Goal: Task Accomplishment & Management: Manage account settings

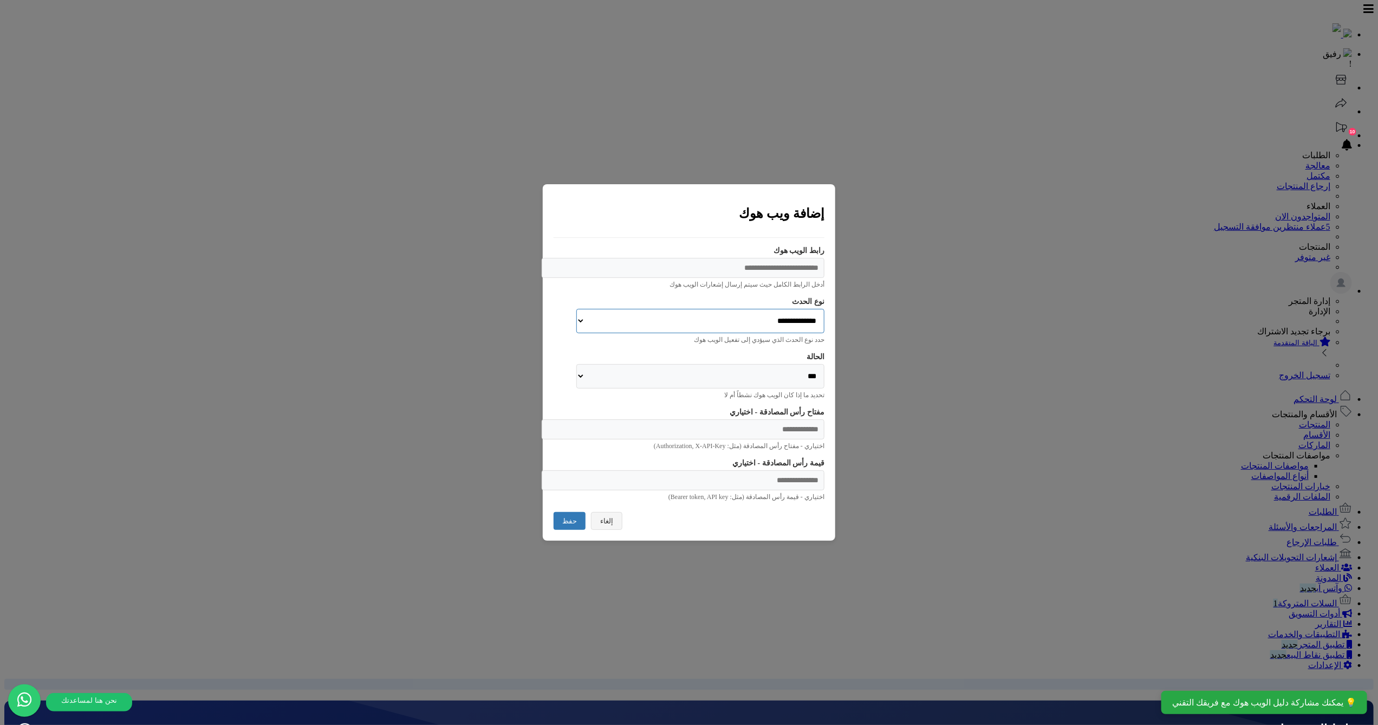
click at [741, 309] on select "**********" at bounding box center [700, 321] width 248 height 24
select select "**********"
click at [576, 309] on select "**********" at bounding box center [700, 321] width 248 height 24
click at [777, 368] on select "*** *******" at bounding box center [700, 376] width 248 height 24
click at [616, 529] on button "إلغاء" at bounding box center [606, 520] width 31 height 18
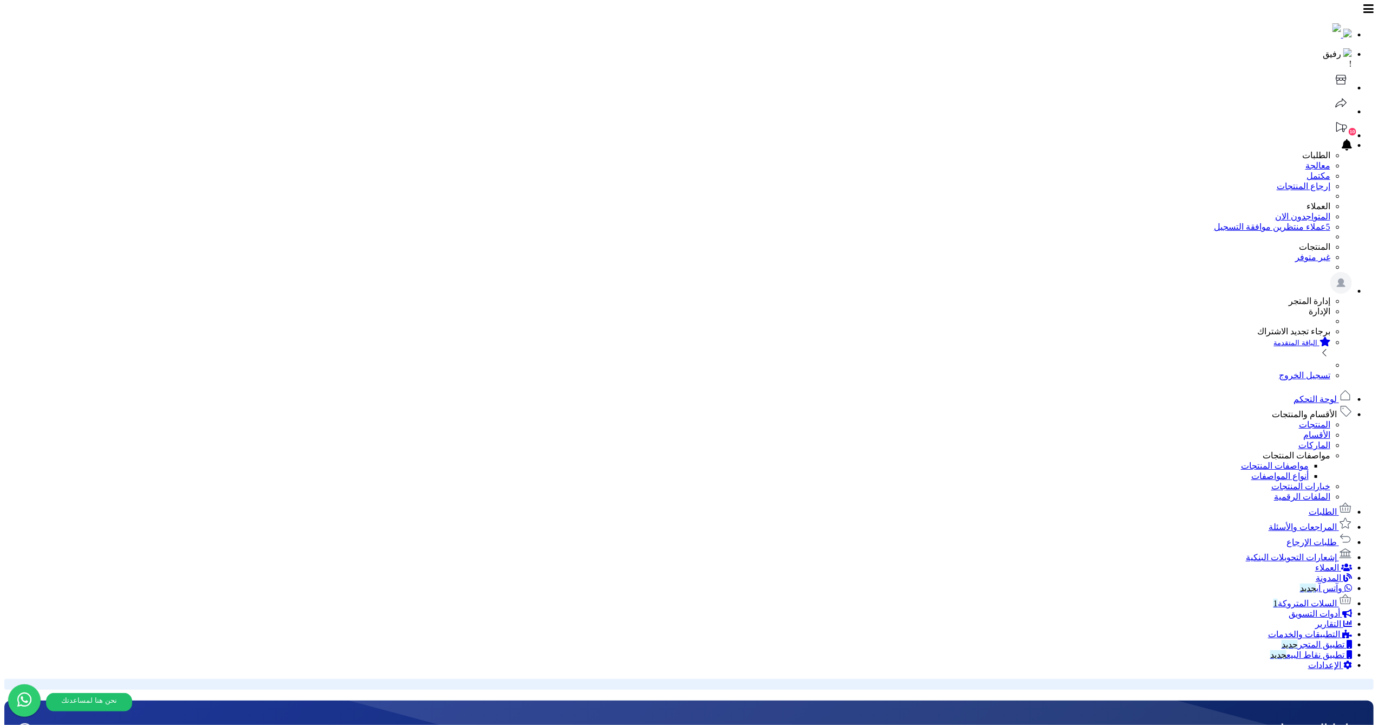
click at [1330, 69] on icon at bounding box center [1341, 80] width 22 height 22
click at [1066, 519] on div "**********" at bounding box center [688, 471] width 1369 height 935
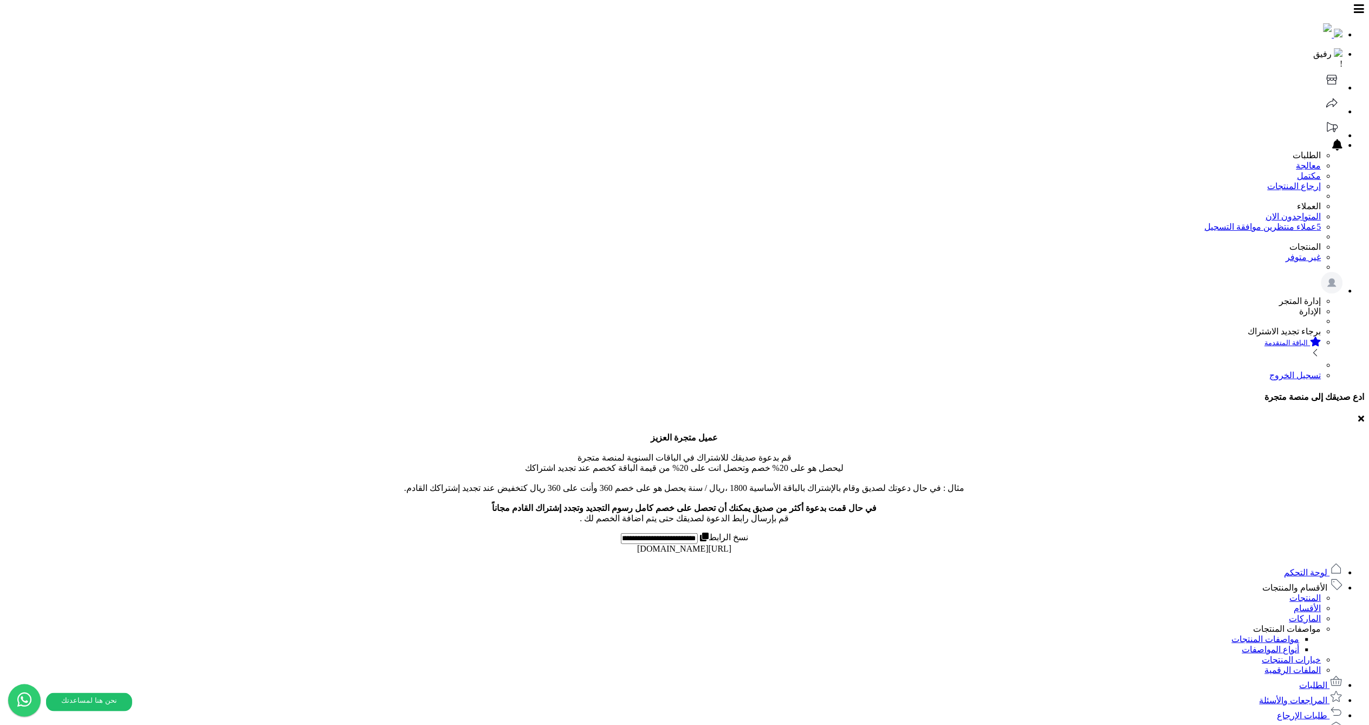
click at [1342, 579] on icon at bounding box center [1336, 584] width 11 height 11
click at [1311, 593] on link "المنتجات" at bounding box center [1305, 597] width 31 height 9
select select
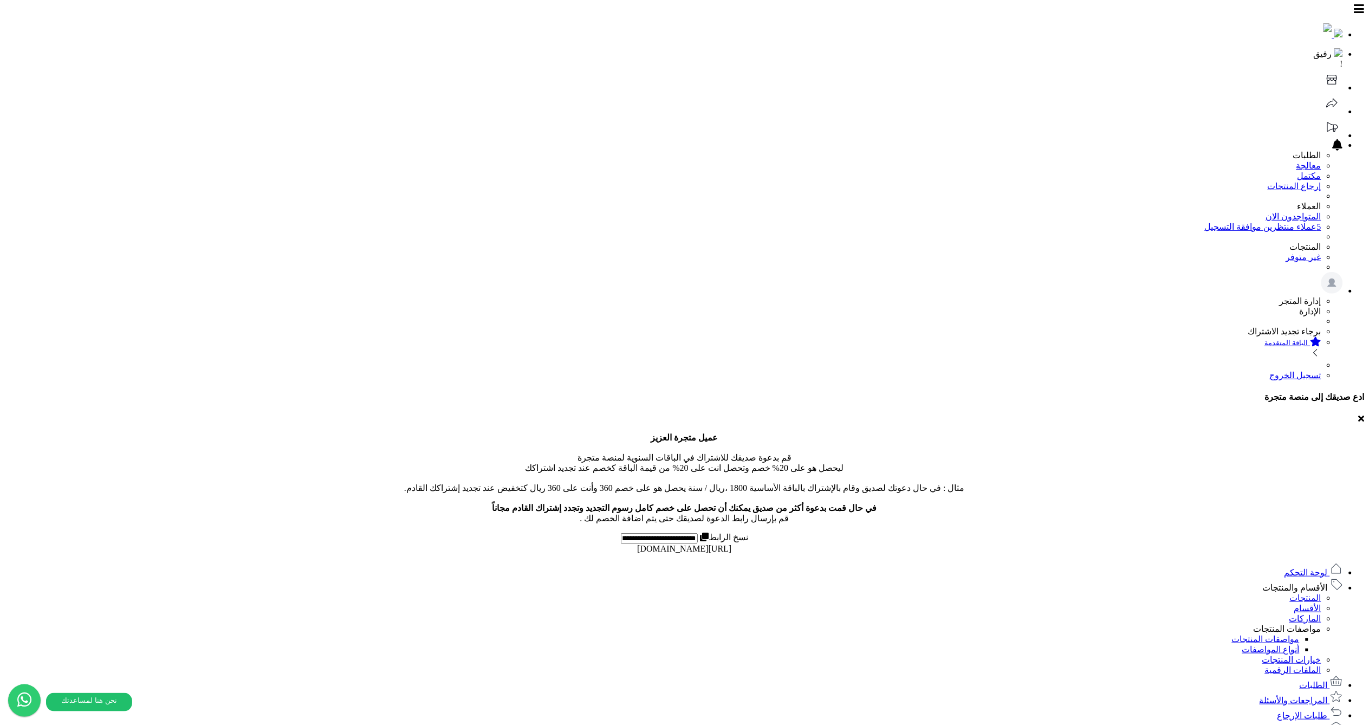
click at [1321, 69] on icon at bounding box center [1332, 80] width 22 height 22
click at [1288, 583] on span "الأقسام والمنتجات" at bounding box center [1294, 587] width 65 height 9
click at [1310, 593] on link "المنتجات" at bounding box center [1305, 597] width 31 height 9
select select
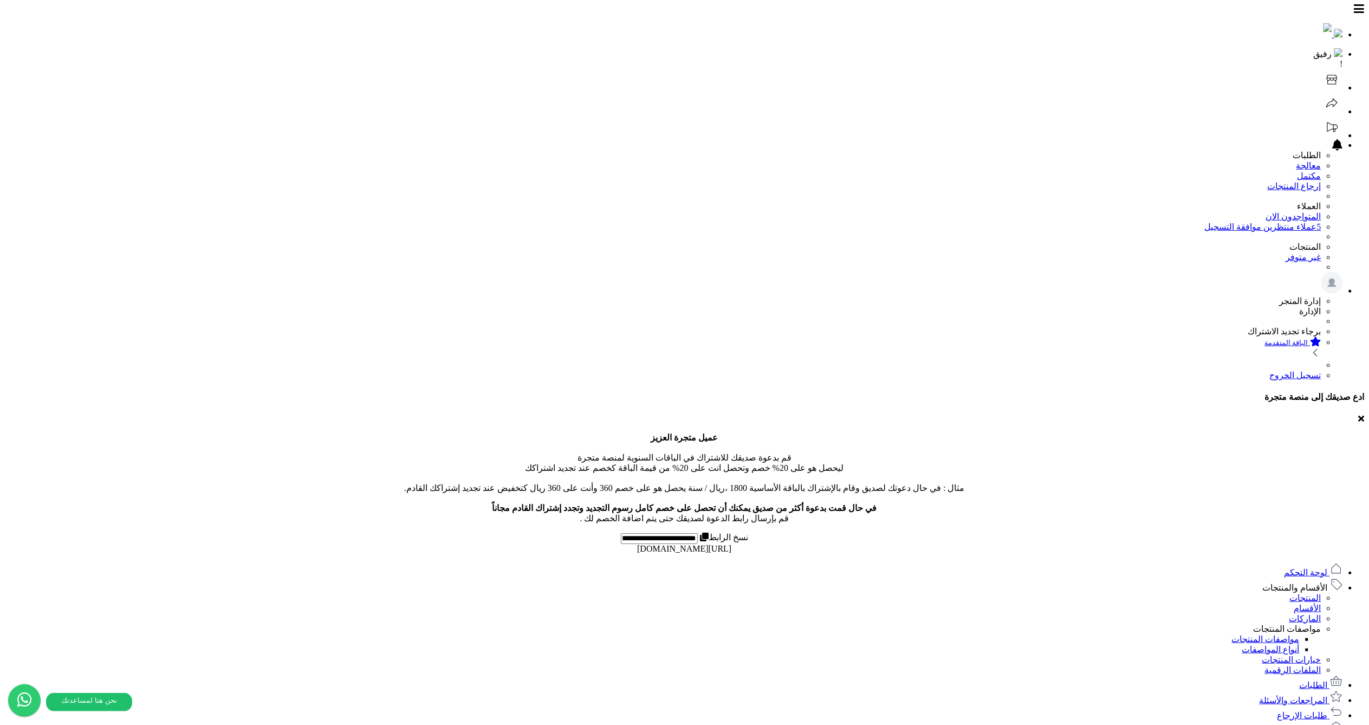
select select
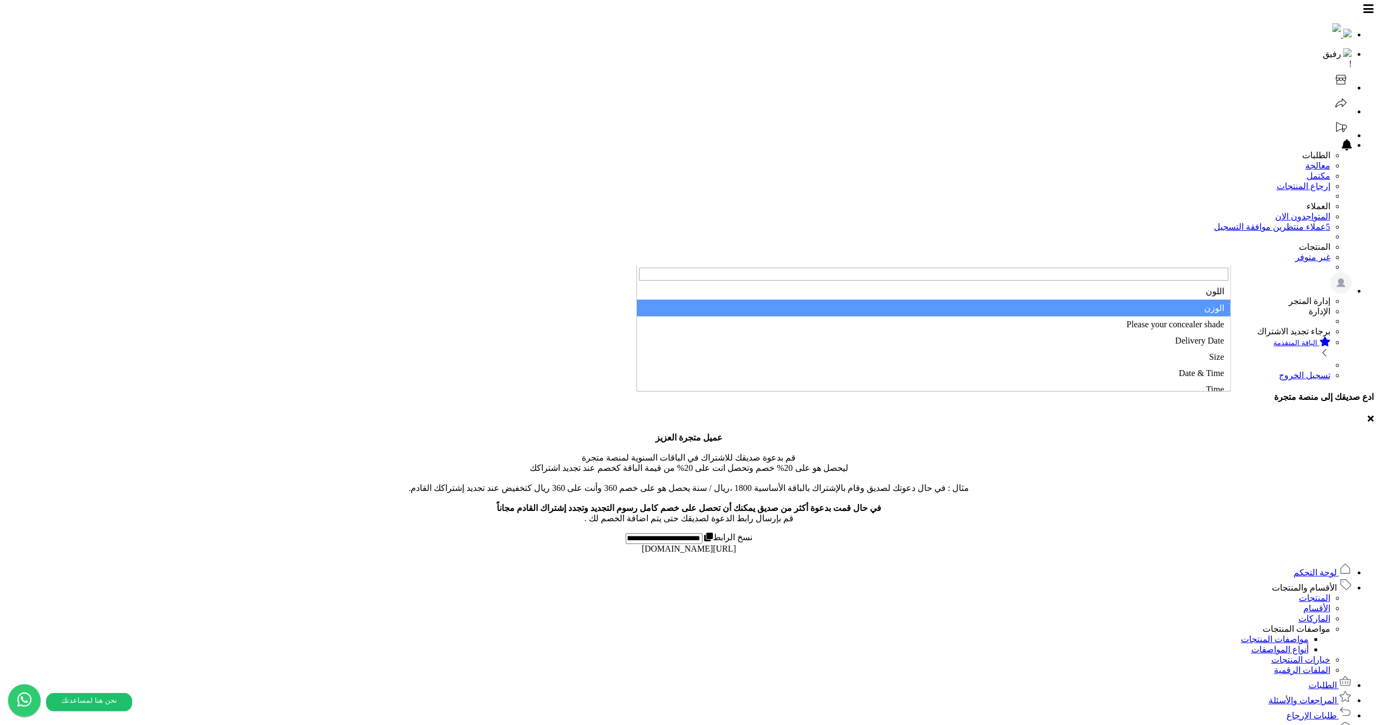
drag, startPoint x: 1169, startPoint y: 325, endPoint x: 1171, endPoint y: 318, distance: 7.4
select select "**"
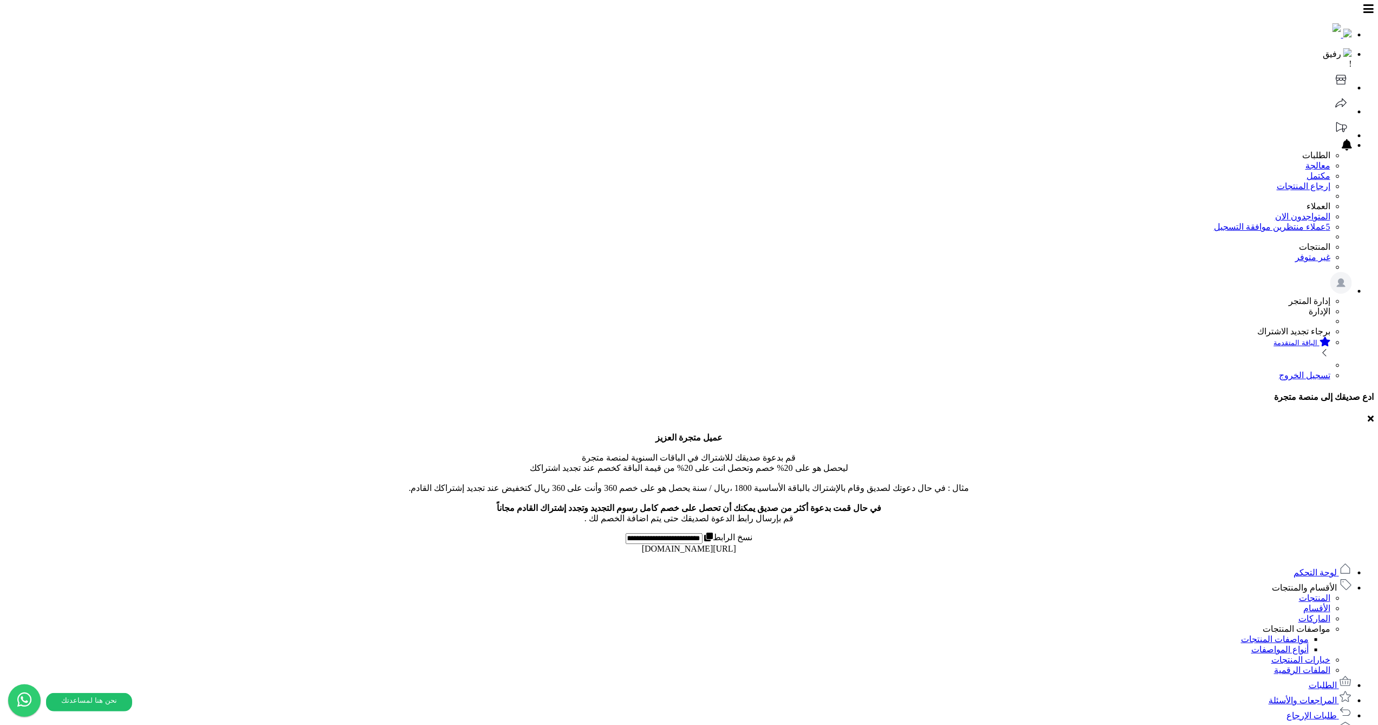
type input "**"
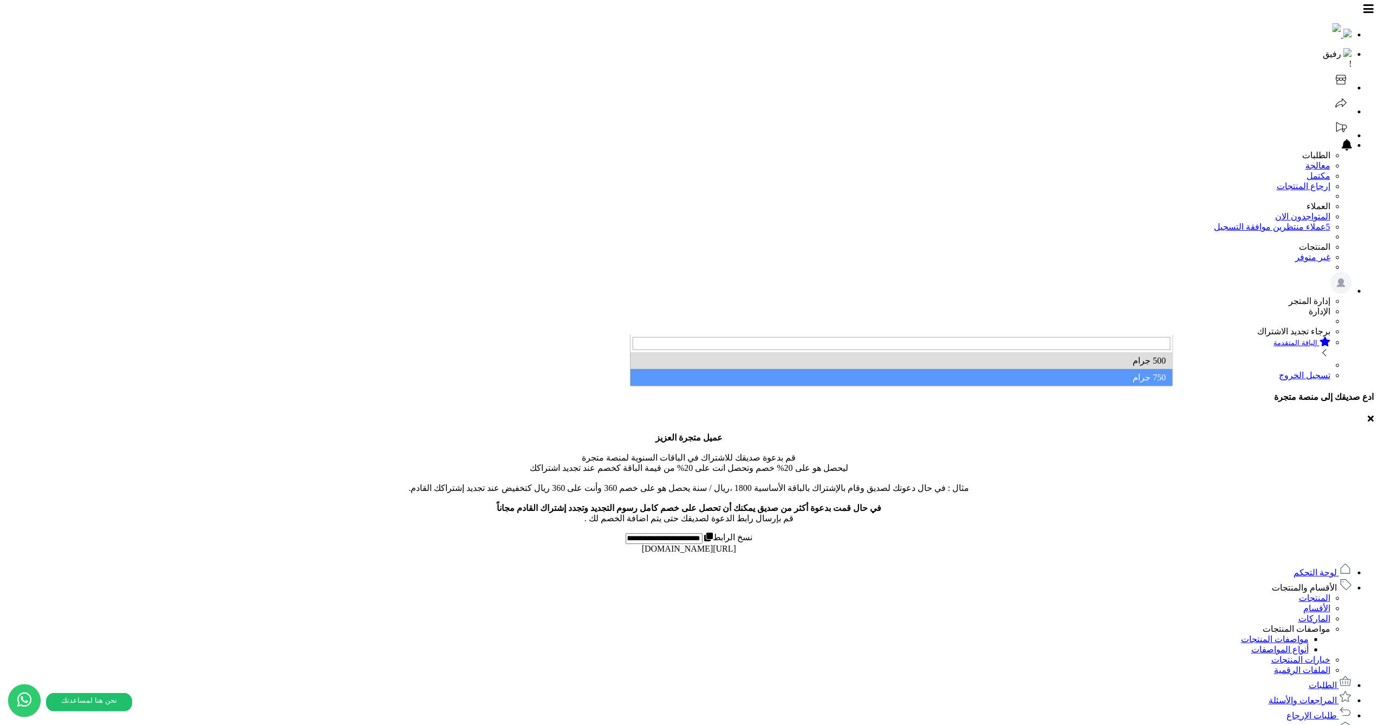
drag, startPoint x: 1002, startPoint y: 374, endPoint x: 1010, endPoint y: 383, distance: 11.6
select select "**"
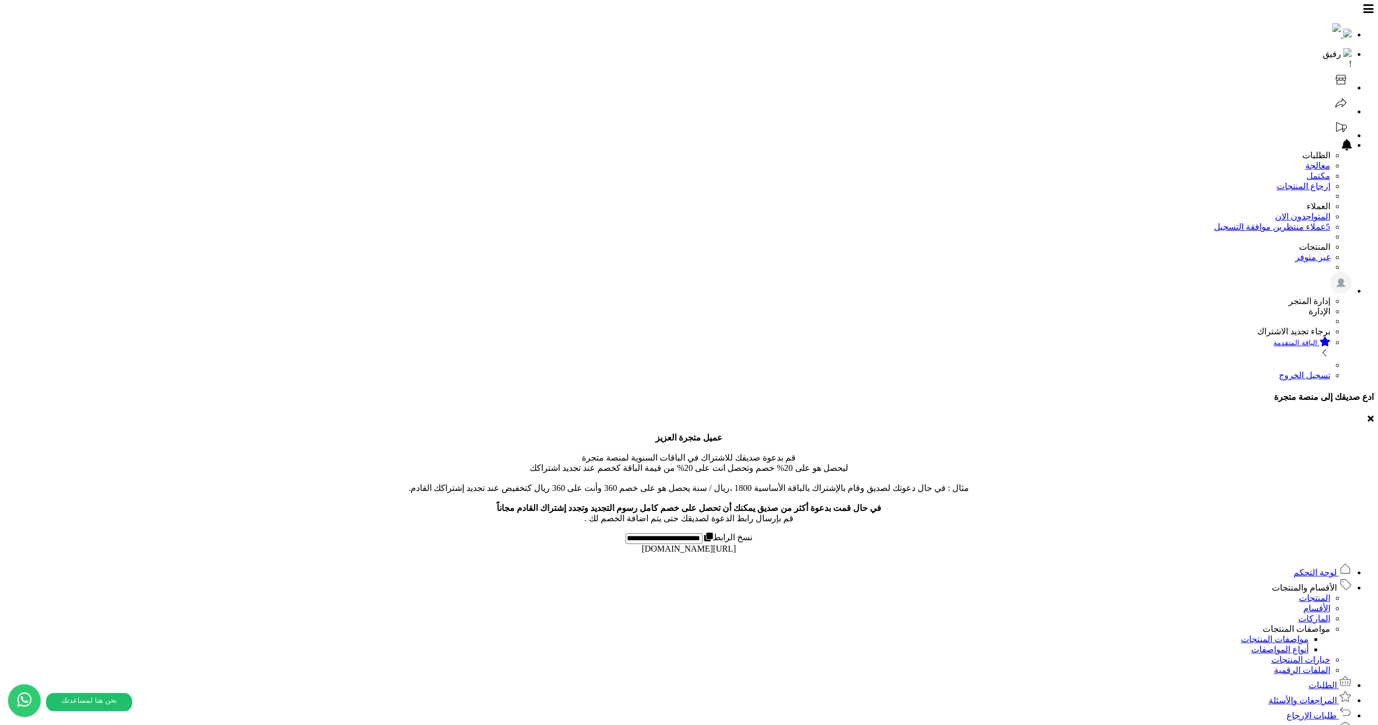
type input "**"
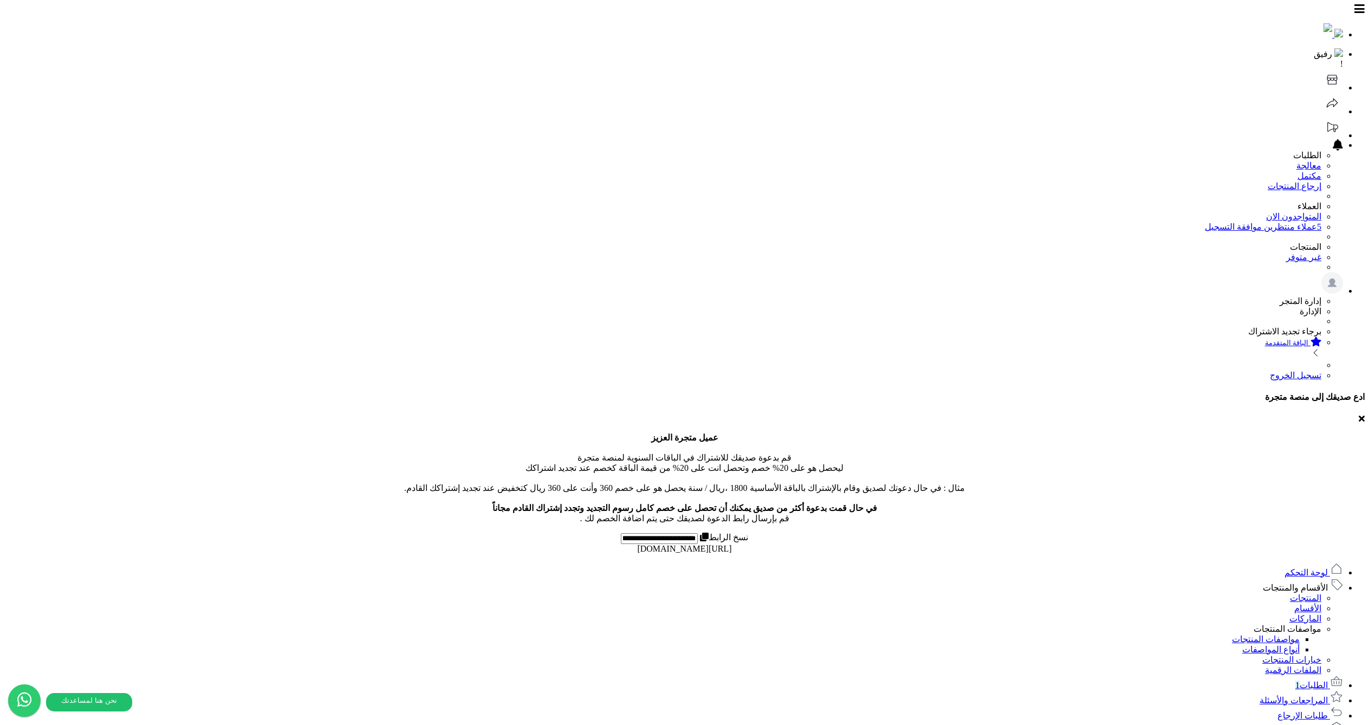
select select
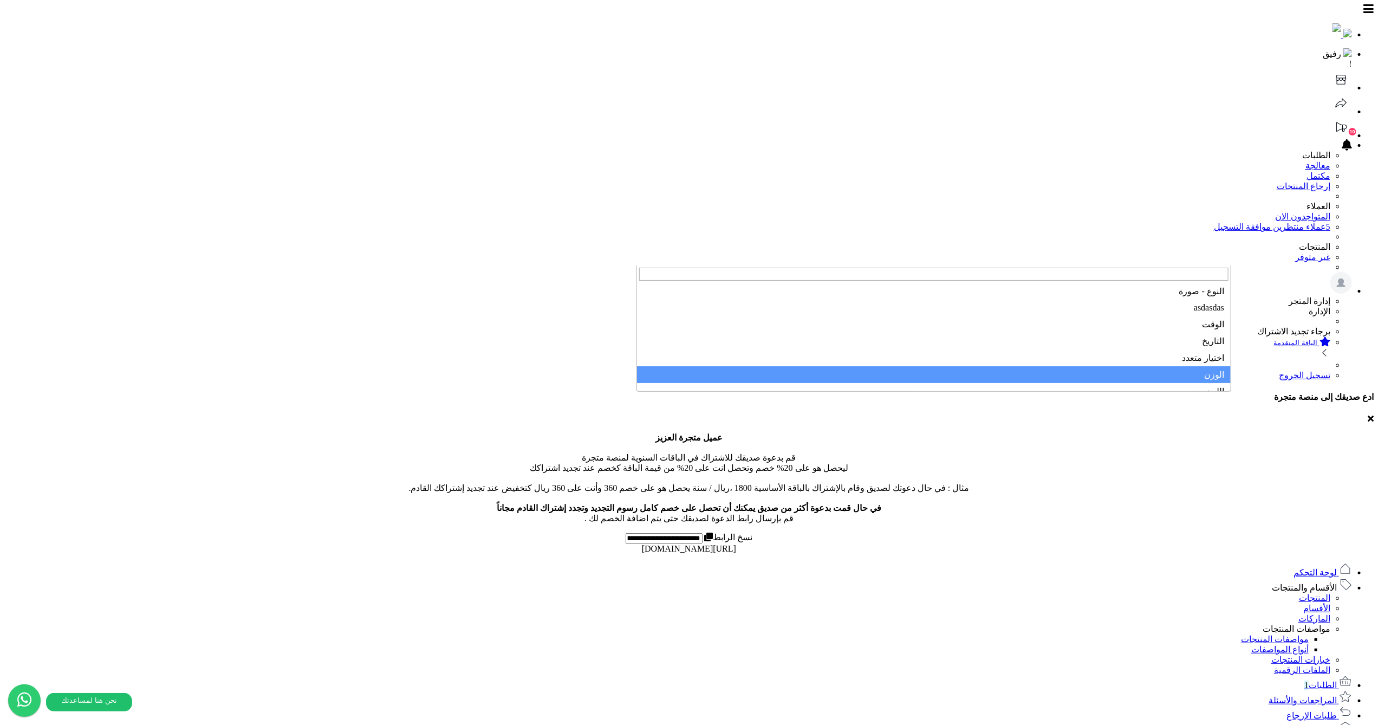
select select "**"
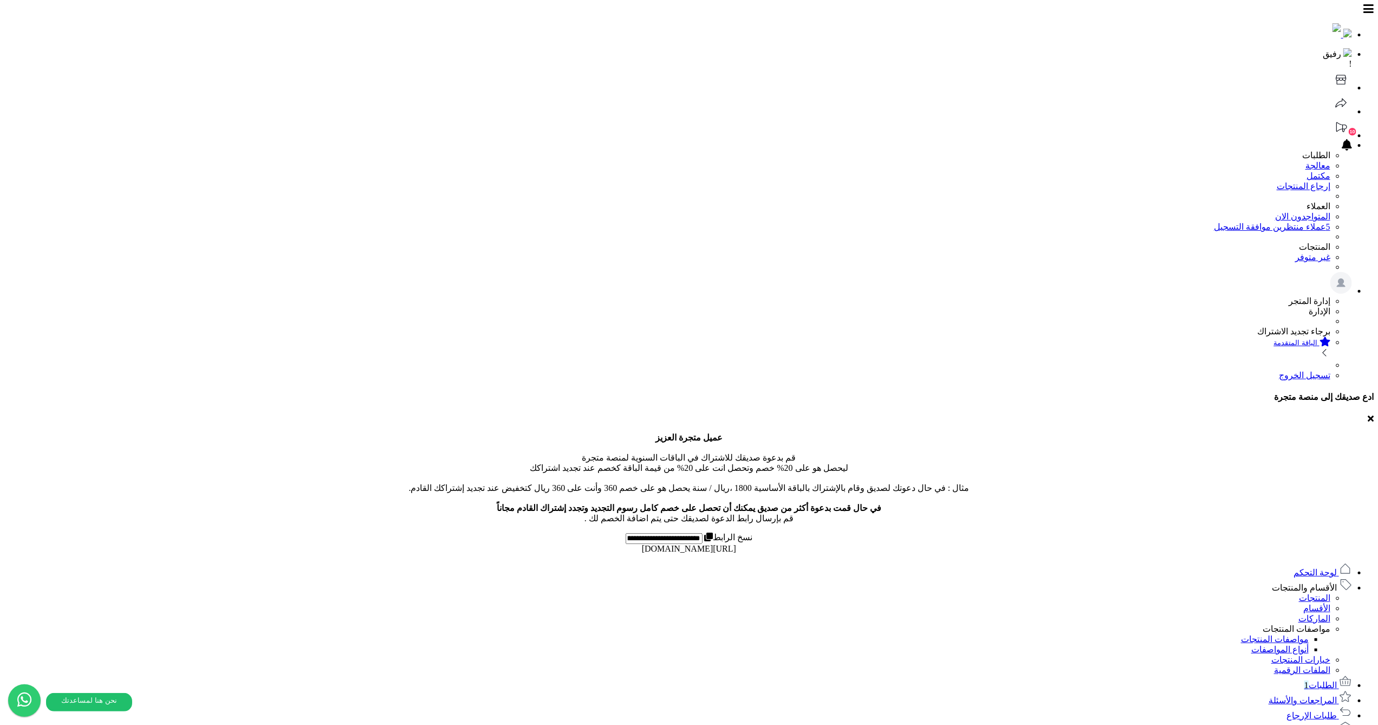
type input "*"
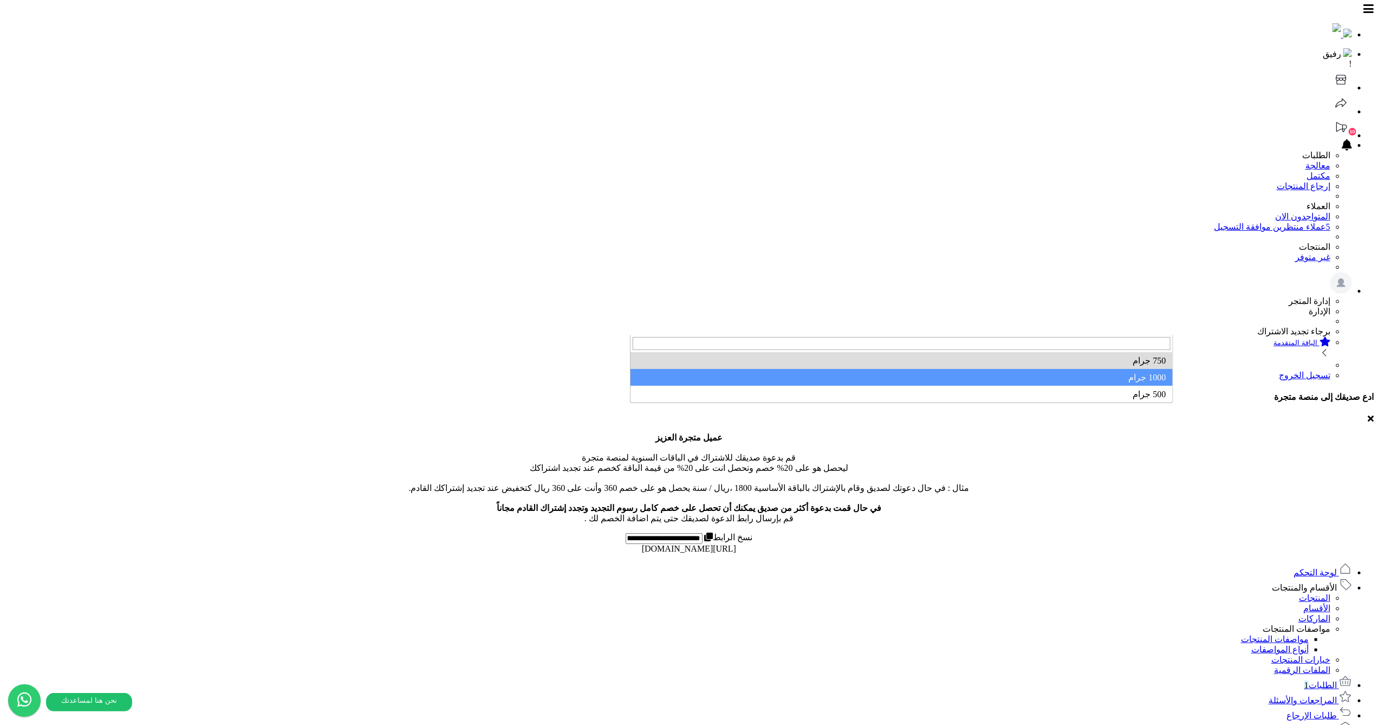
select select "***"
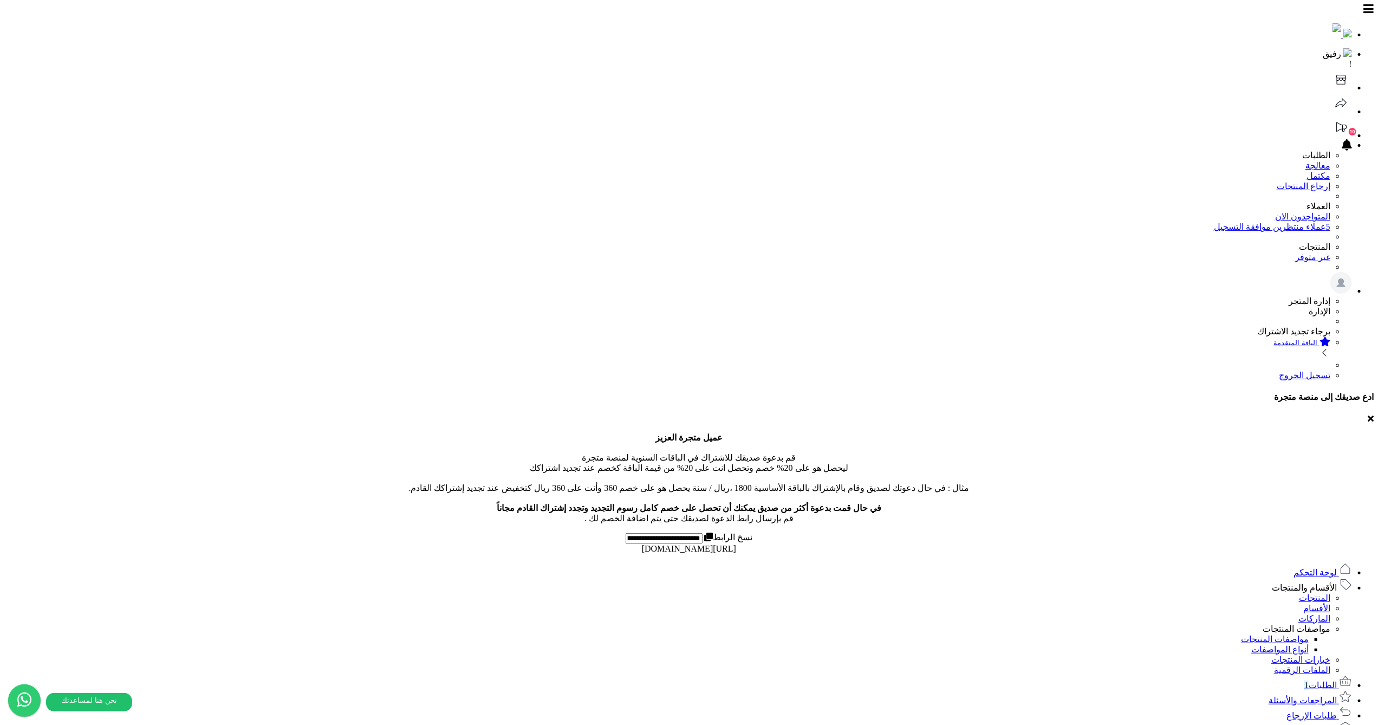
type input "***"
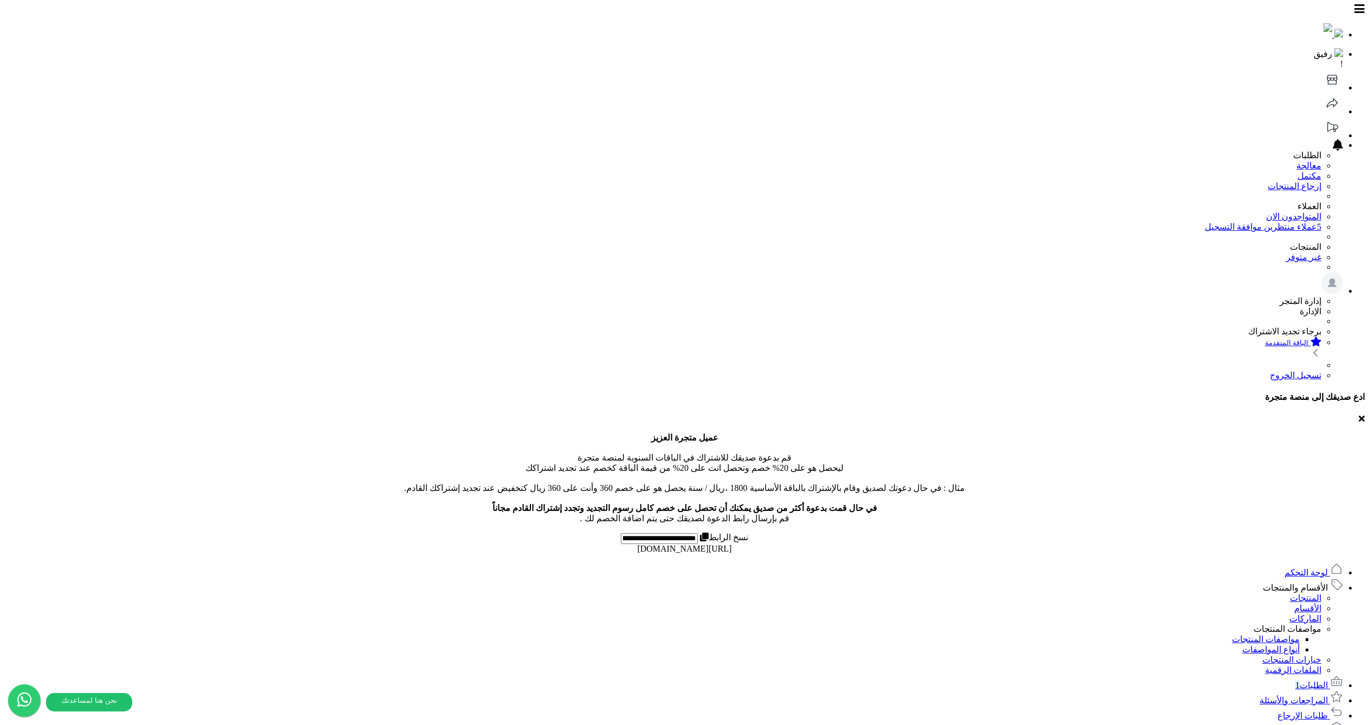
select select
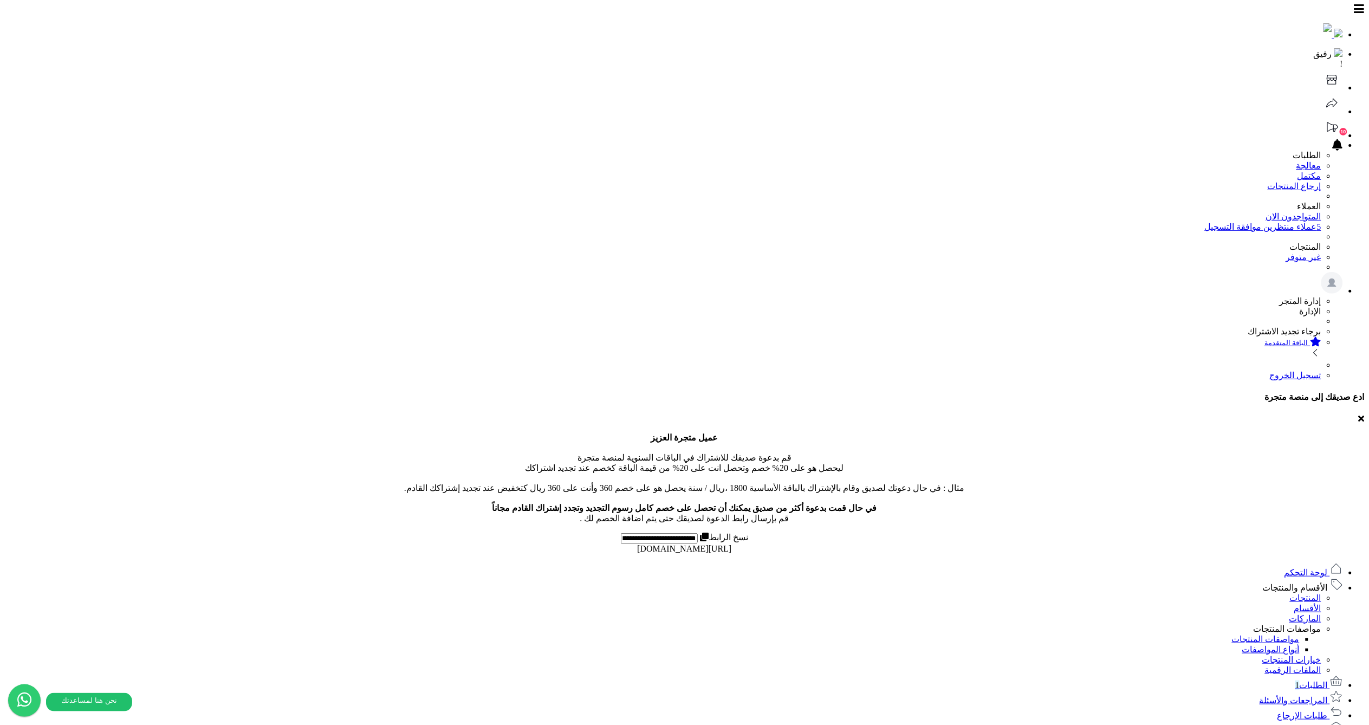
select select
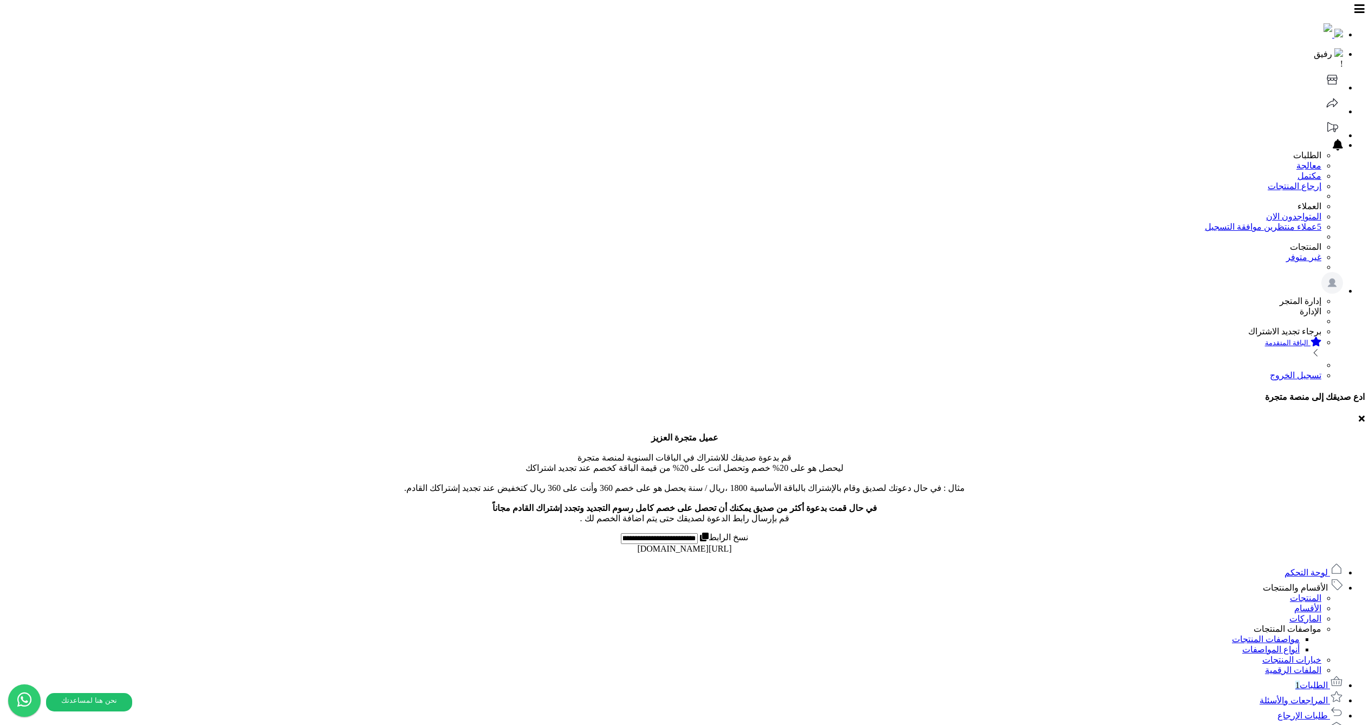
select select
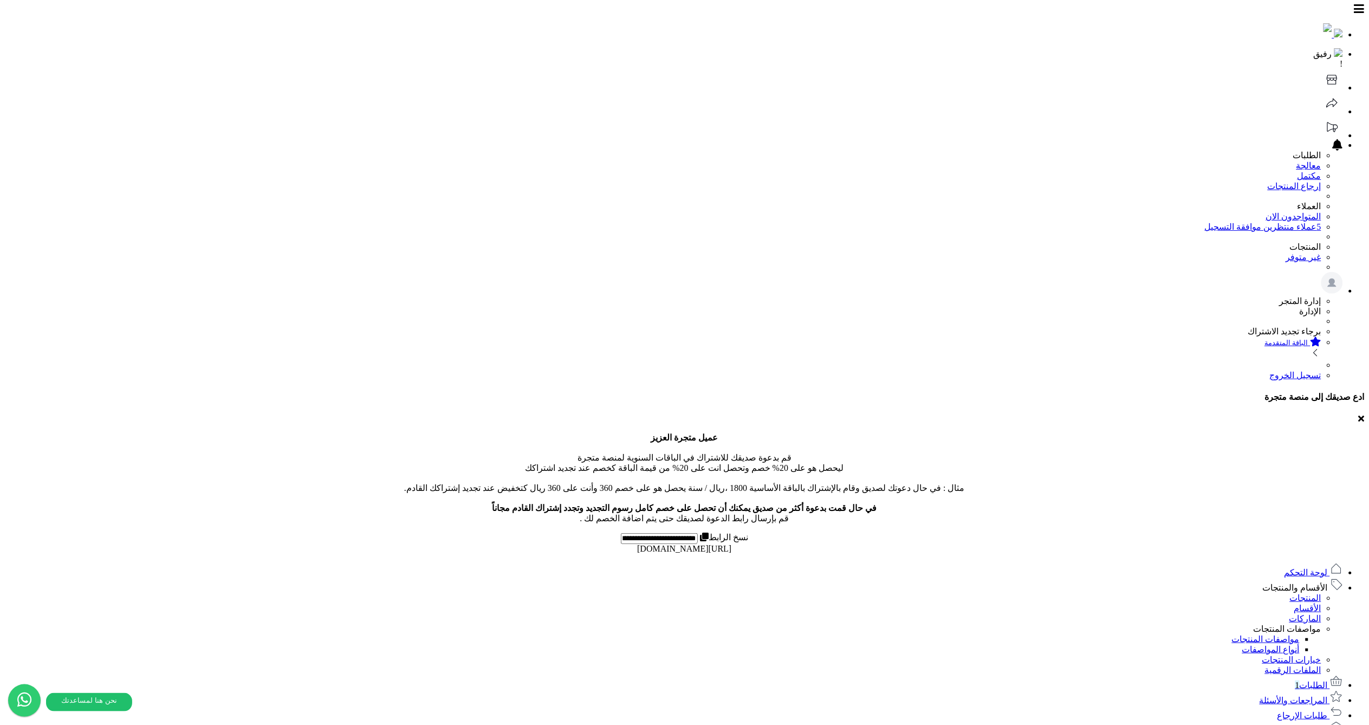
click at [1321, 593] on link "المنتجات" at bounding box center [1305, 597] width 31 height 9
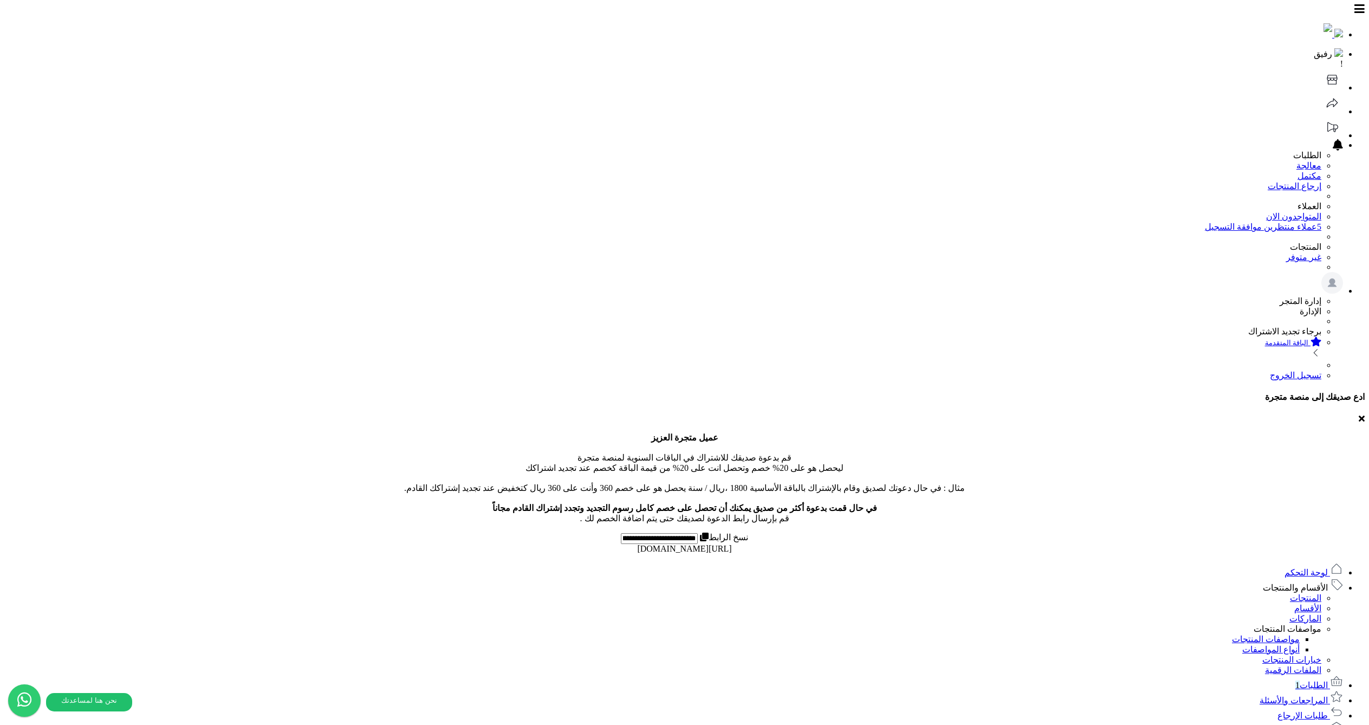
select select
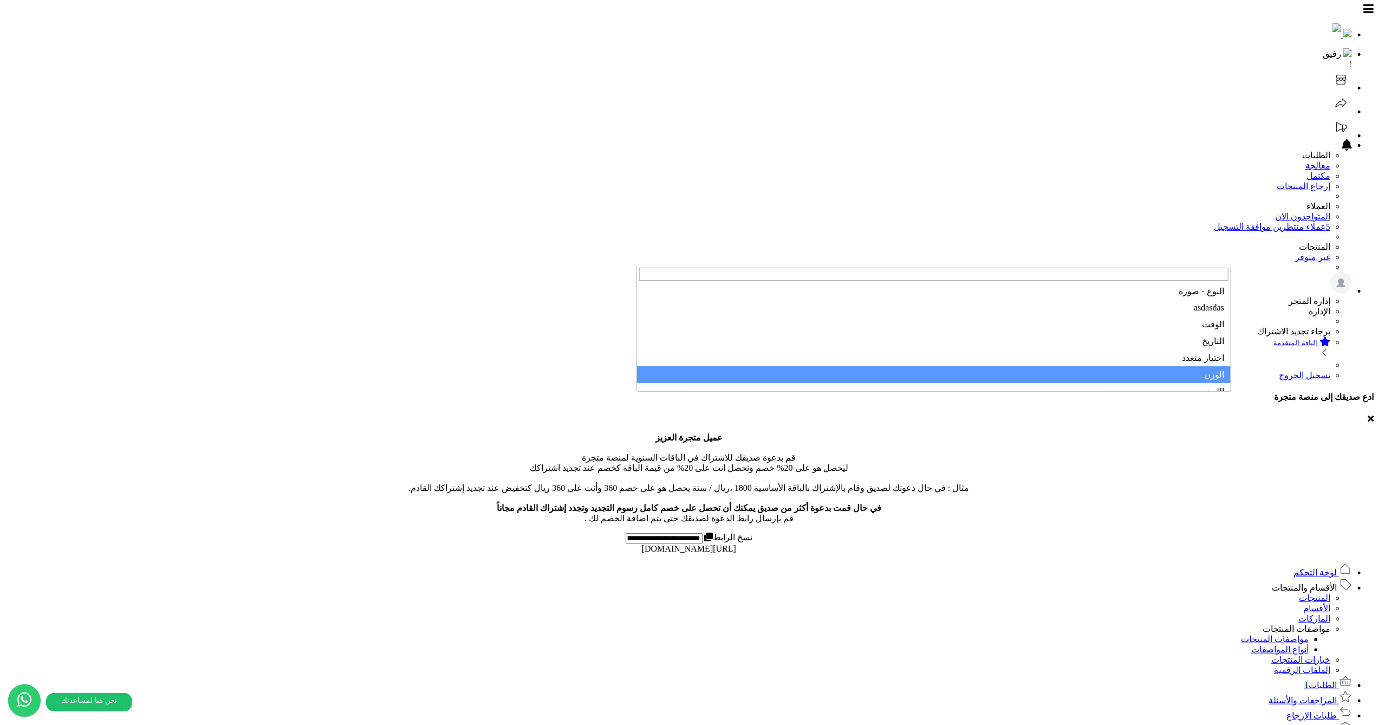
select select "**"
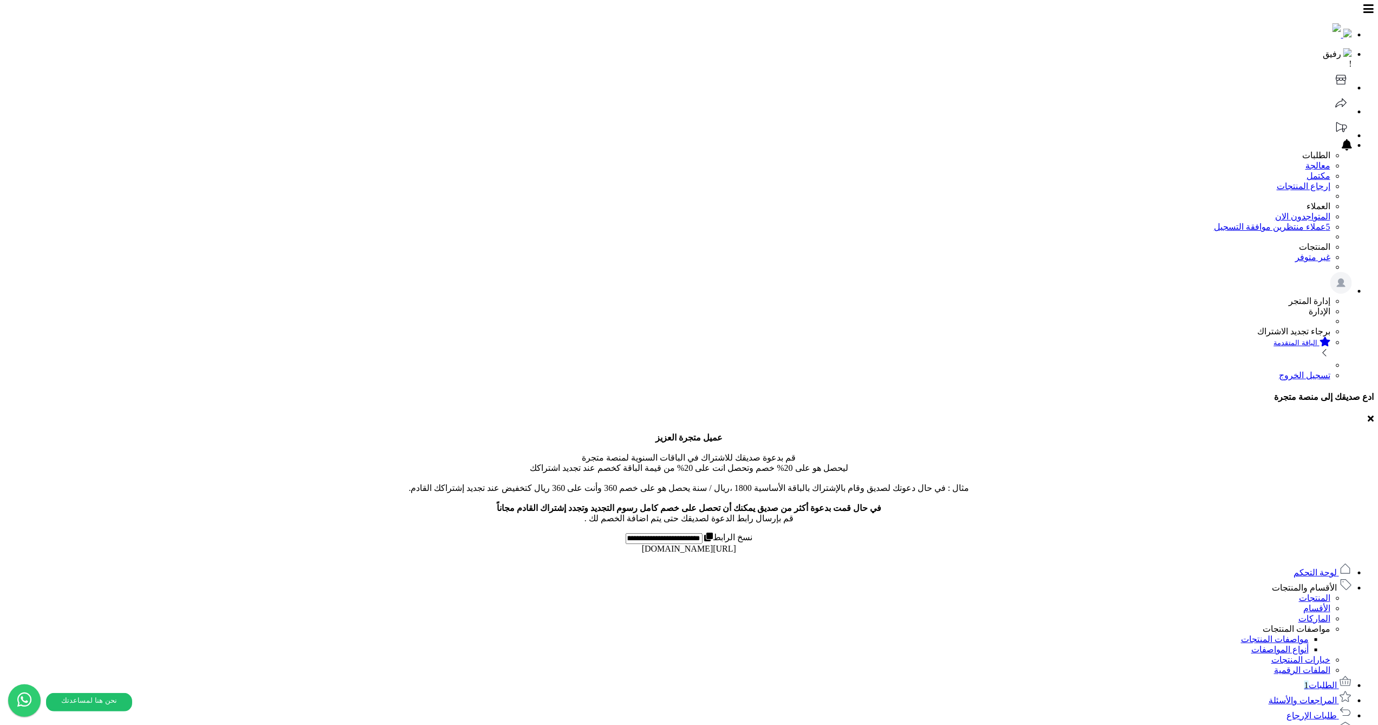
type input "*"
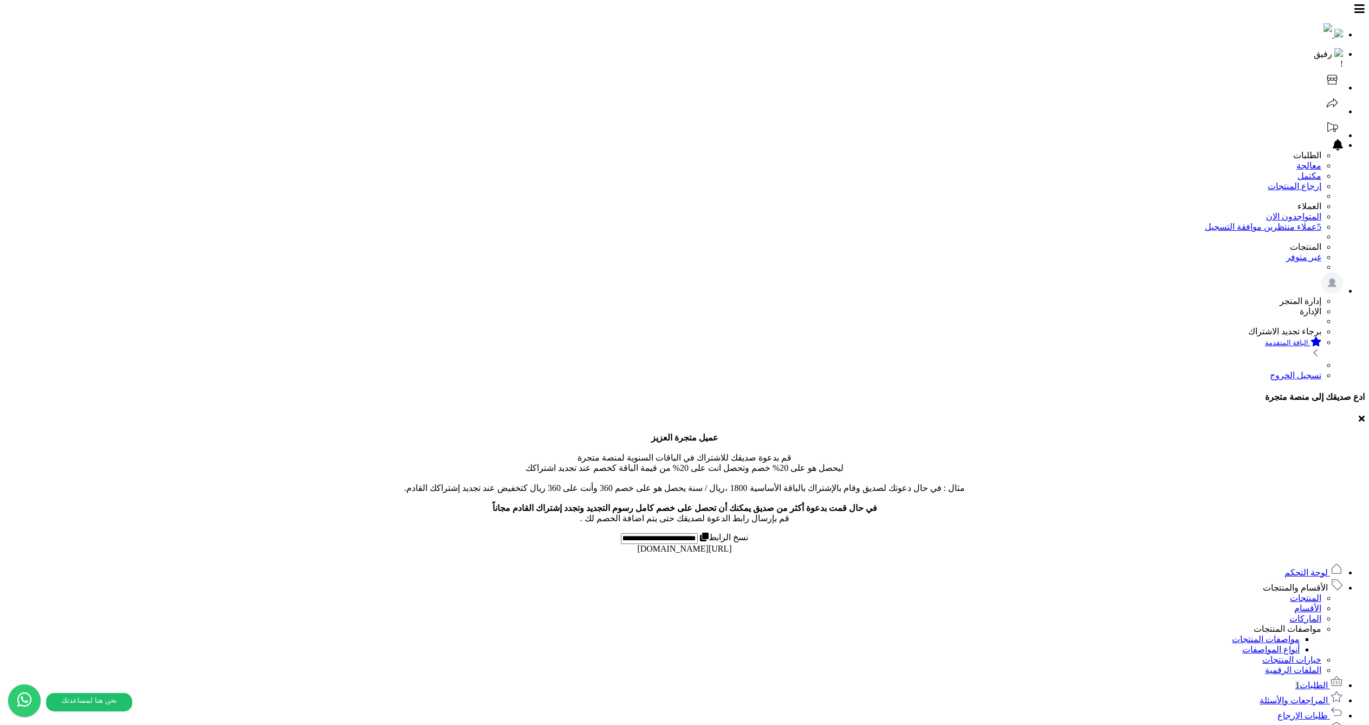
select select
paste input "**********"
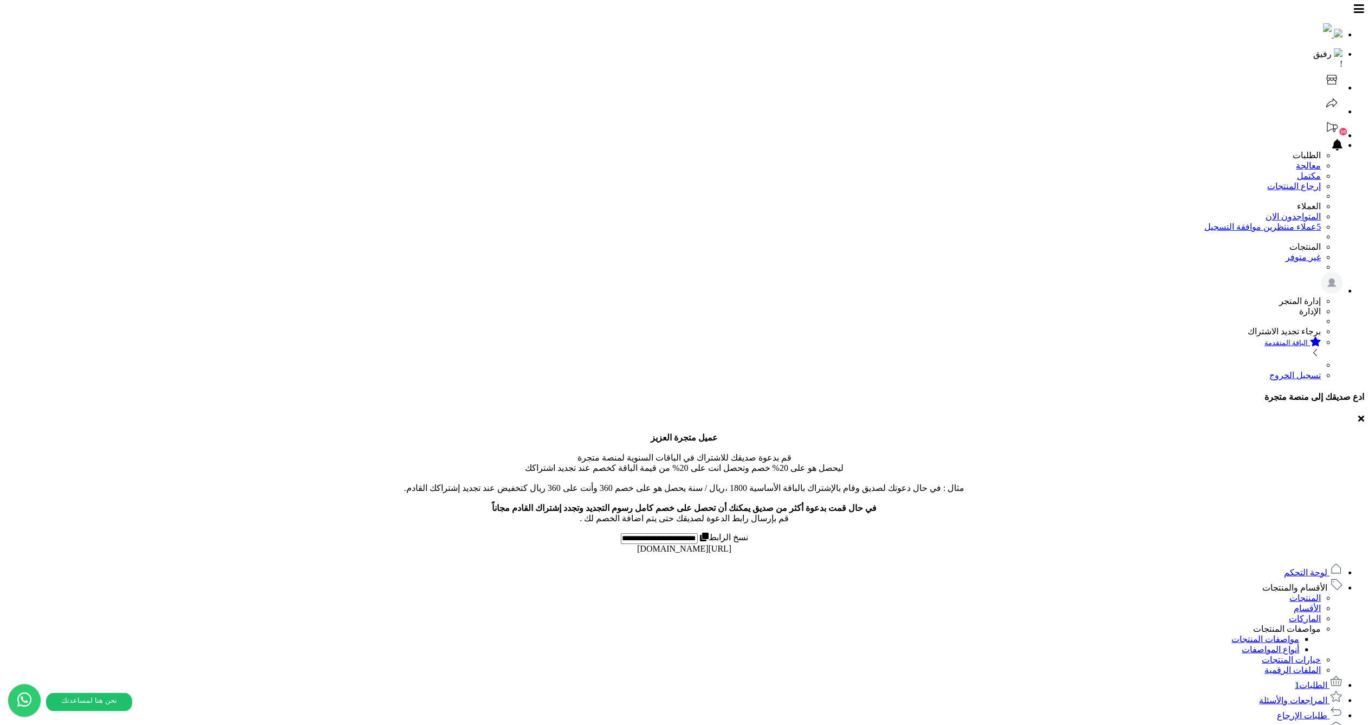
type input "**********"
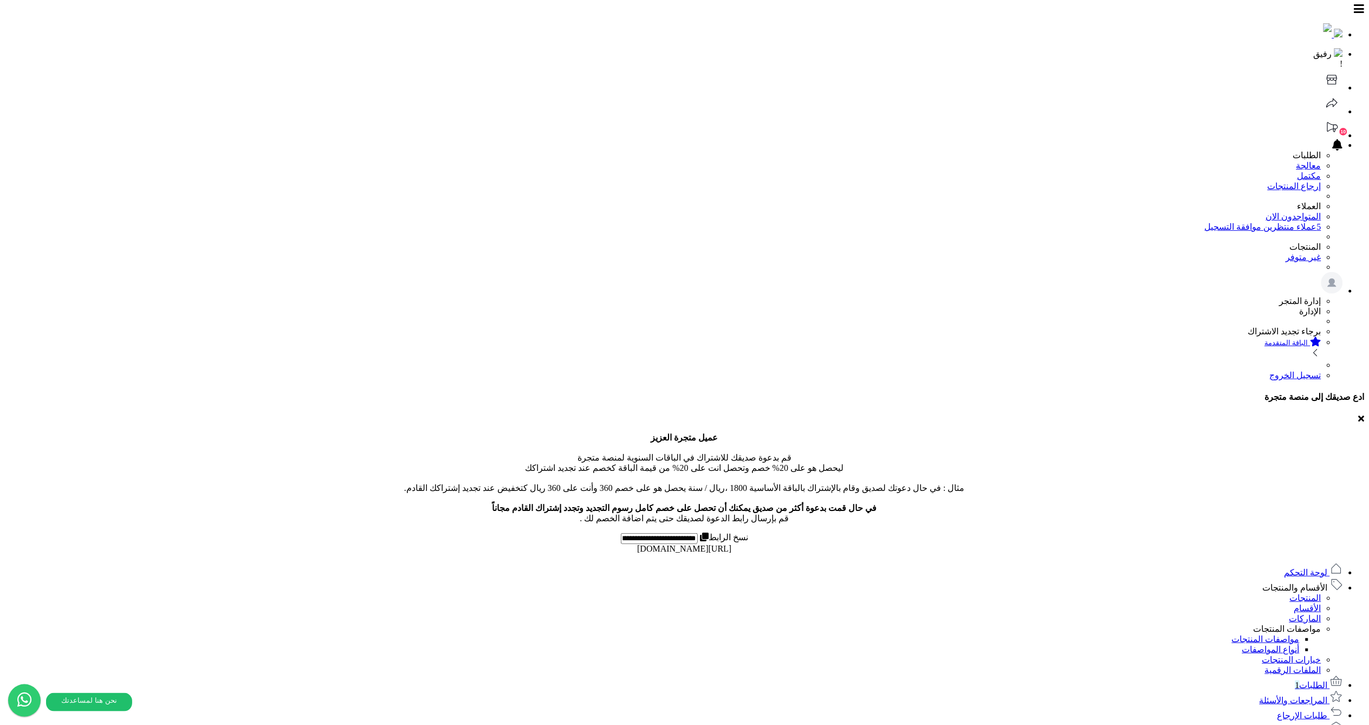
type input "*"
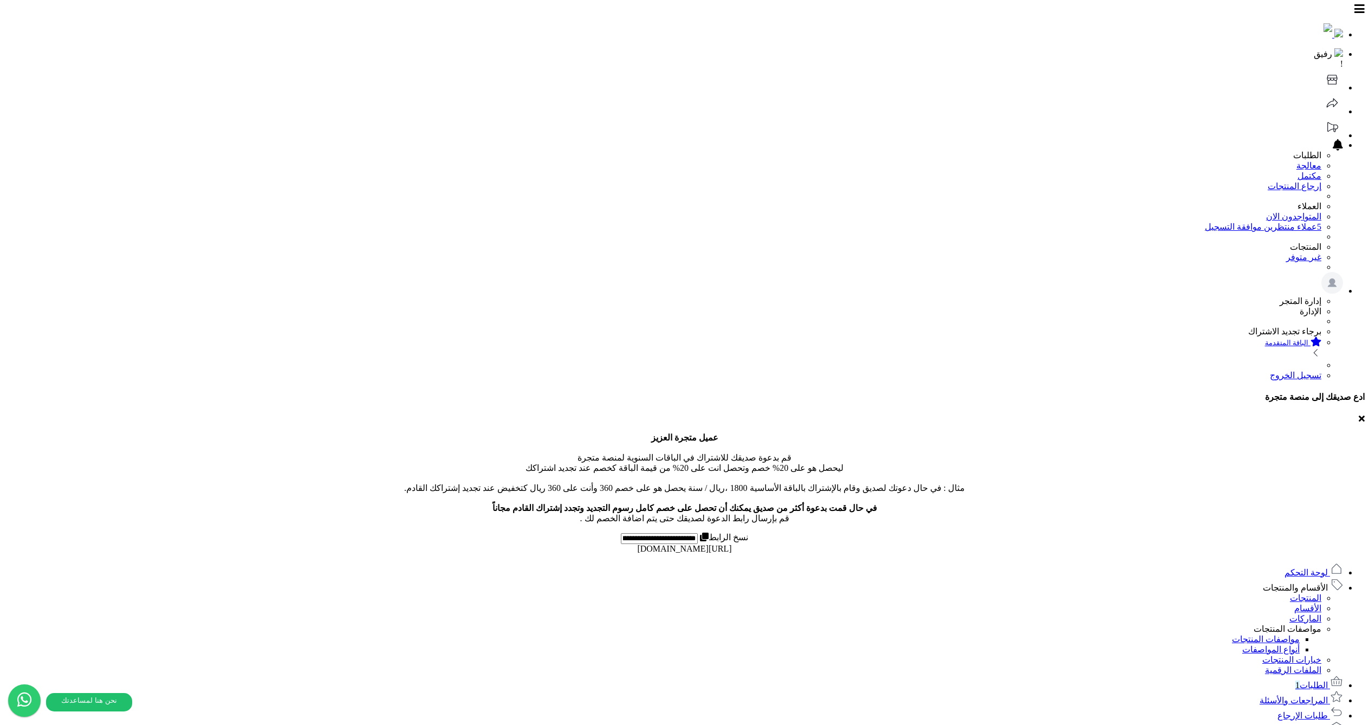
select select
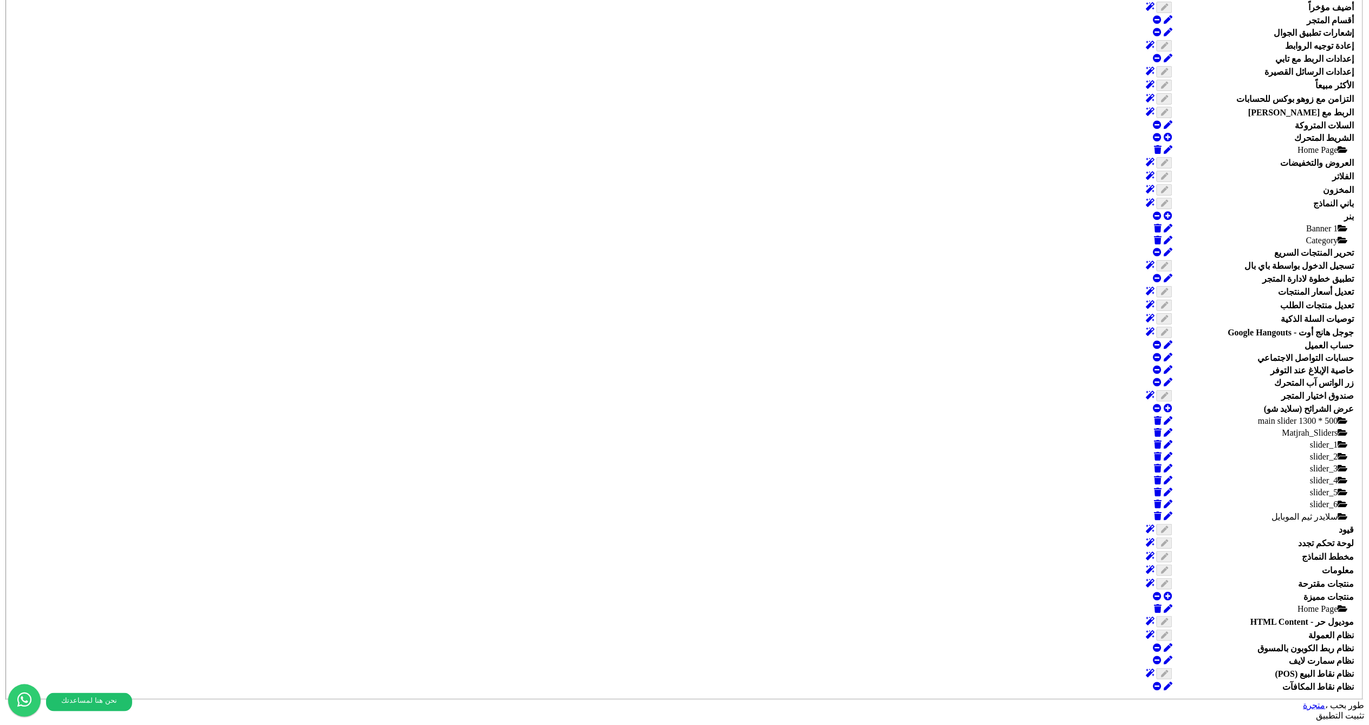
click at [1145, 194] on link at bounding box center [1149, 189] width 9 height 9
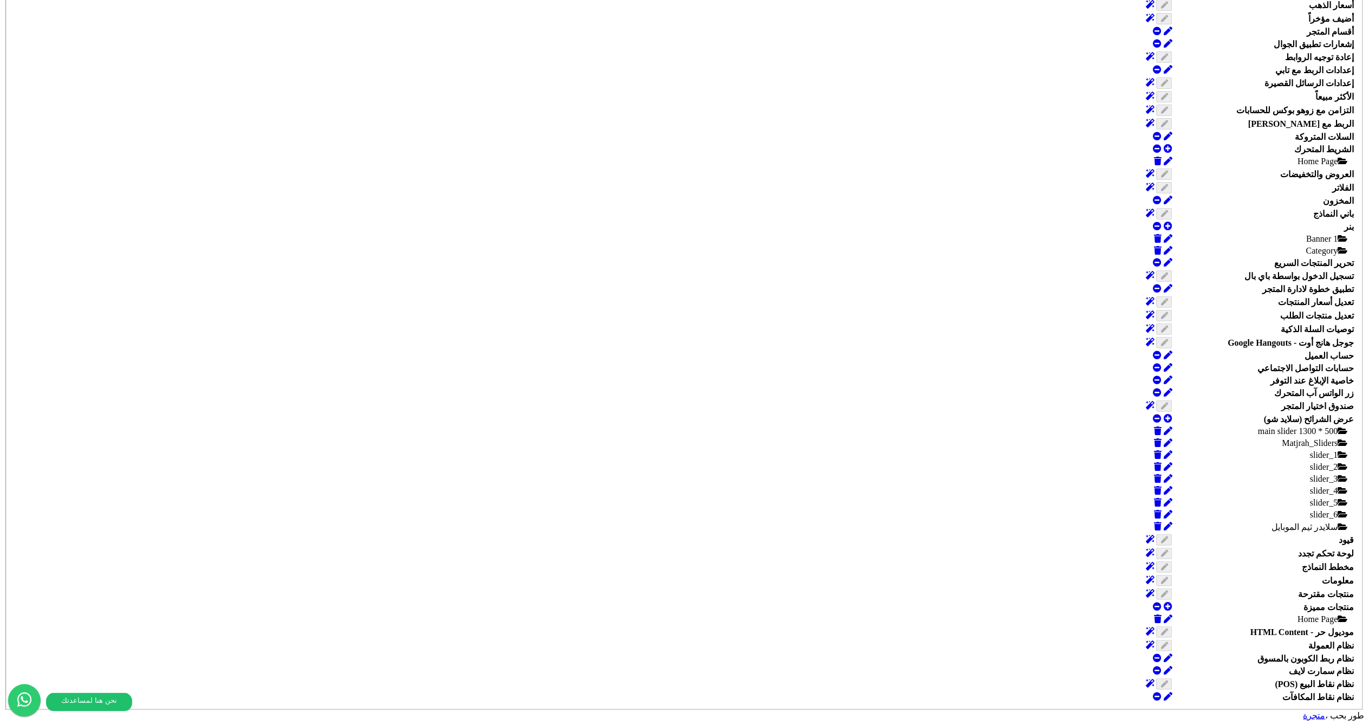
click at [1145, 206] on td at bounding box center [1159, 200] width 28 height 11
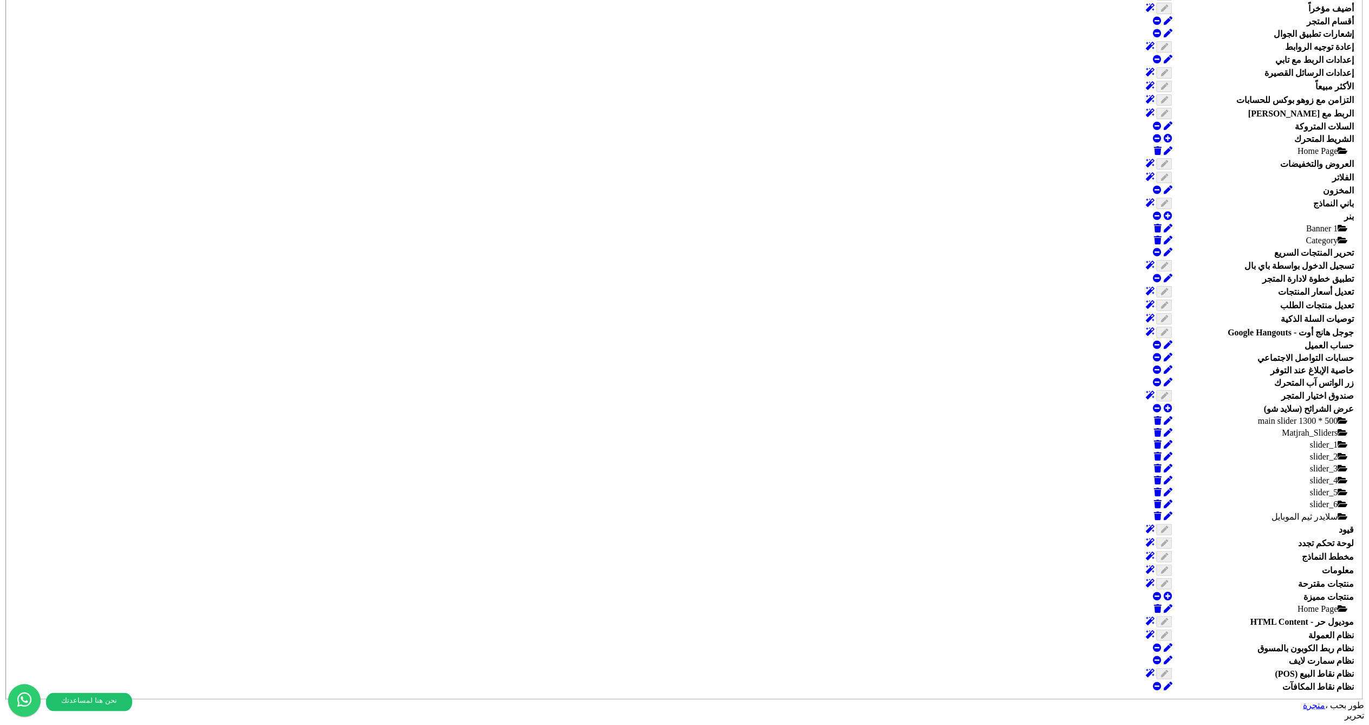
click at [1163, 194] on link at bounding box center [1167, 189] width 9 height 9
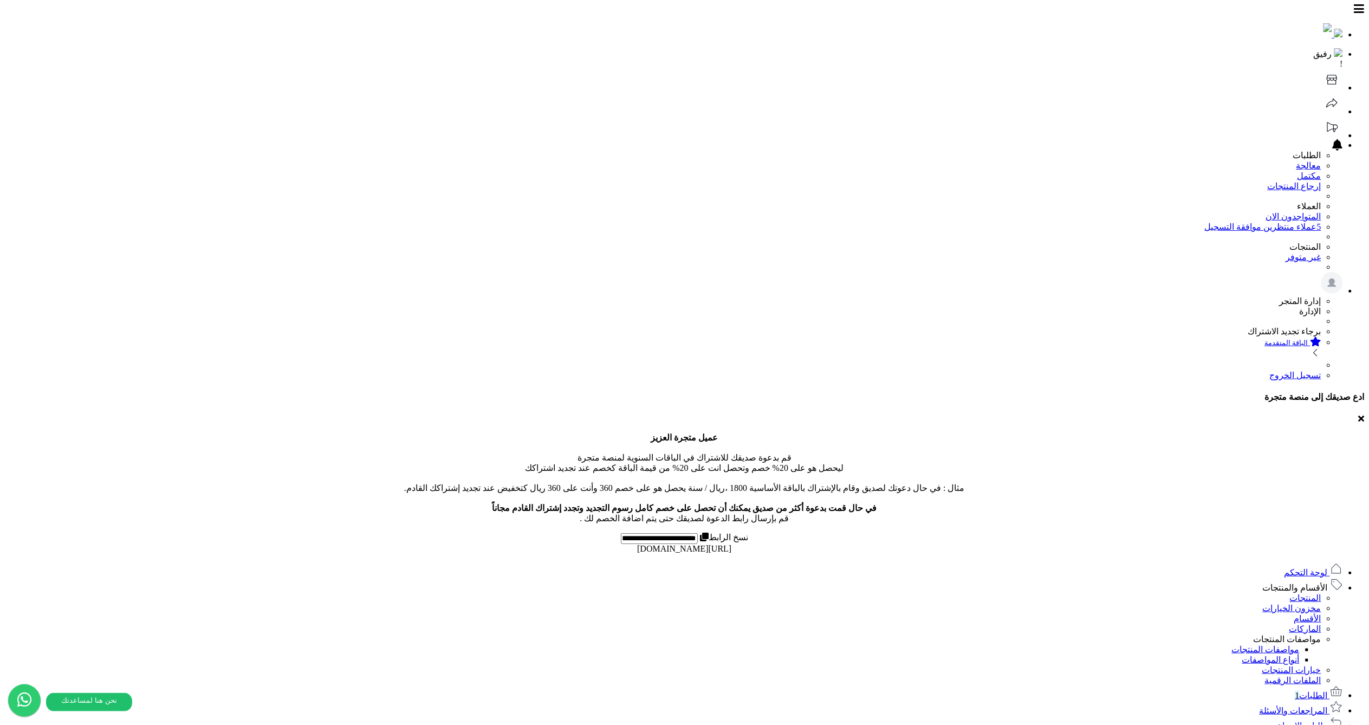
click at [1297, 583] on span "الأقسام والمنتجات" at bounding box center [1294, 587] width 65 height 9
click at [1317, 603] on link "مخزون الخيارات" at bounding box center [1291, 607] width 58 height 9
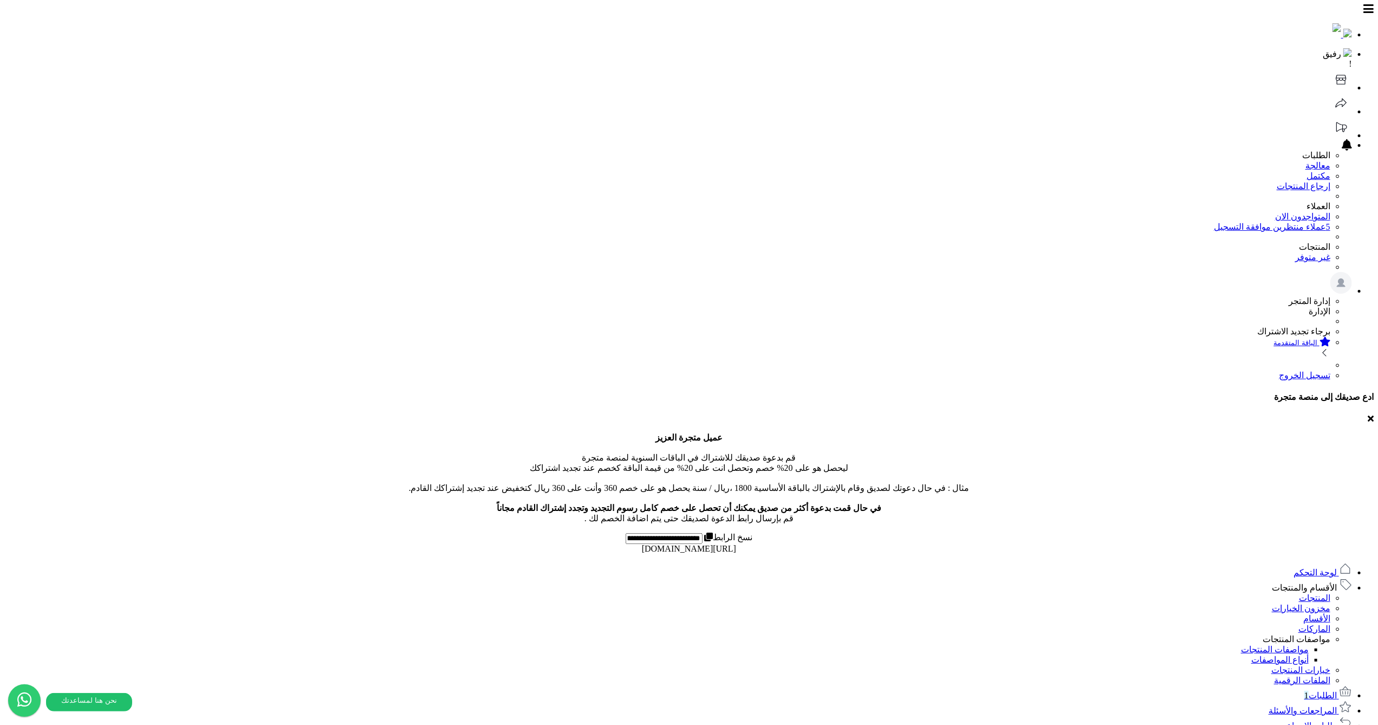
click at [1330, 593] on link "المنتجات" at bounding box center [1314, 597] width 31 height 9
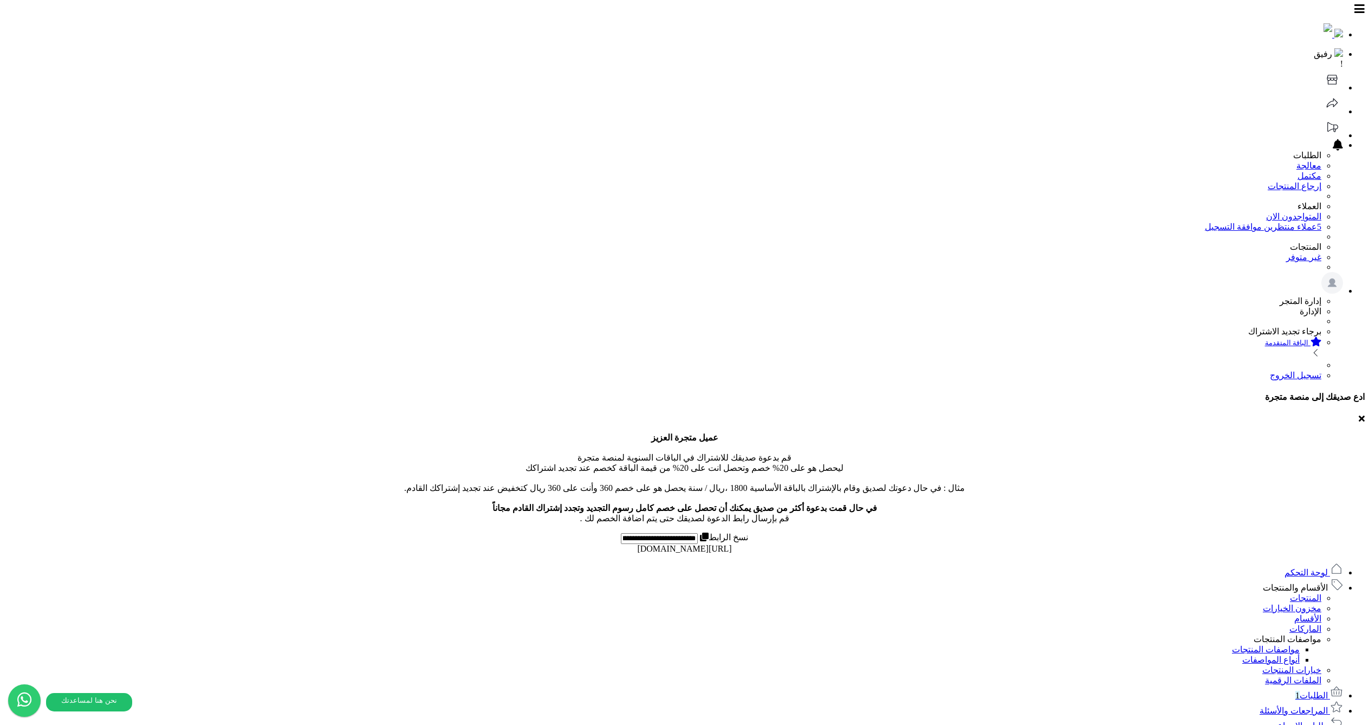
select select
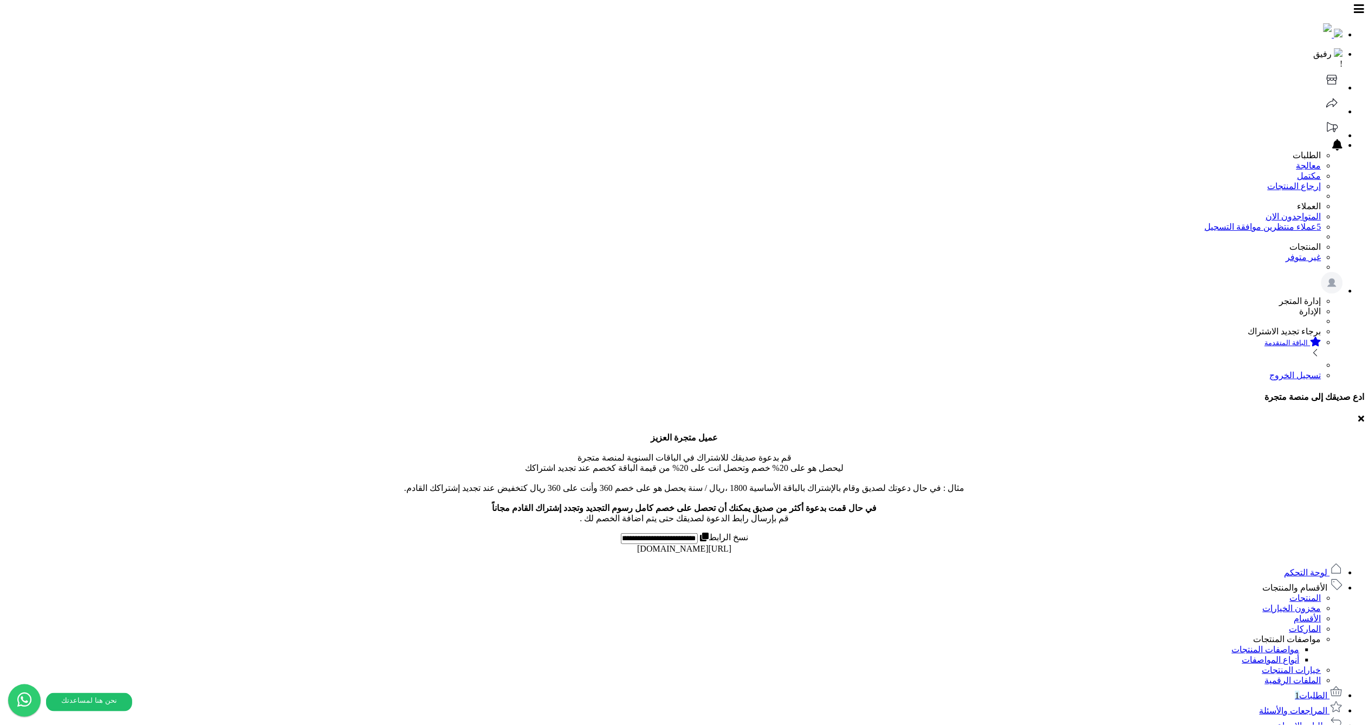
click at [1301, 603] on link "مخزون الخيارات" at bounding box center [1291, 607] width 58 height 9
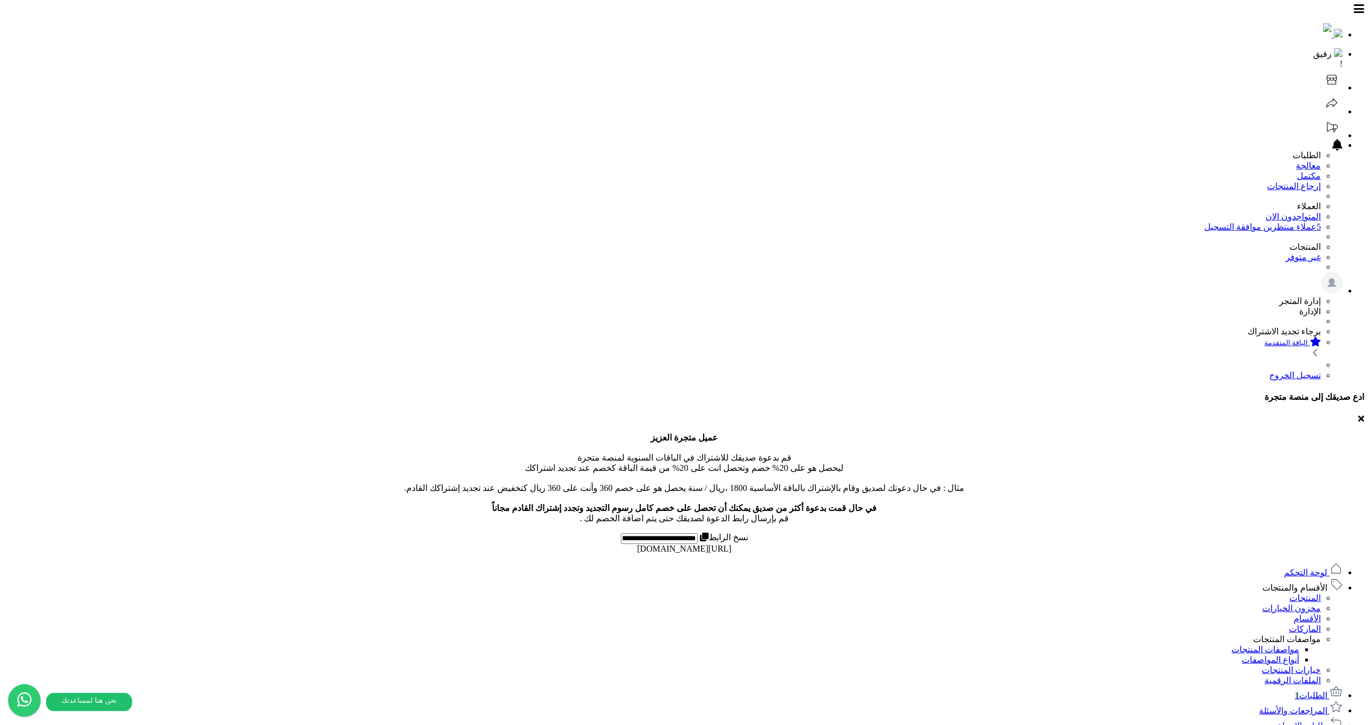
click at [1315, 593] on link "المنتجات" at bounding box center [1305, 597] width 31 height 9
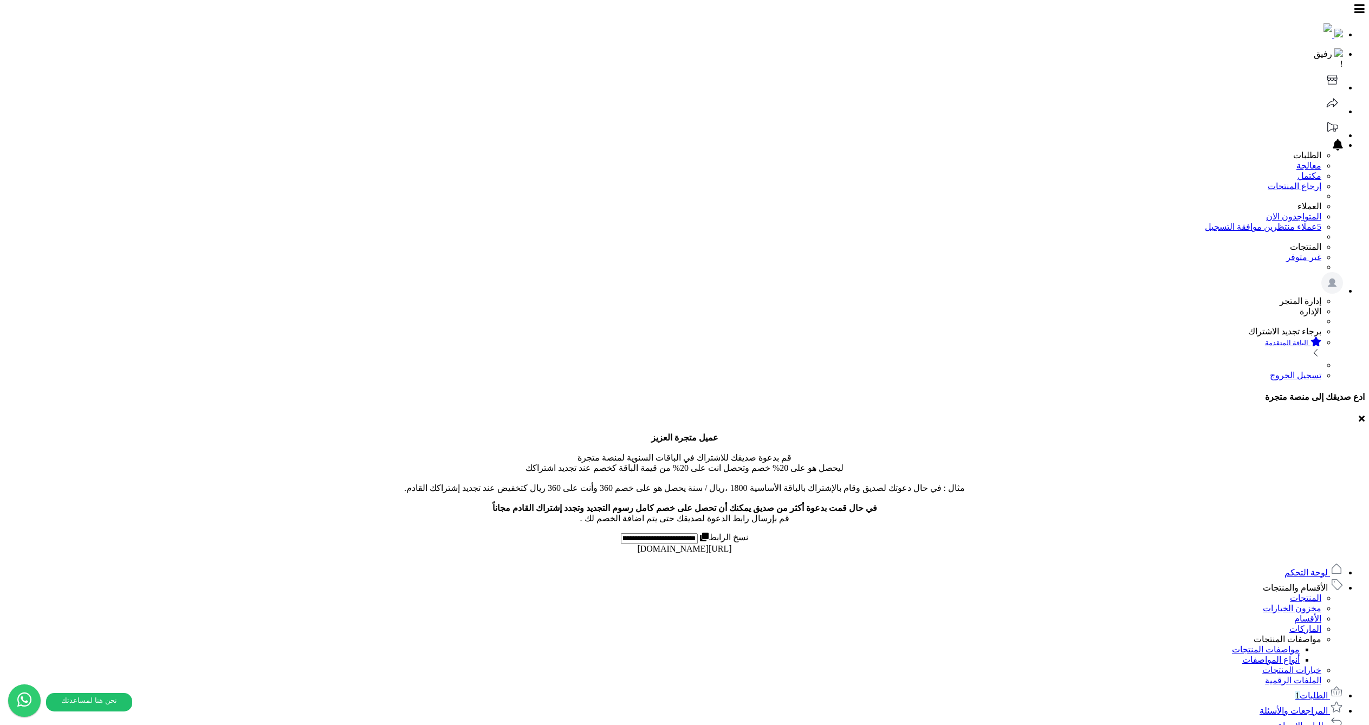
select select
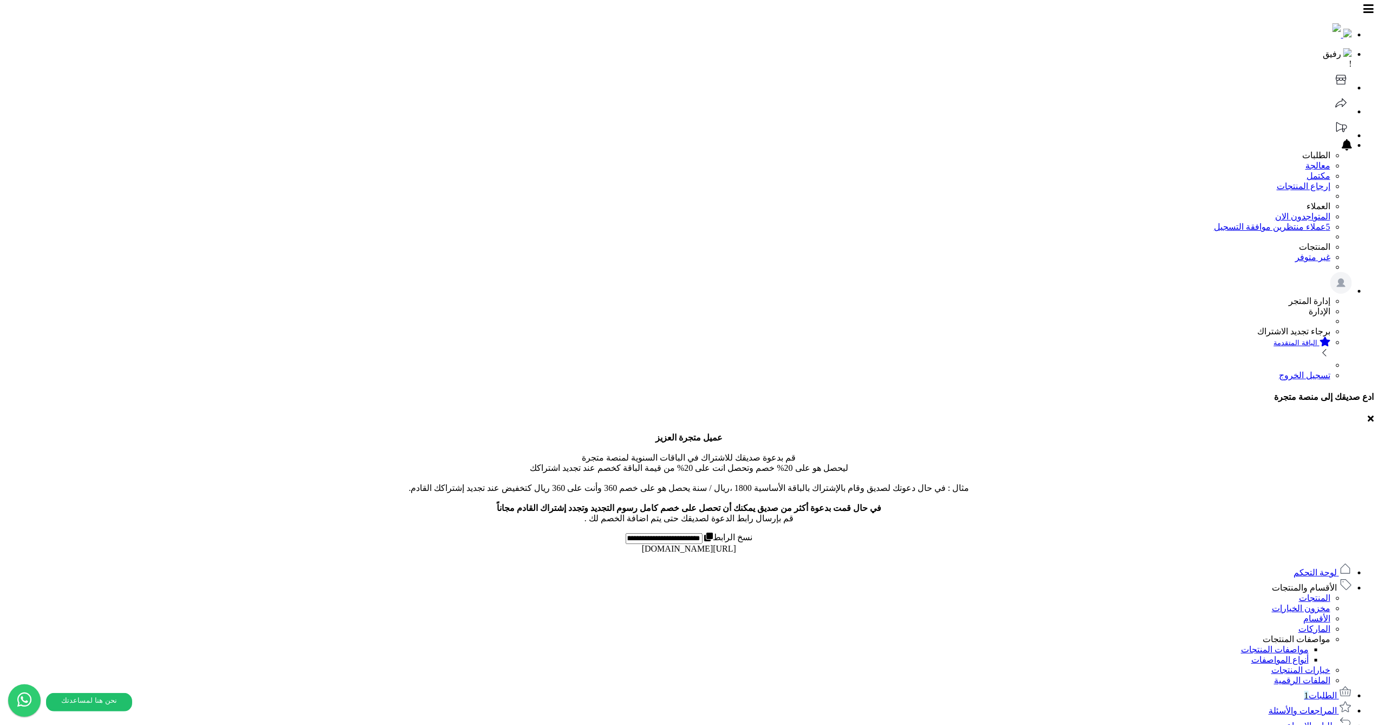
select select "*"
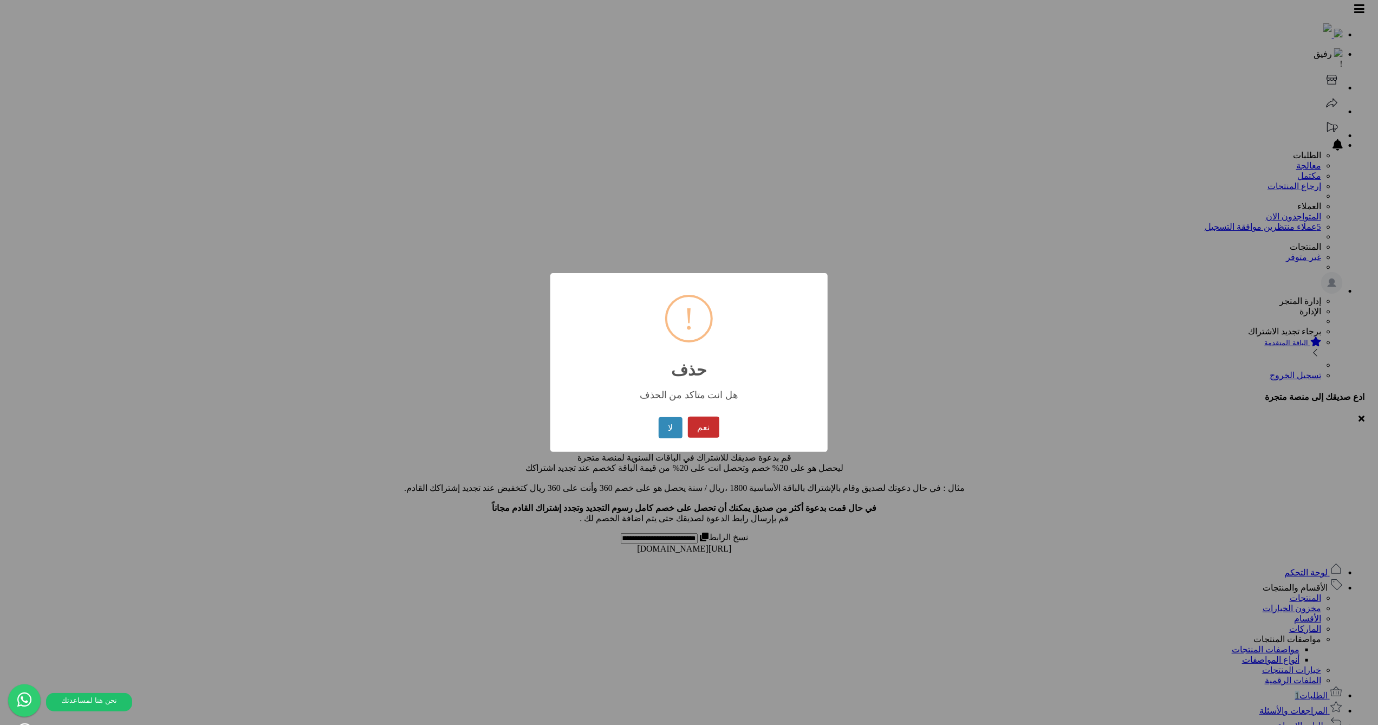
click at [709, 424] on button "نعم" at bounding box center [703, 426] width 31 height 21
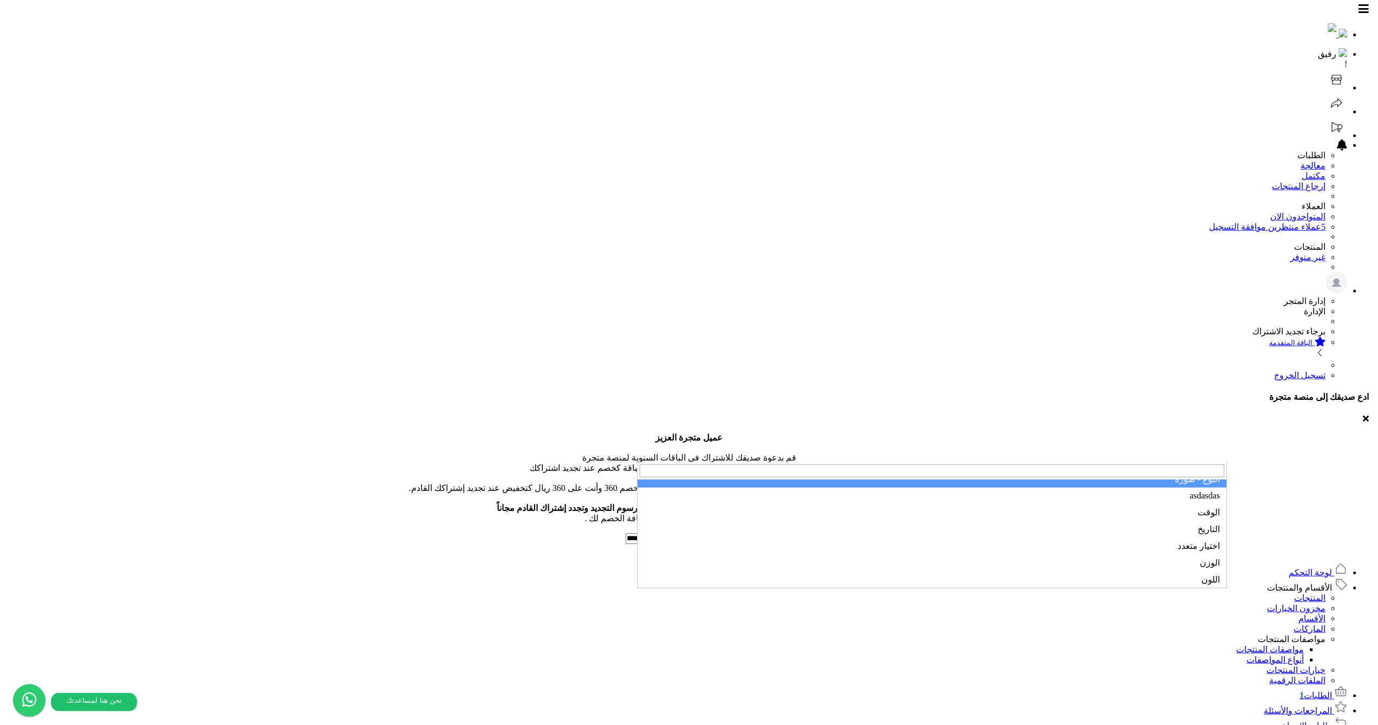
scroll to position [19, 0]
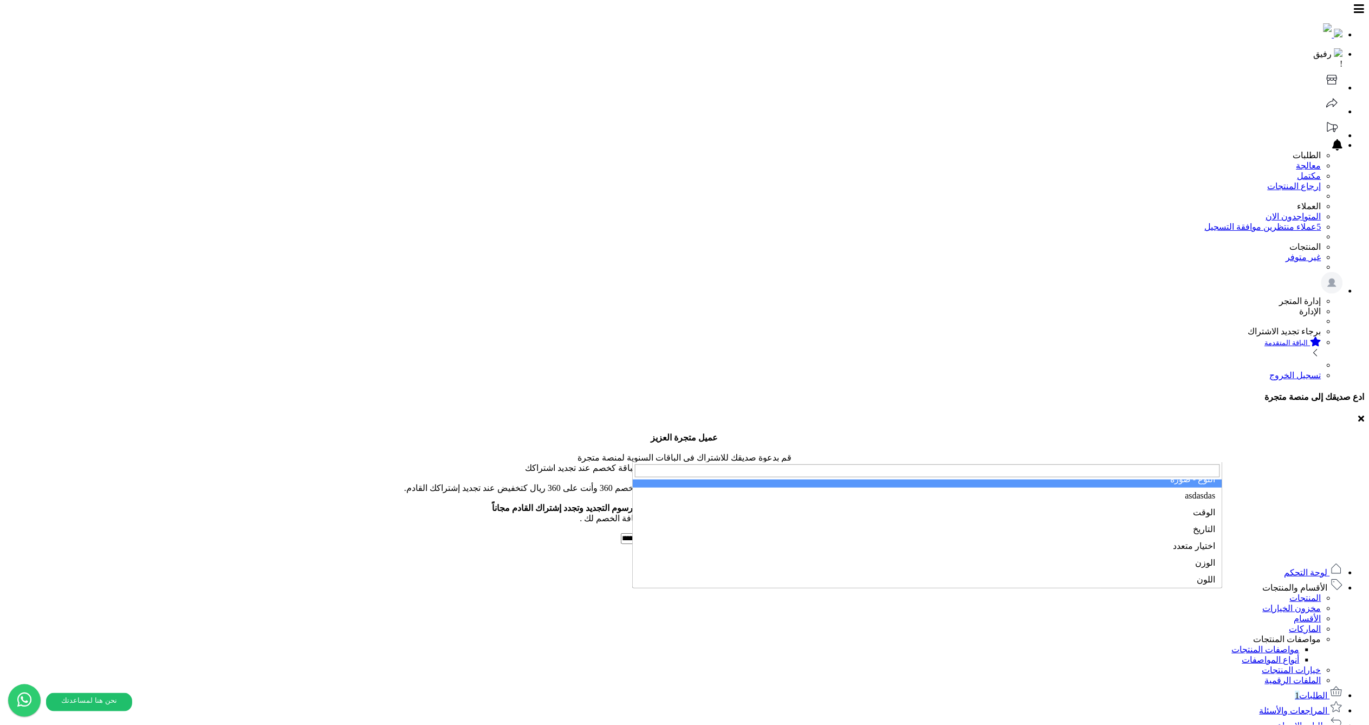
select select "**"
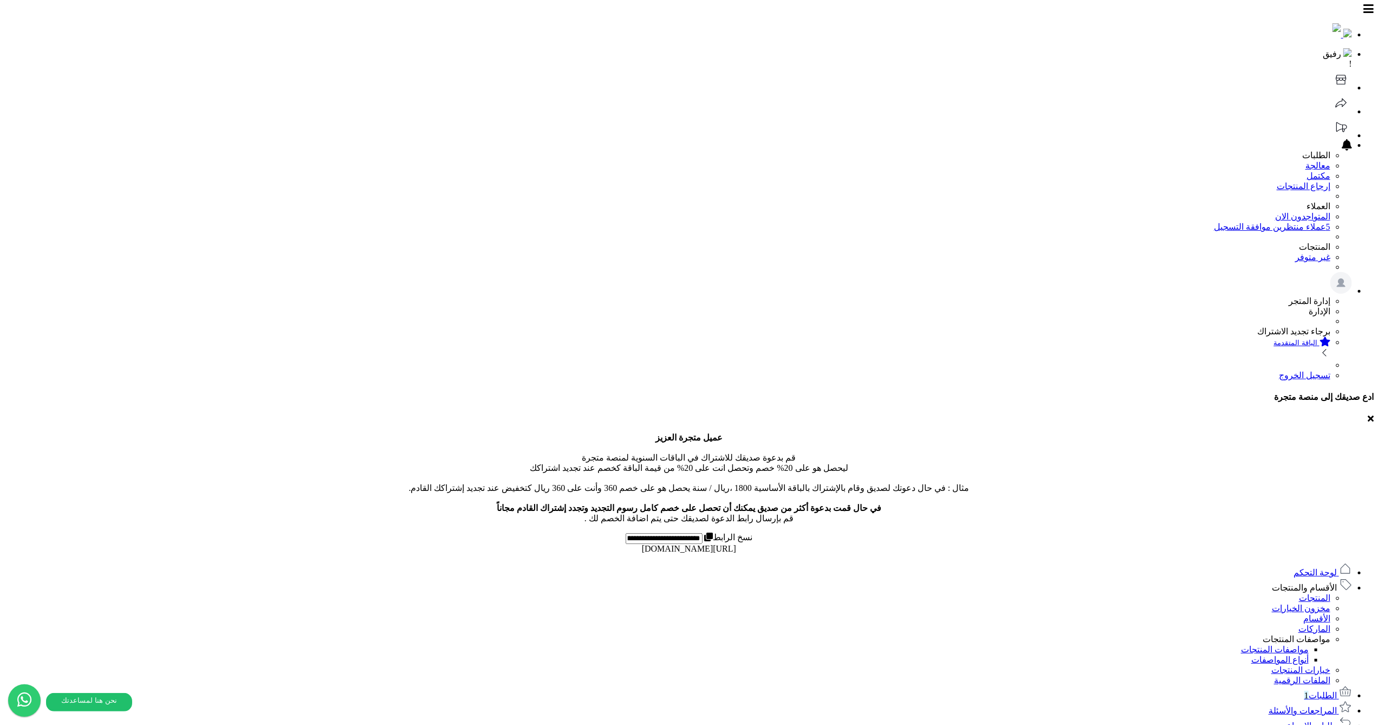
type input "**"
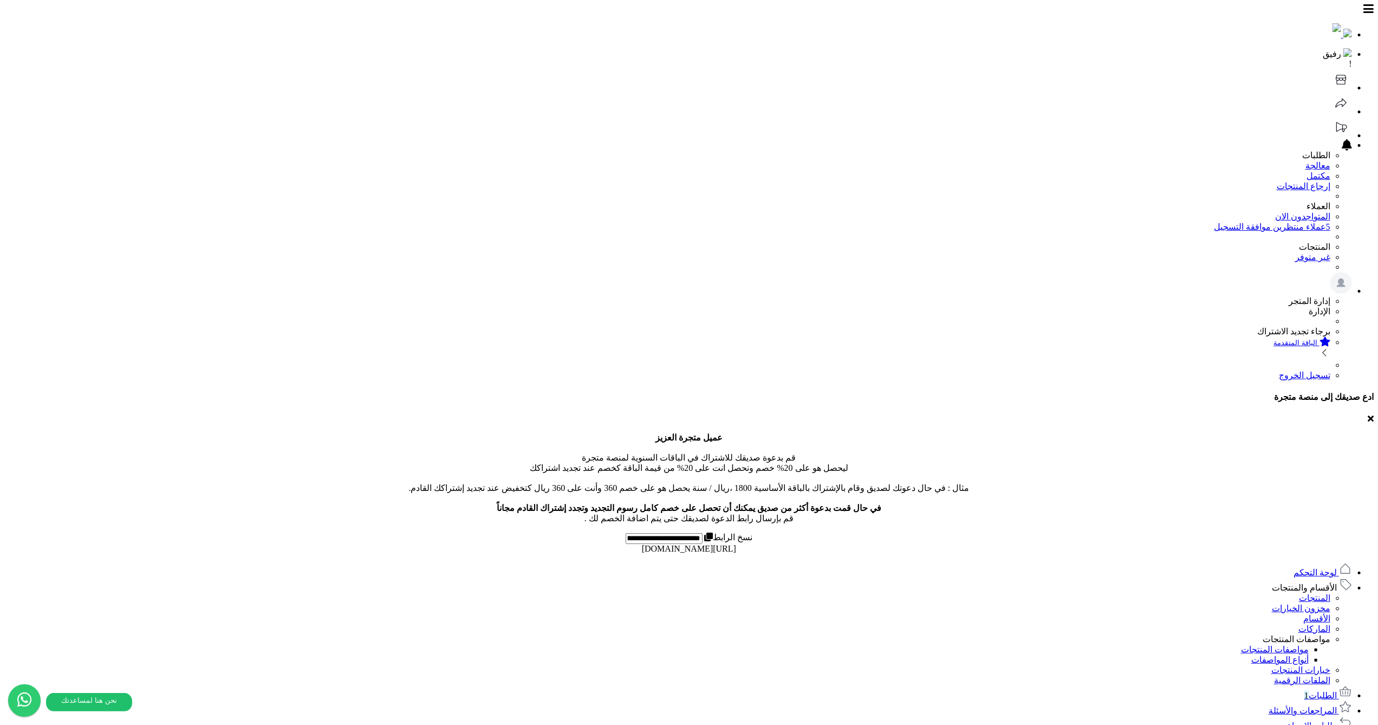
select select "*"
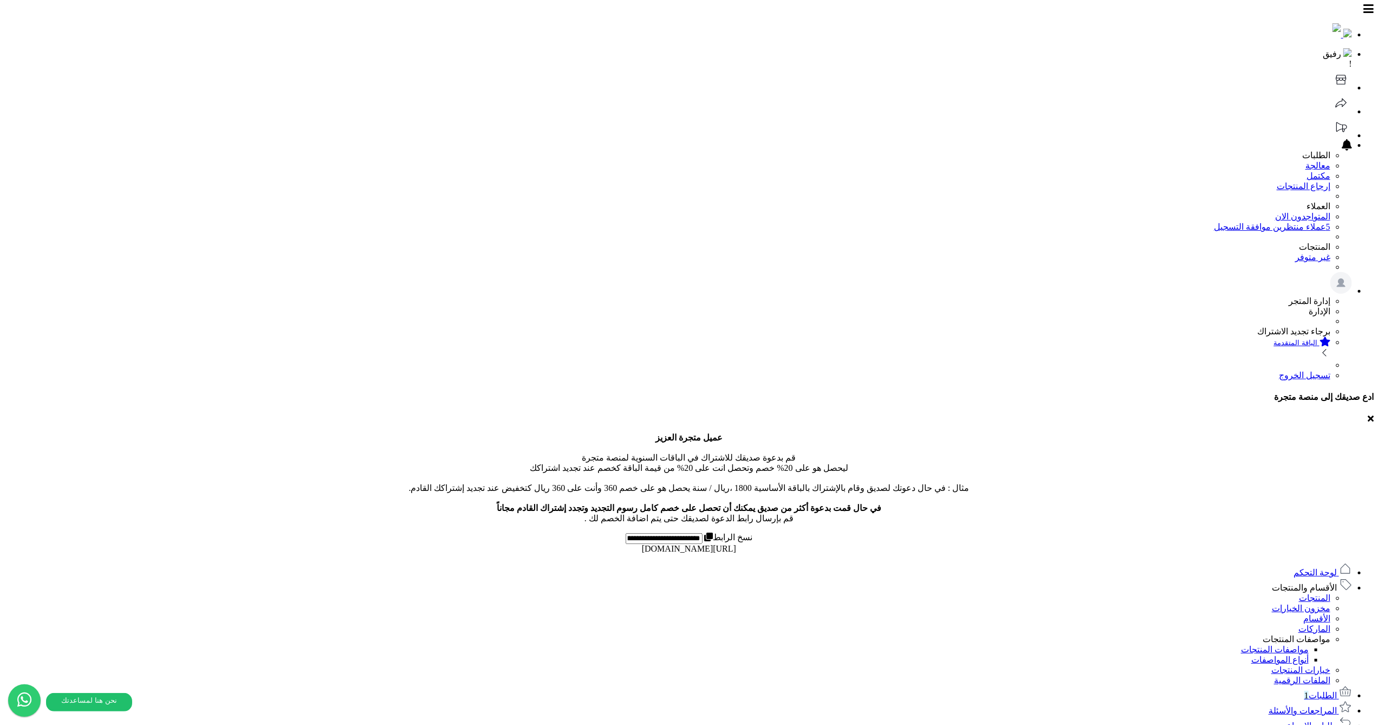
click at [1314, 593] on link "المنتجات" at bounding box center [1314, 597] width 31 height 9
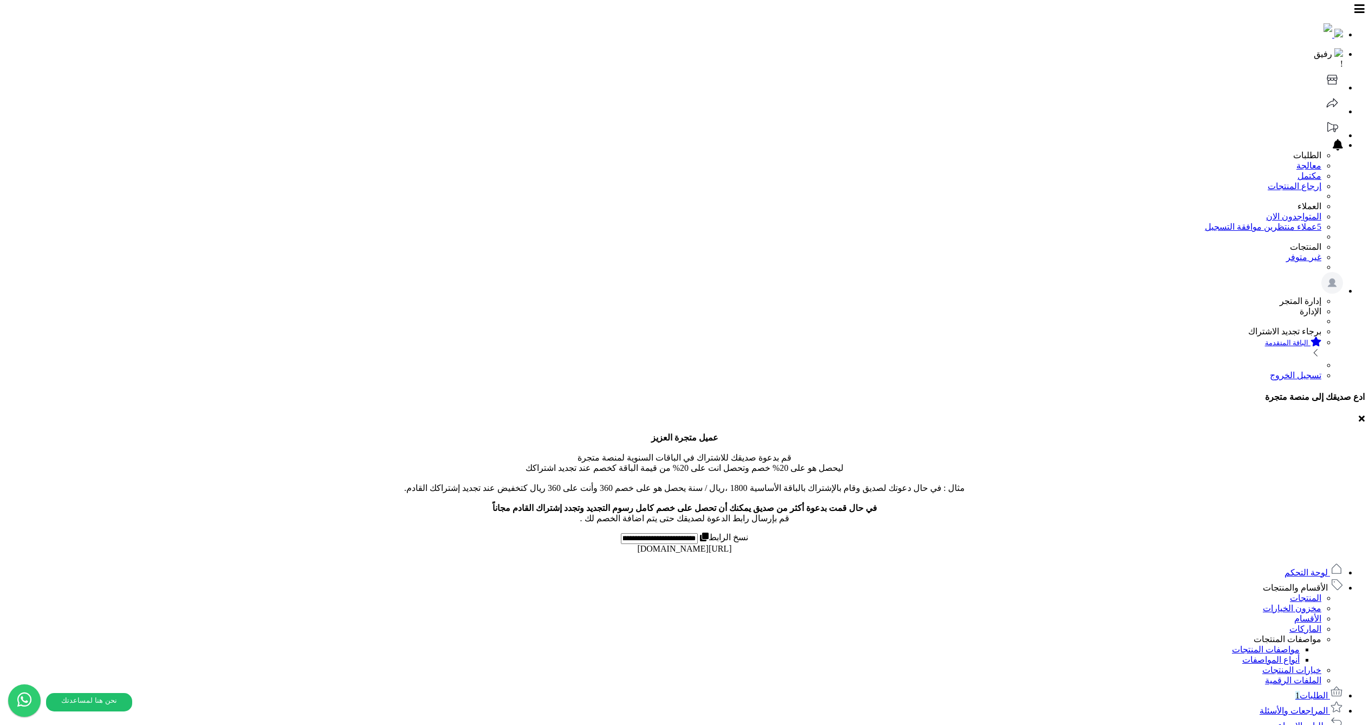
select select
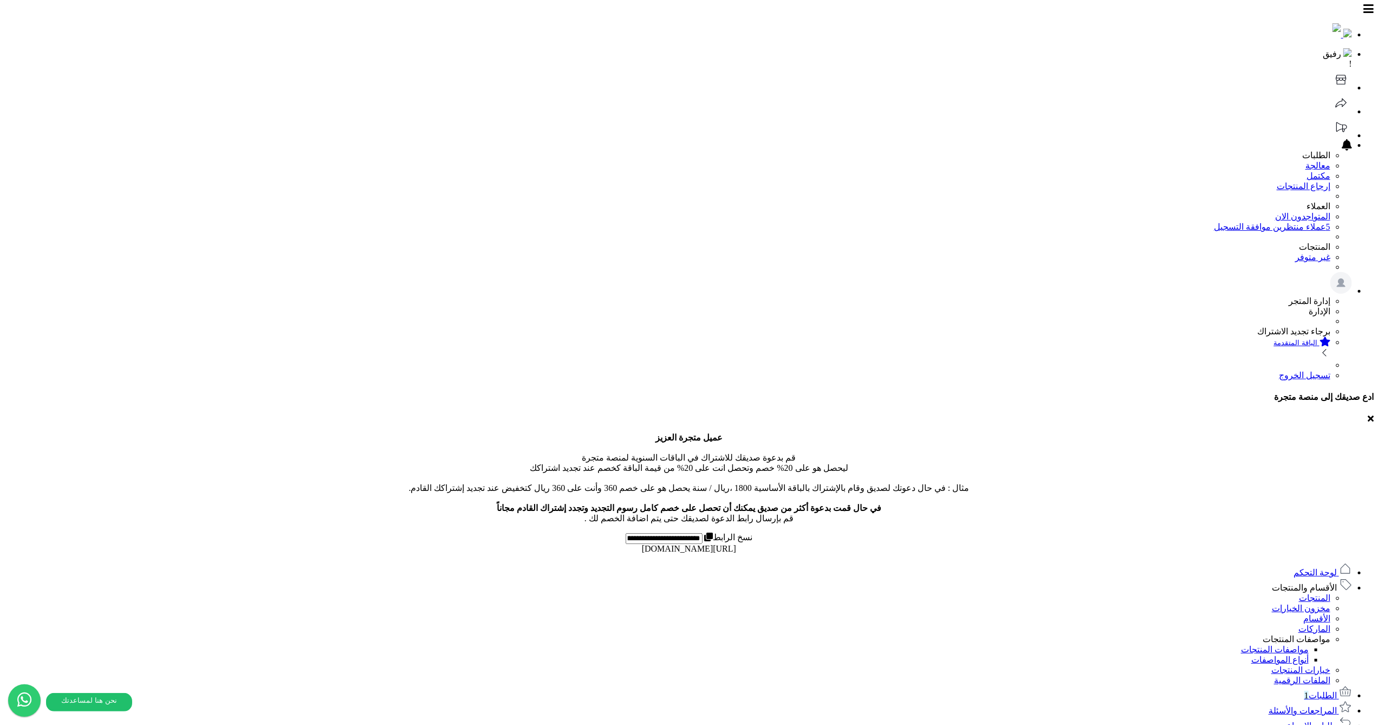
select select "*"
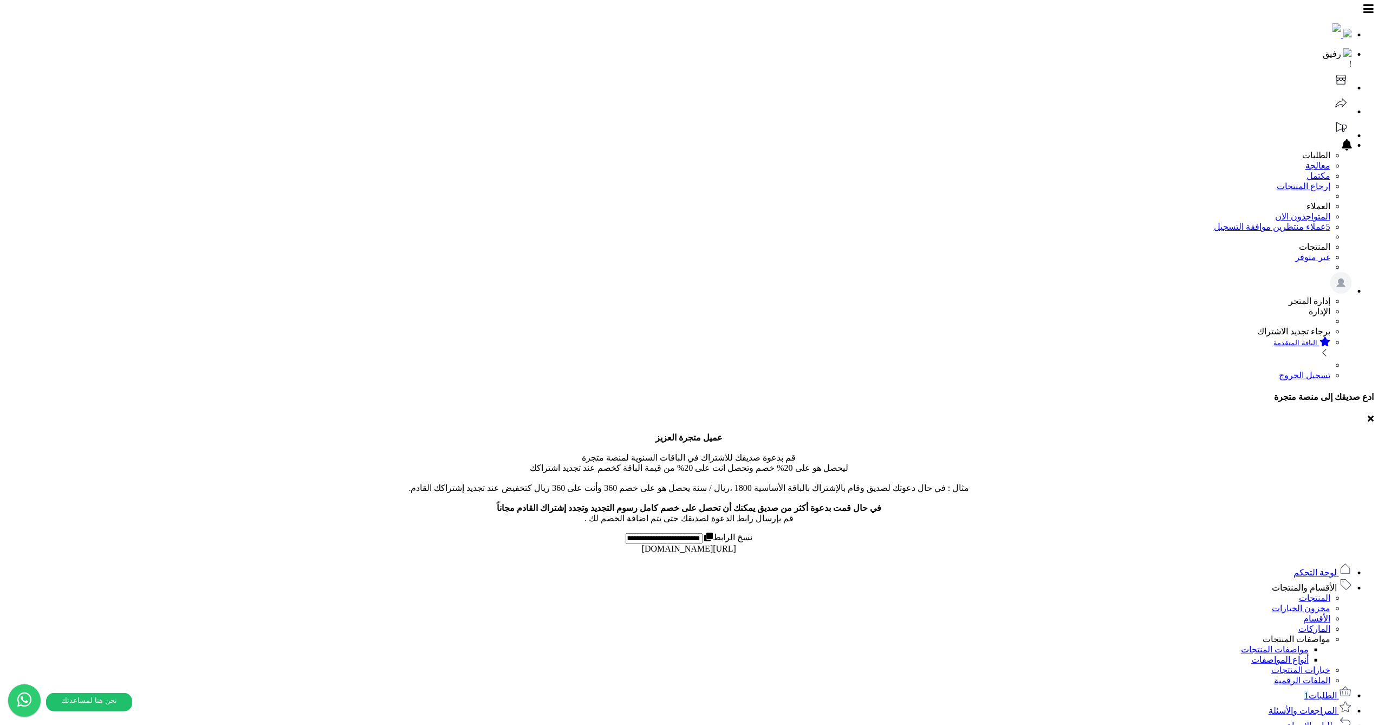
type input "**"
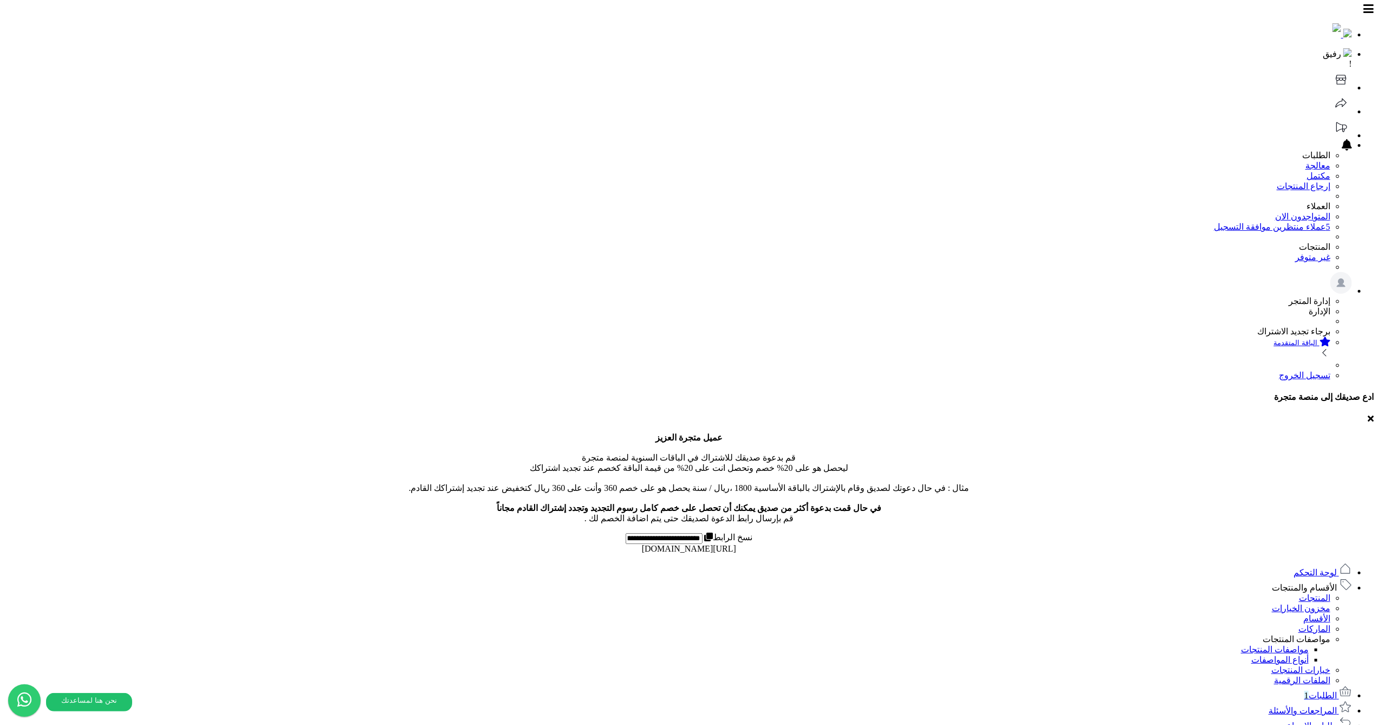
drag, startPoint x: 966, startPoint y: 178, endPoint x: 949, endPoint y: 181, distance: 17.5
click at [1300, 593] on link "المنتجات" at bounding box center [1314, 597] width 31 height 9
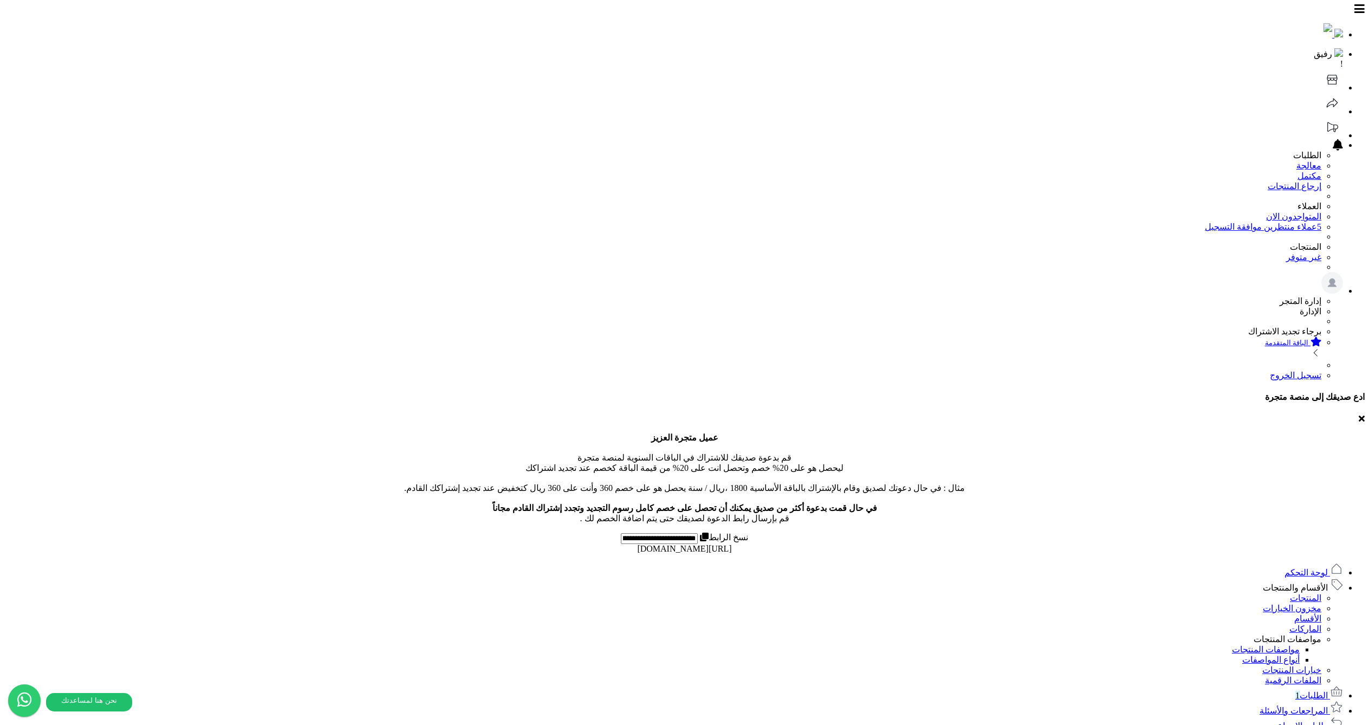
select select
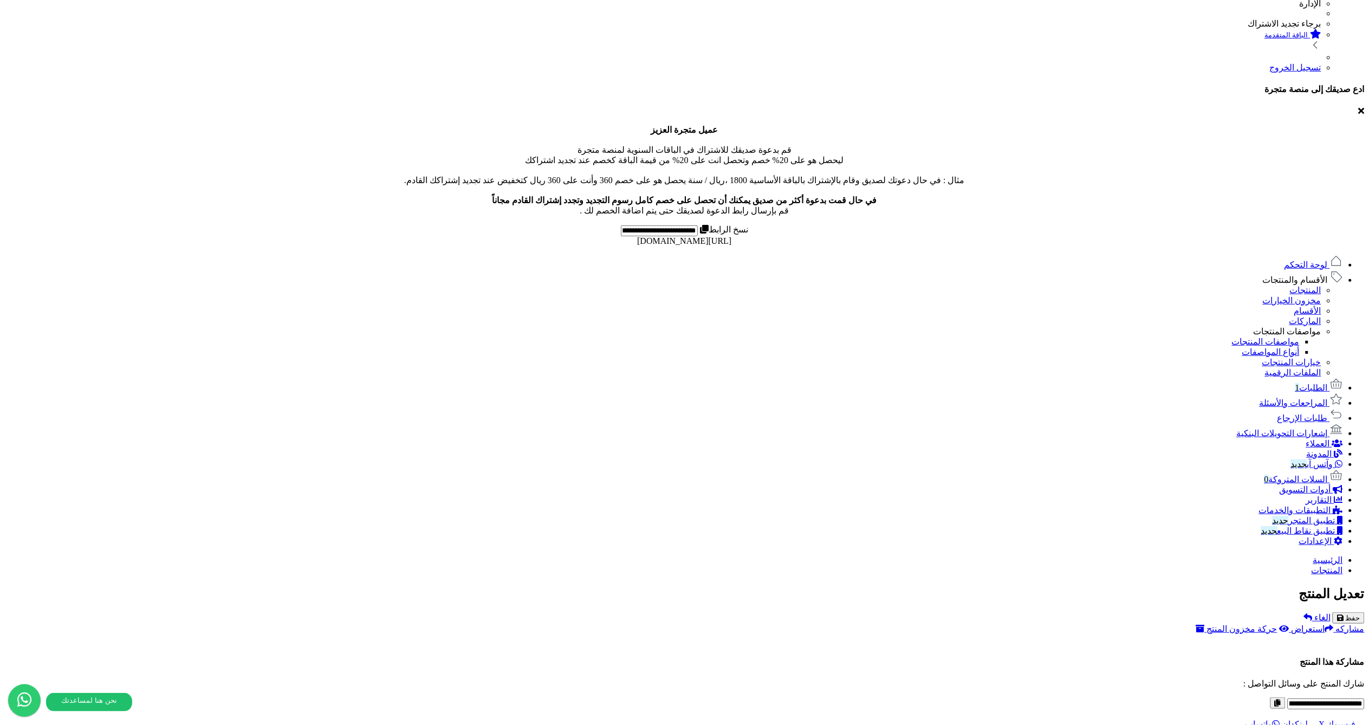
scroll to position [350, 0]
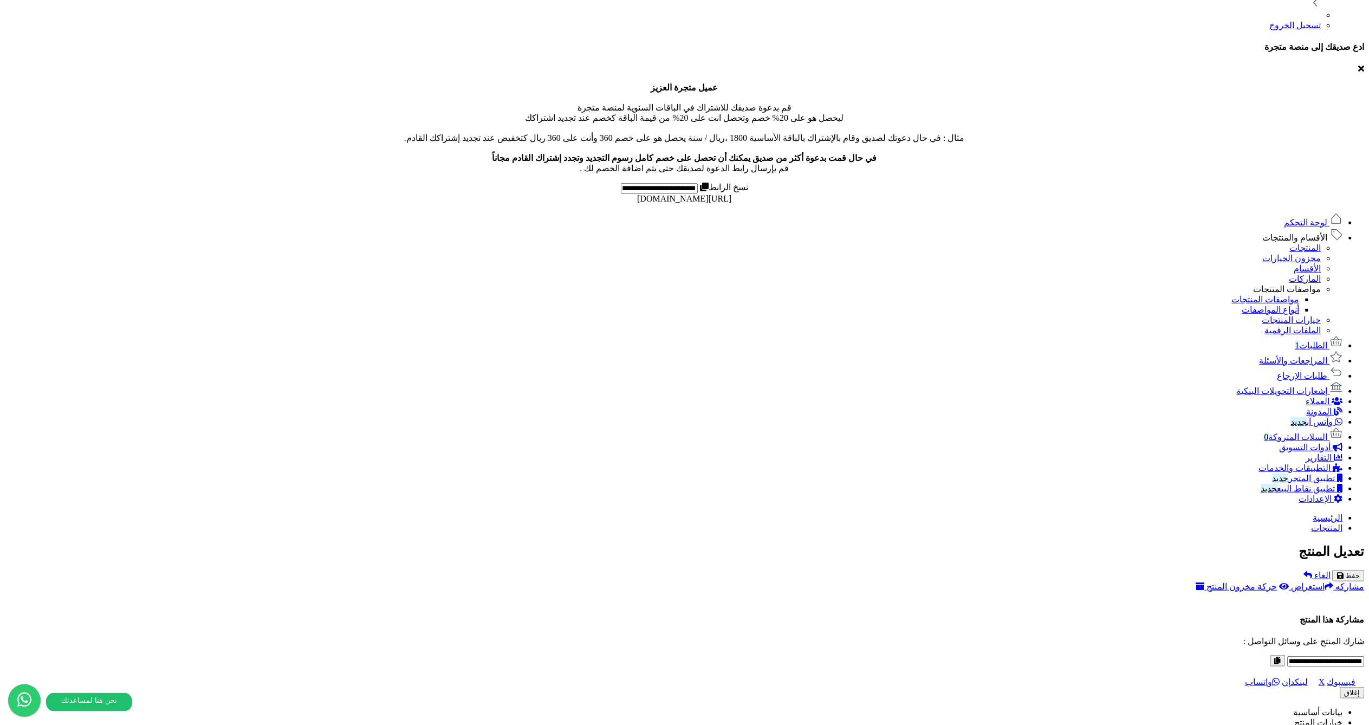
select select "*"
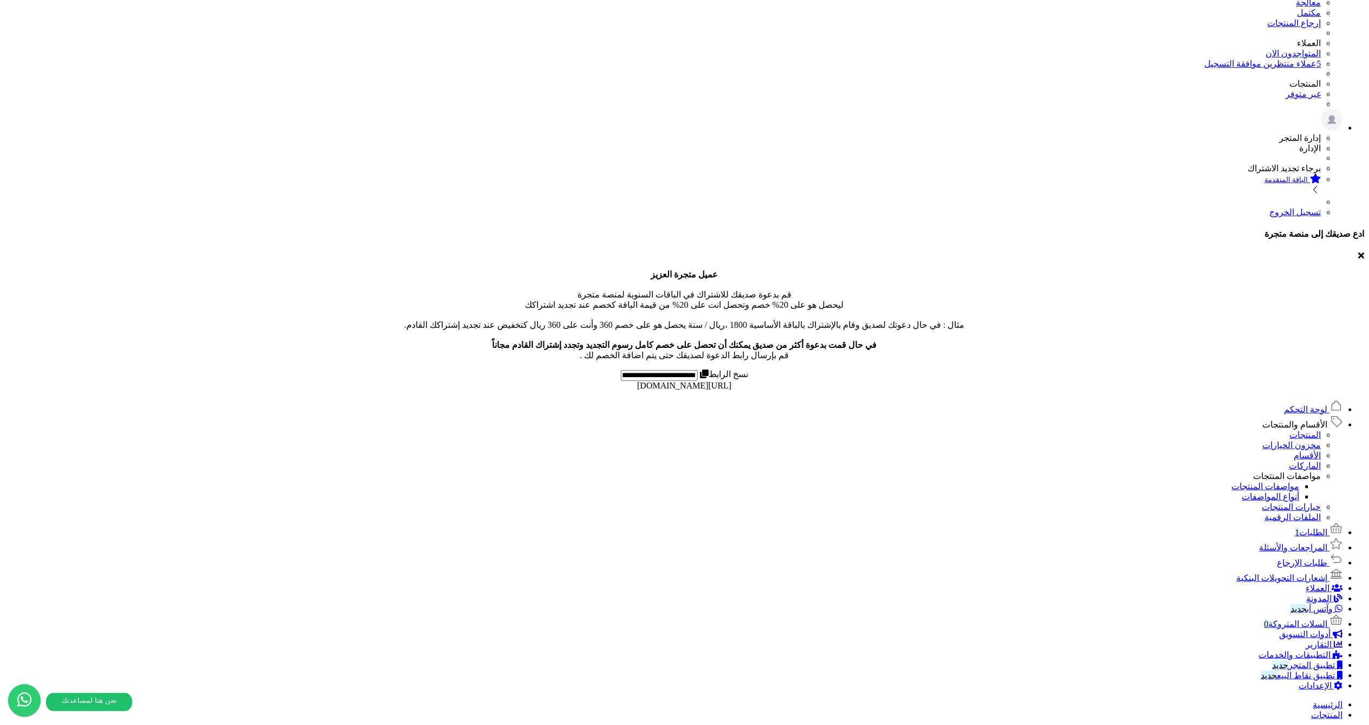
scroll to position [0, 0]
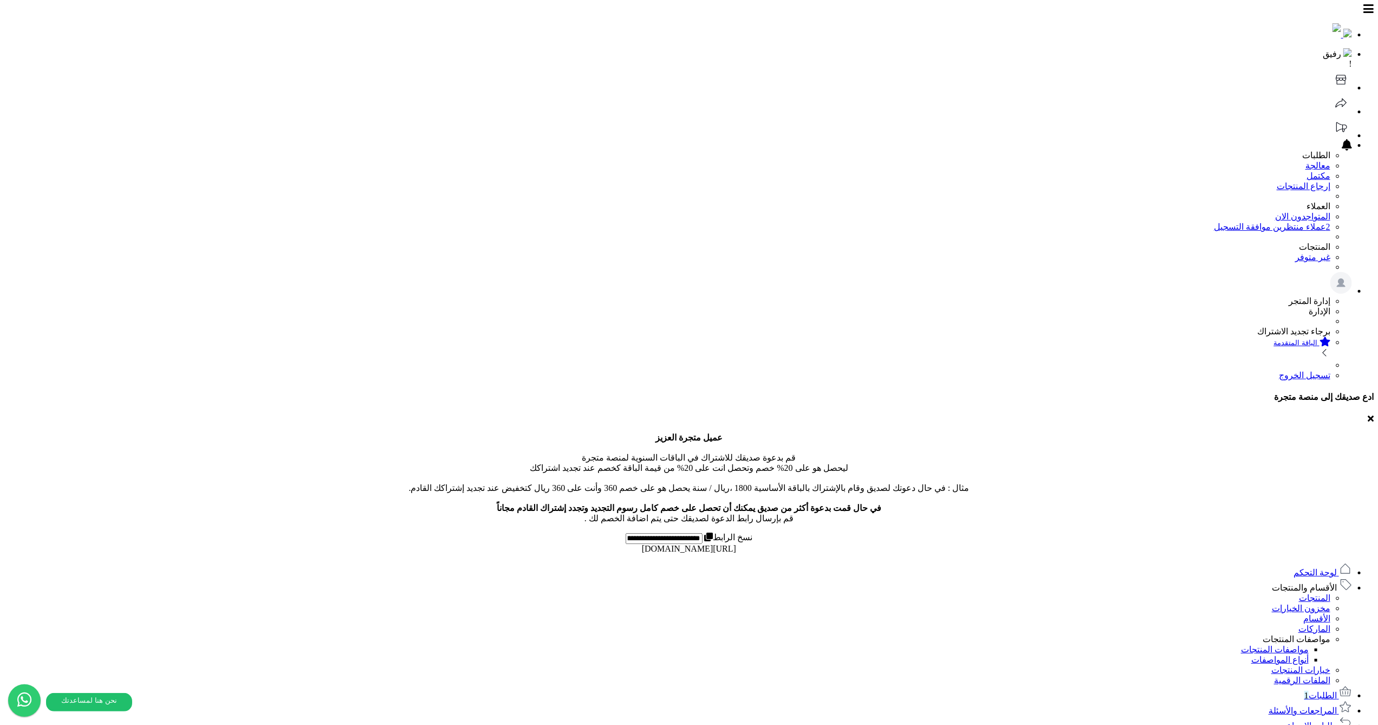
click at [1306, 593] on link "المنتجات" at bounding box center [1314, 597] width 31 height 9
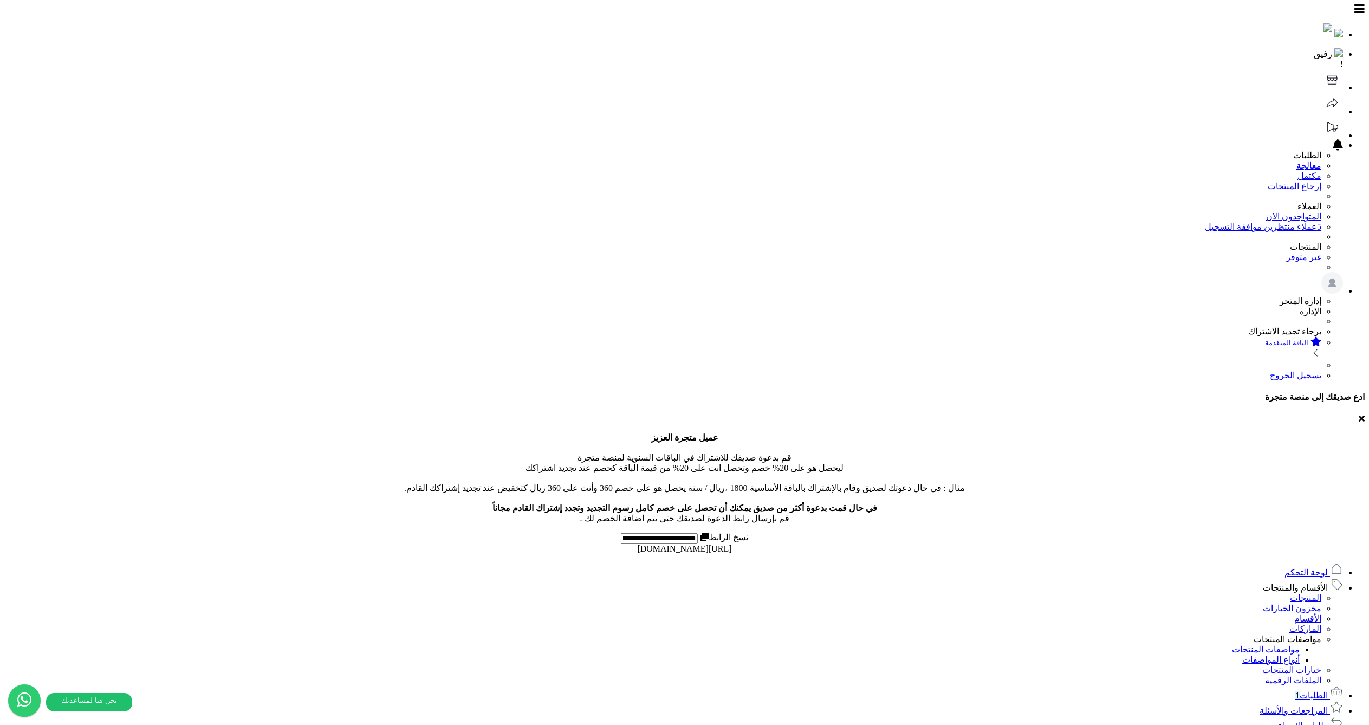
select select
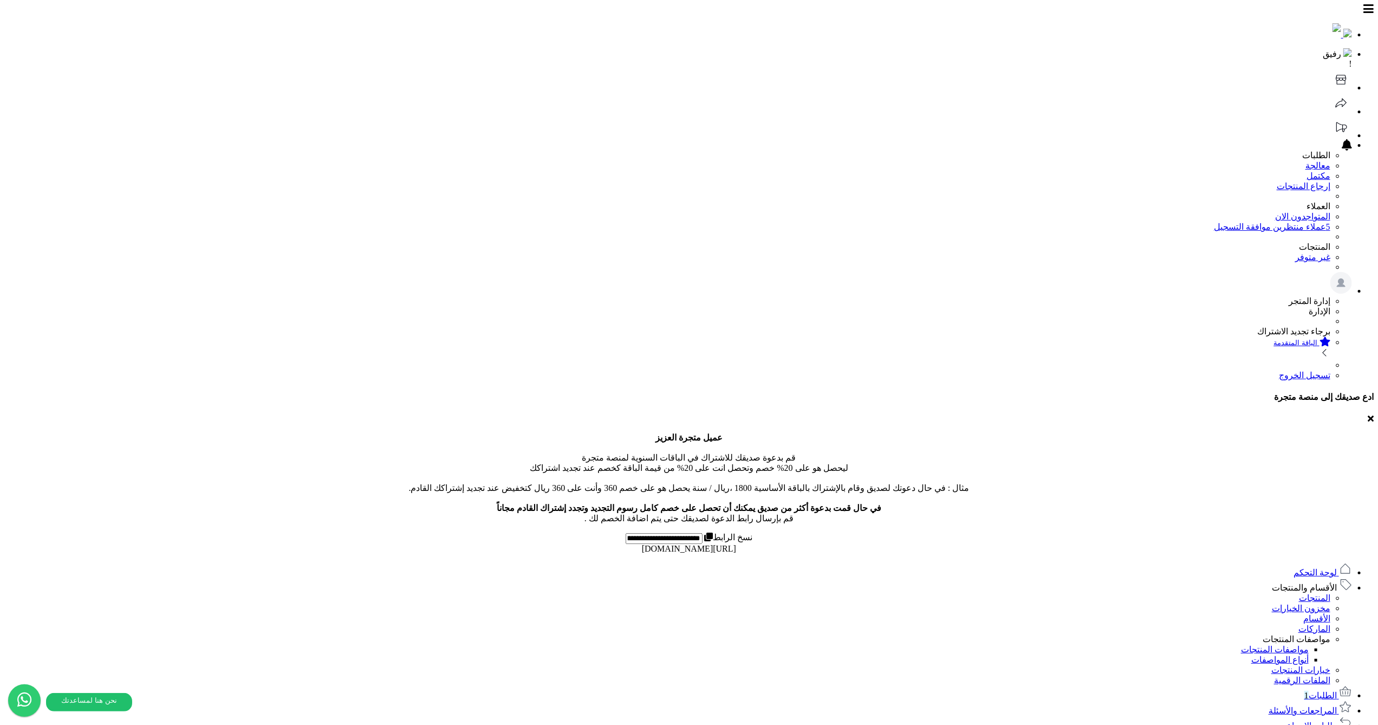
select select "*"
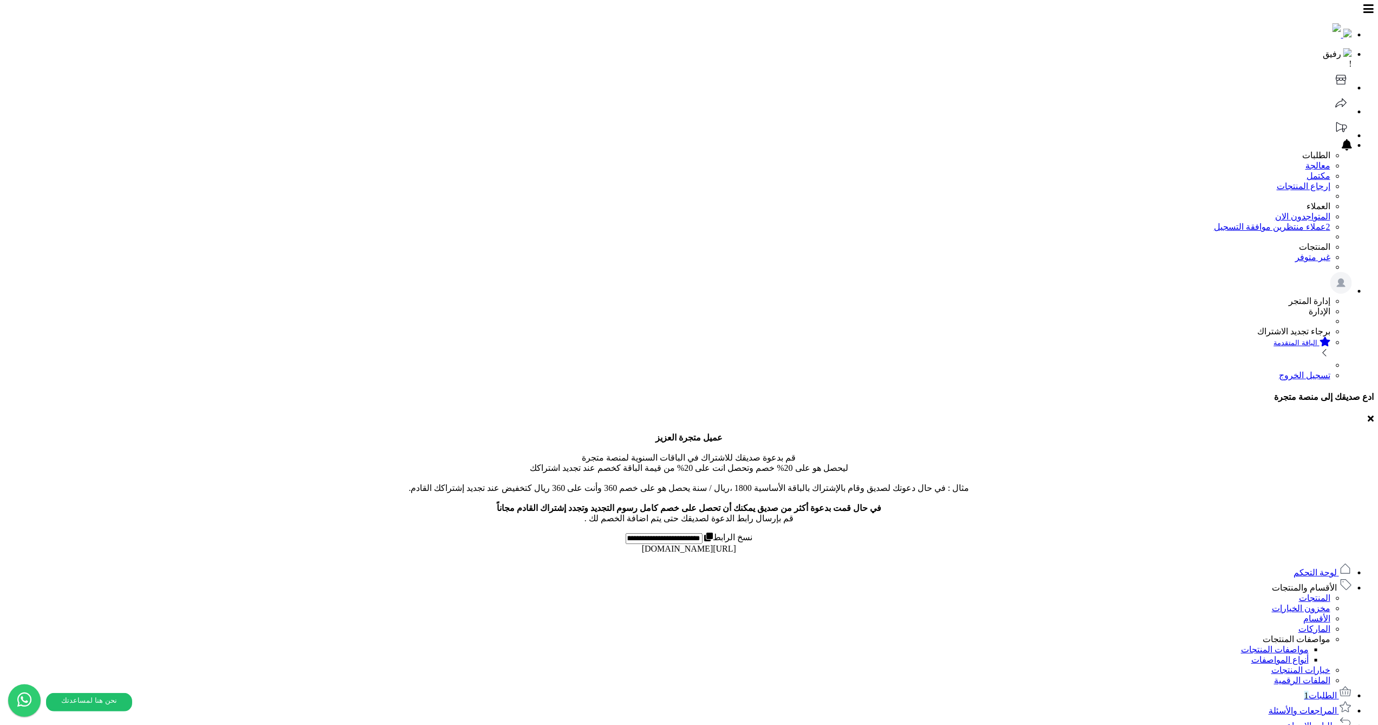
type input "*"
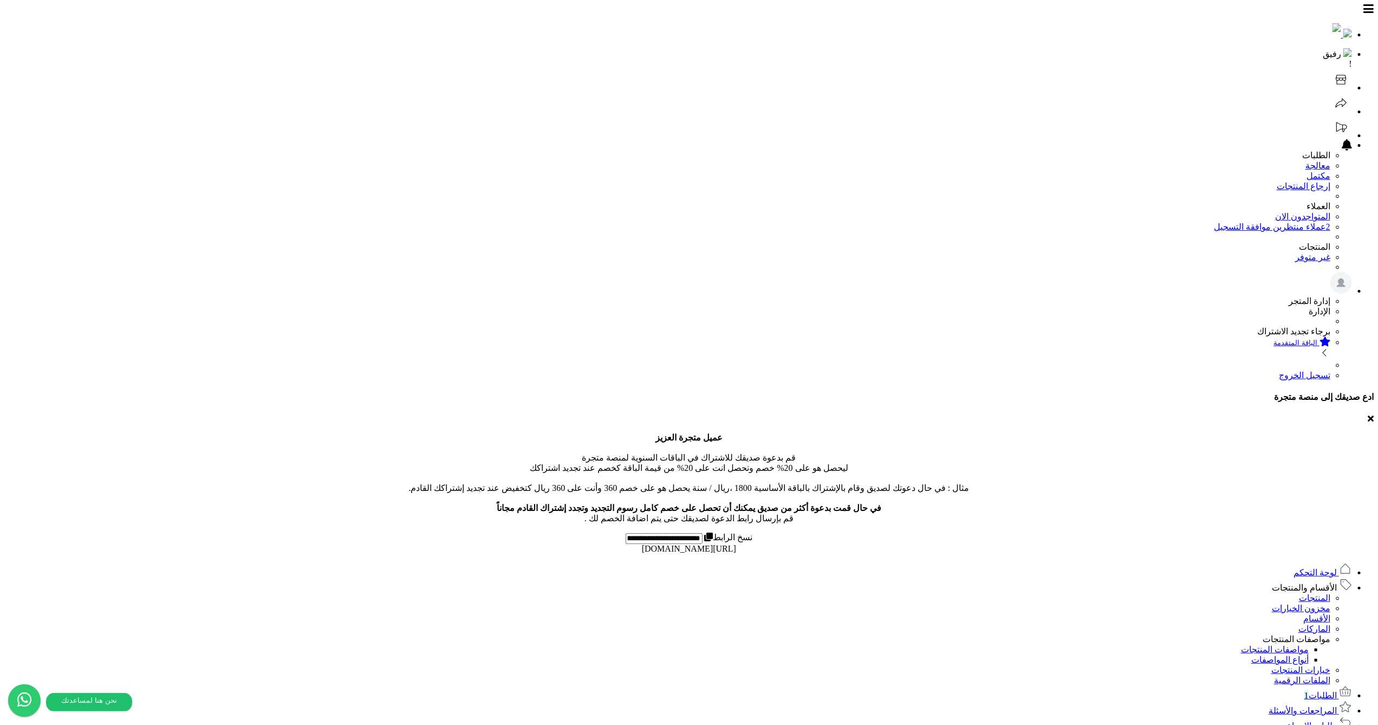
click at [1324, 593] on link "المنتجات" at bounding box center [1314, 597] width 31 height 9
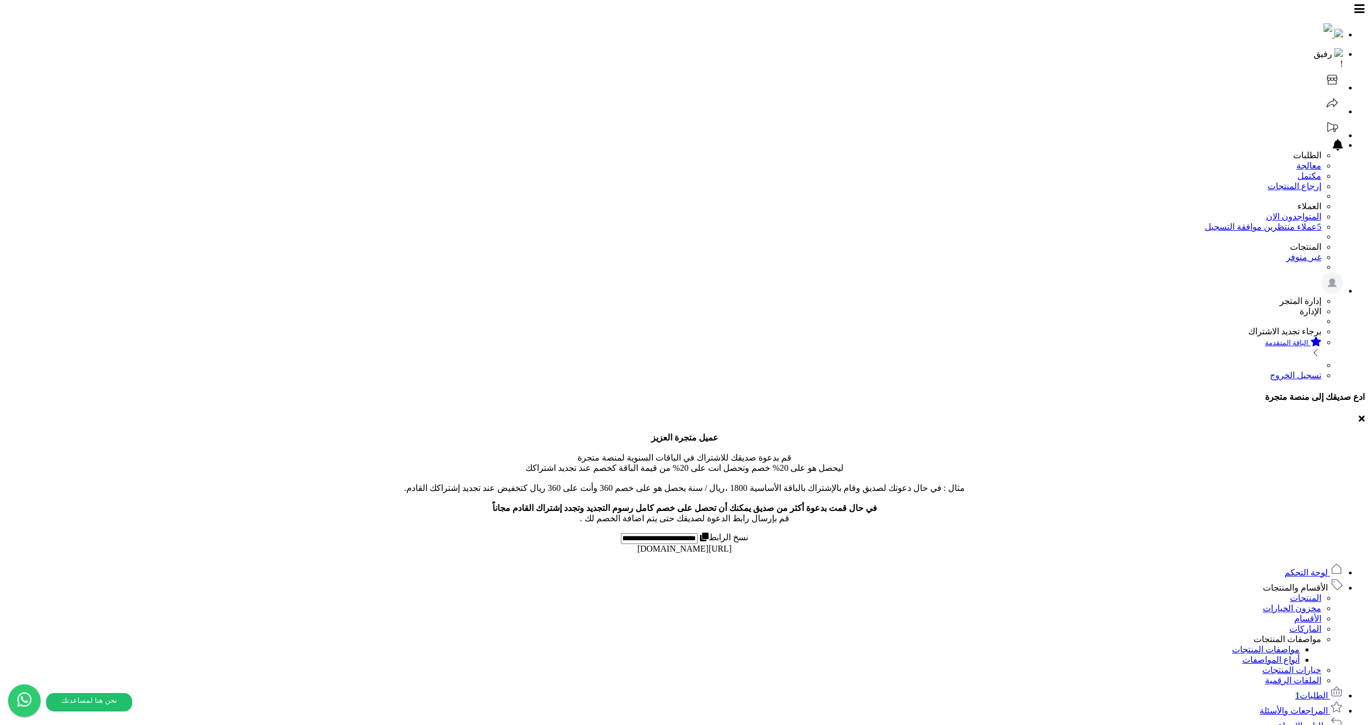
select select
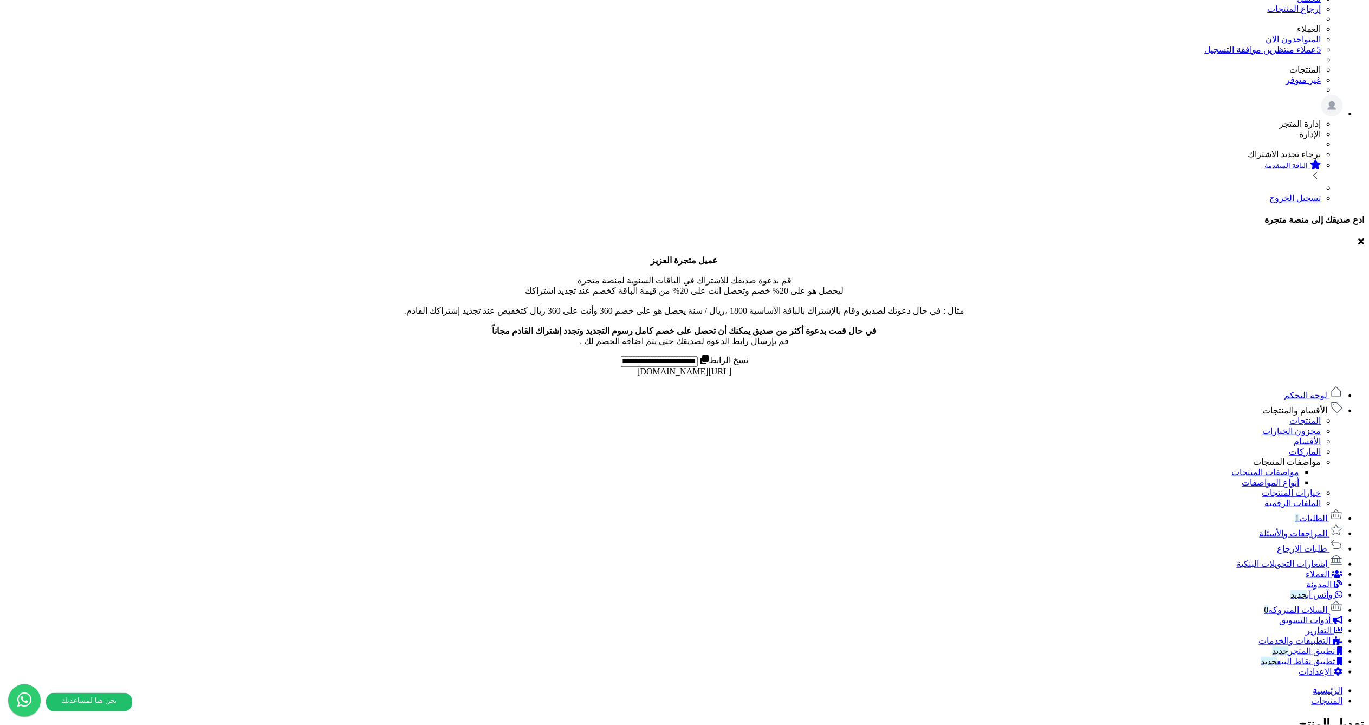
scroll to position [2, 0]
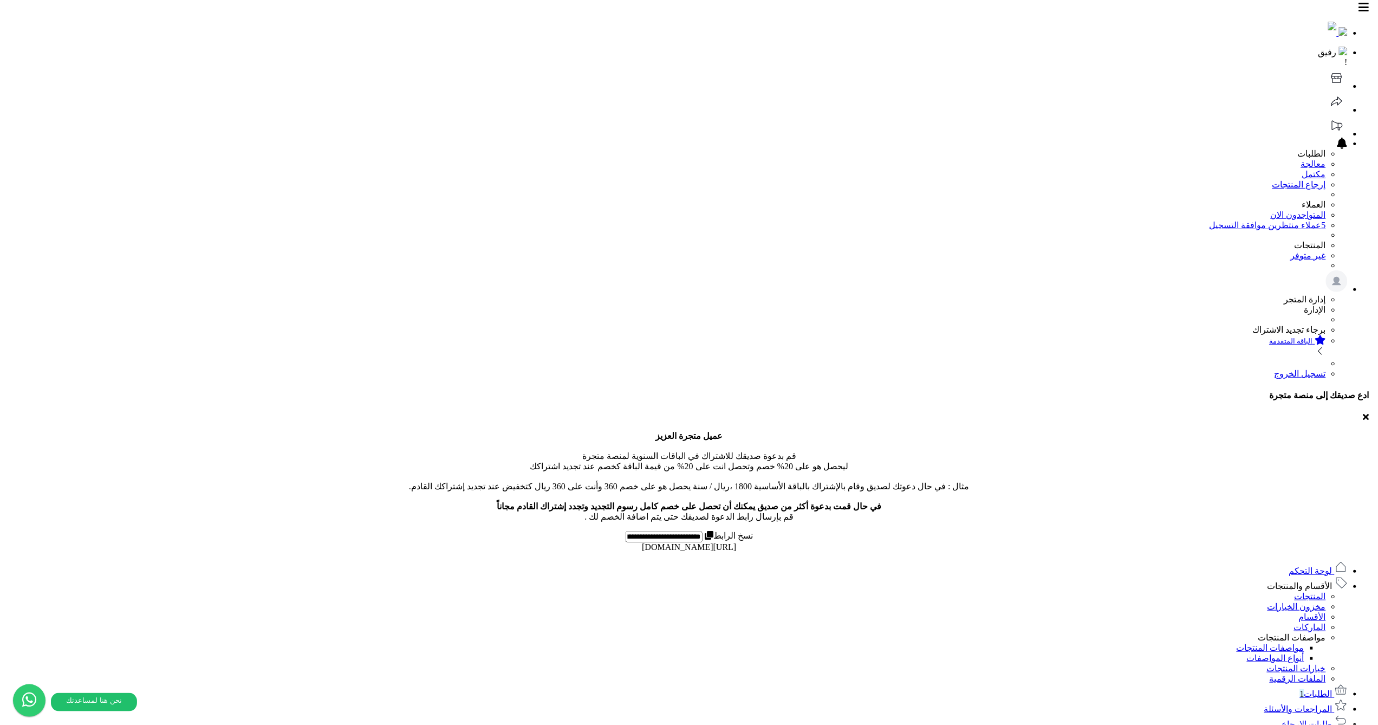
scroll to position [0, 0]
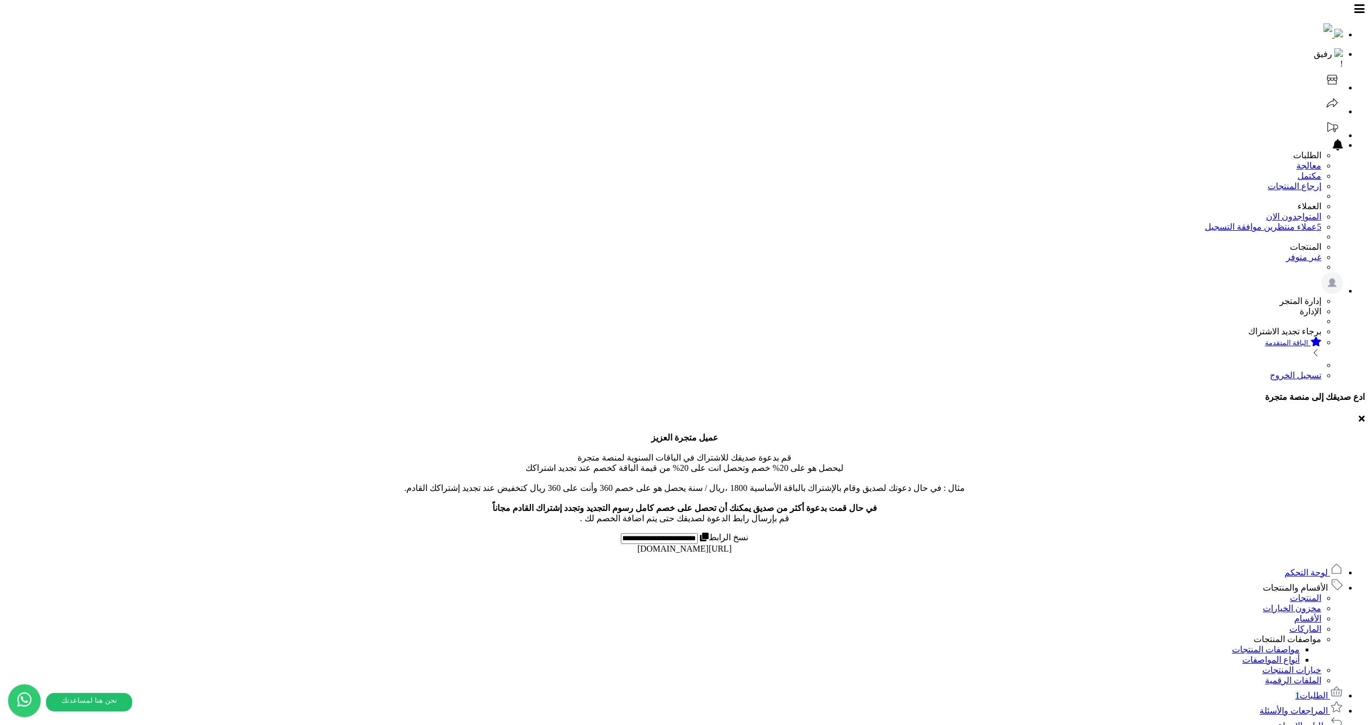
select select
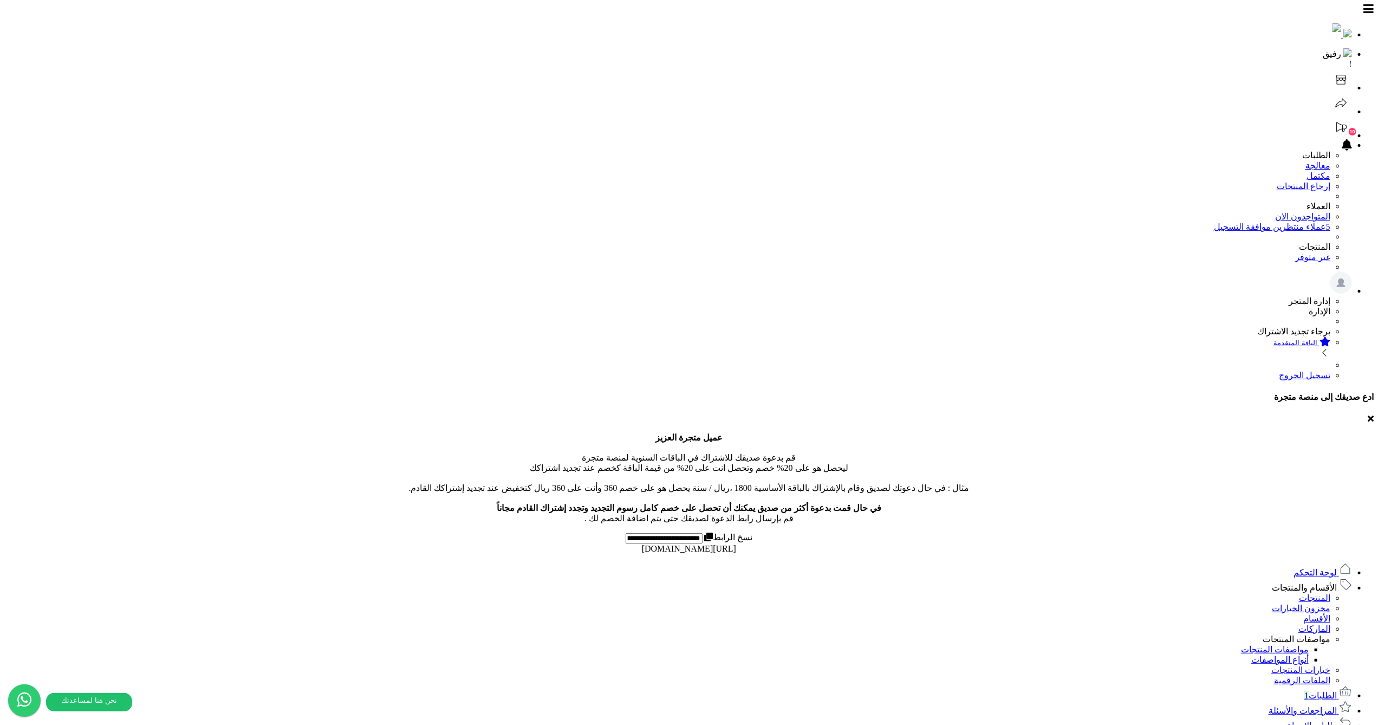
select select "*"
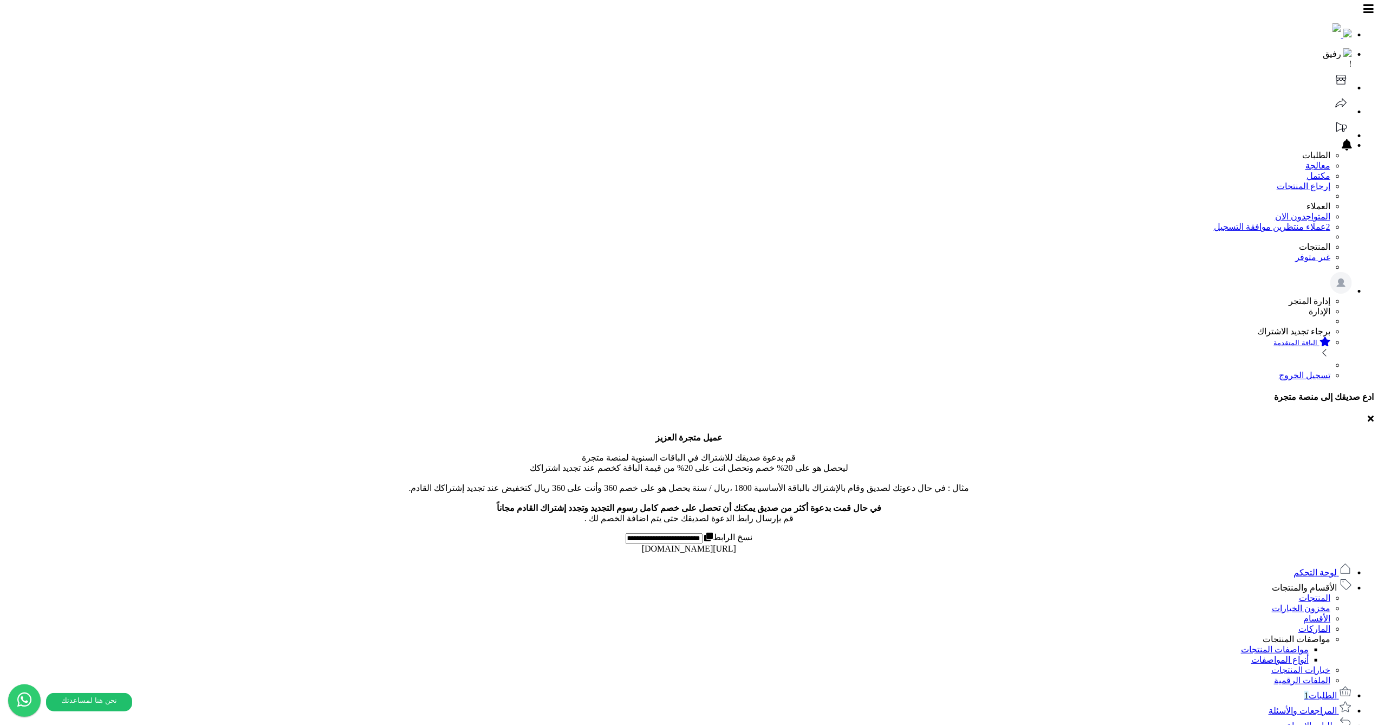
type input "*"
click at [1317, 593] on link "المنتجات" at bounding box center [1314, 597] width 31 height 9
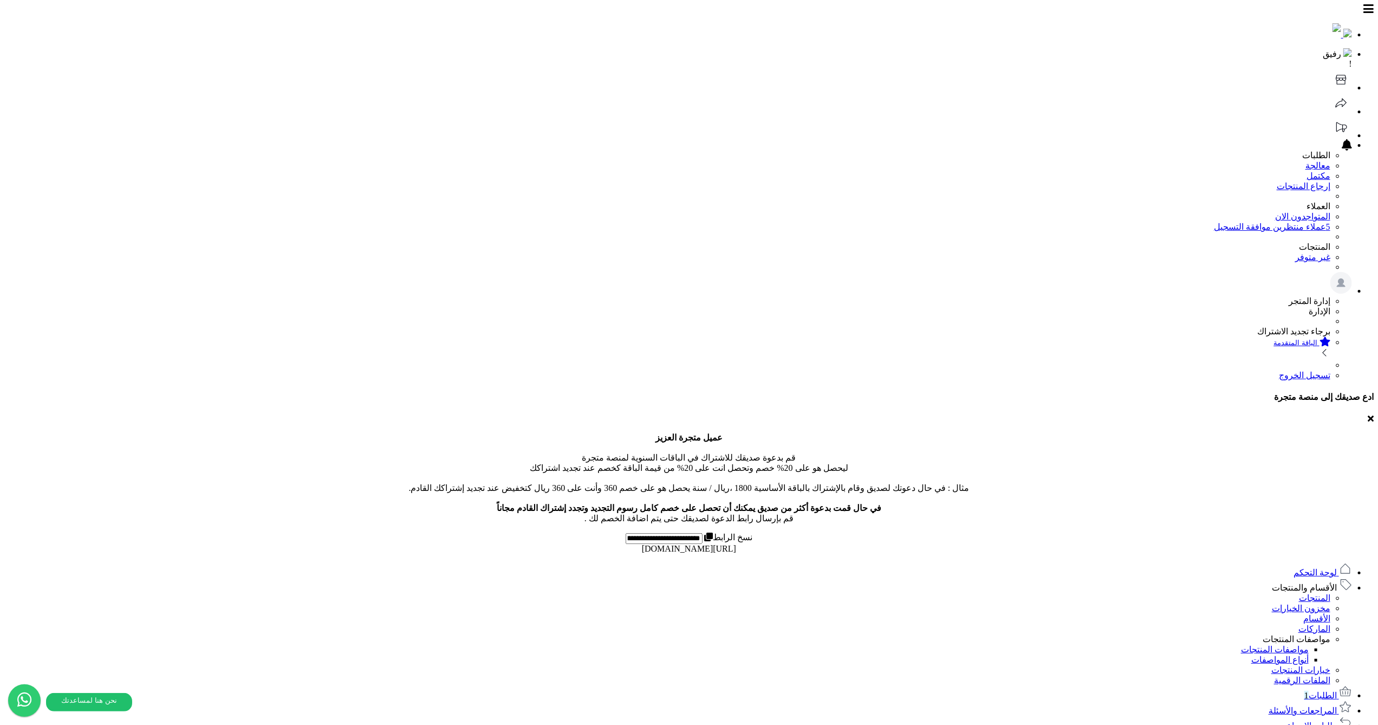
type input "**"
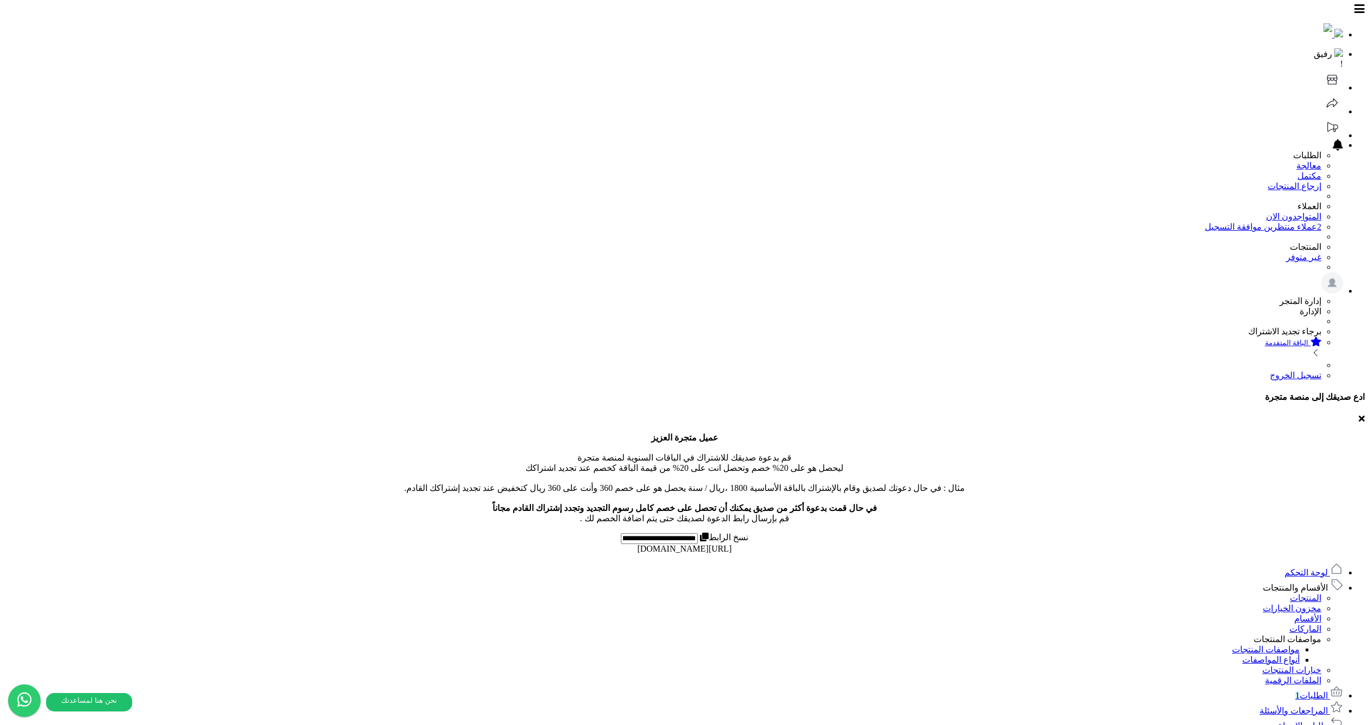
select select
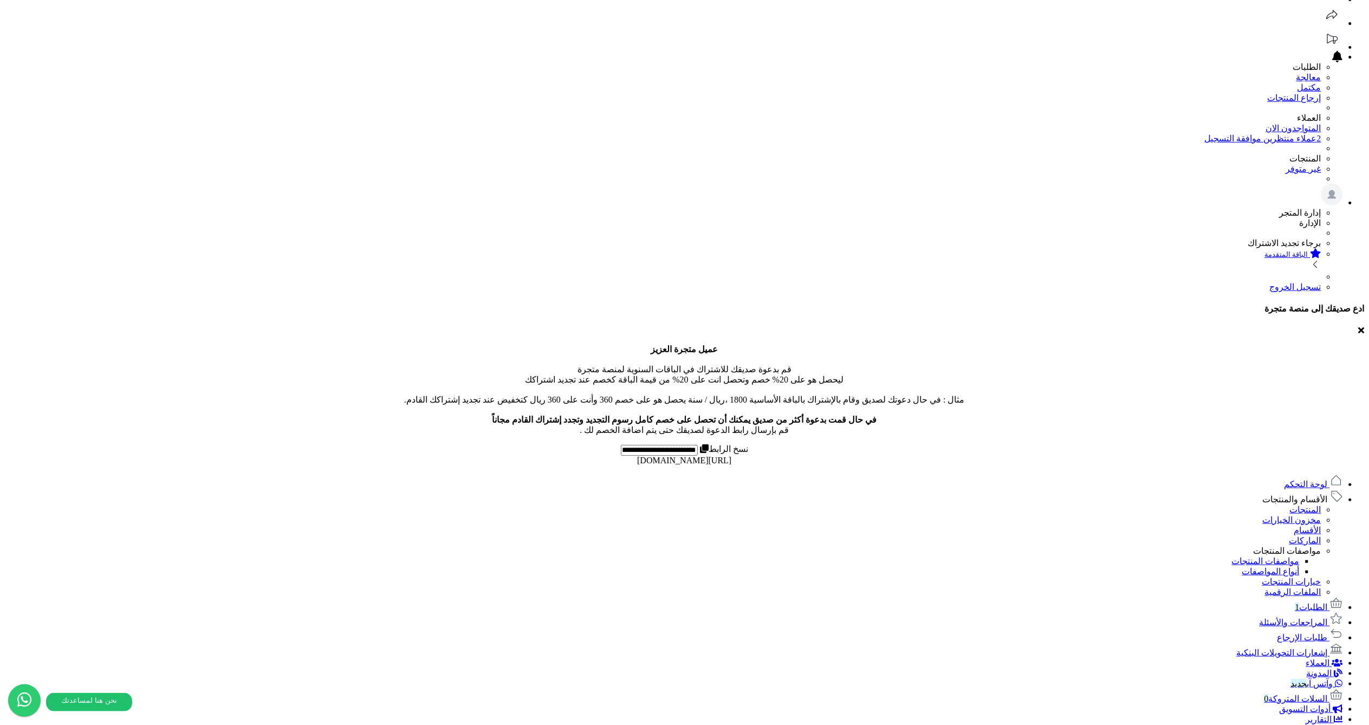
scroll to position [112, 0]
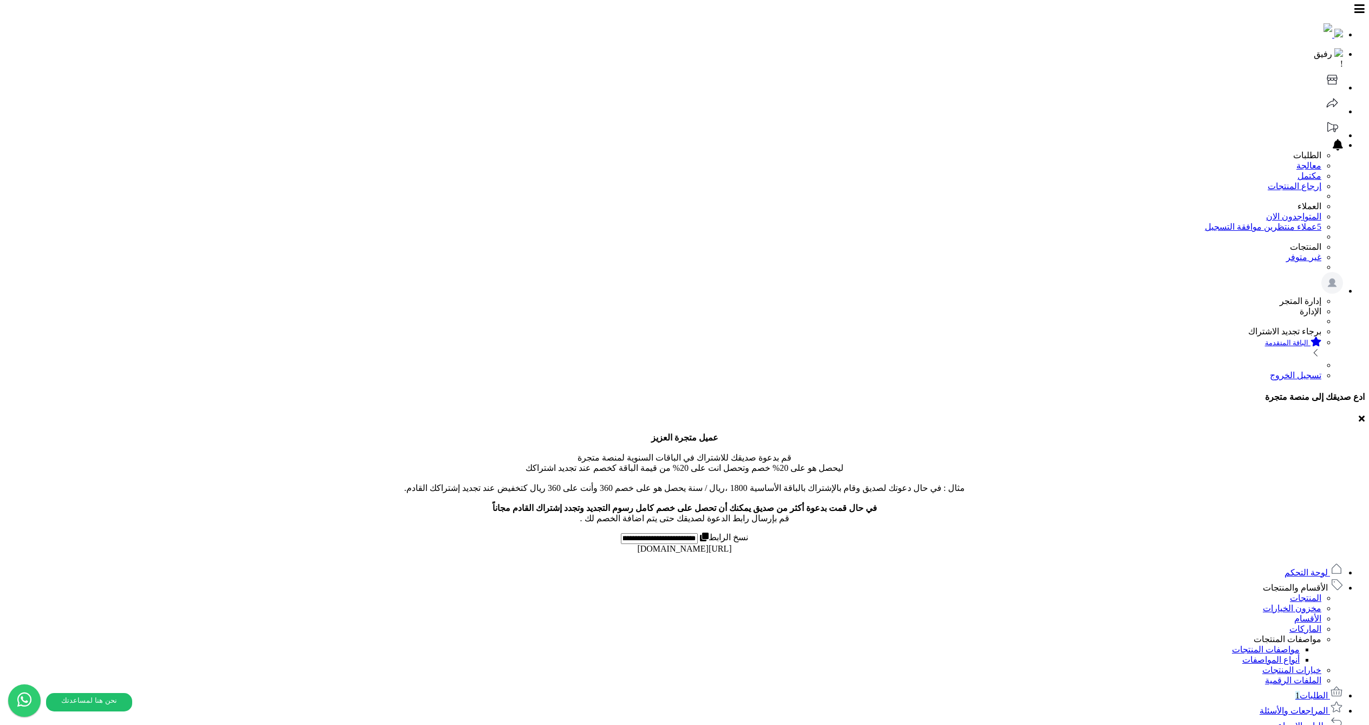
select select
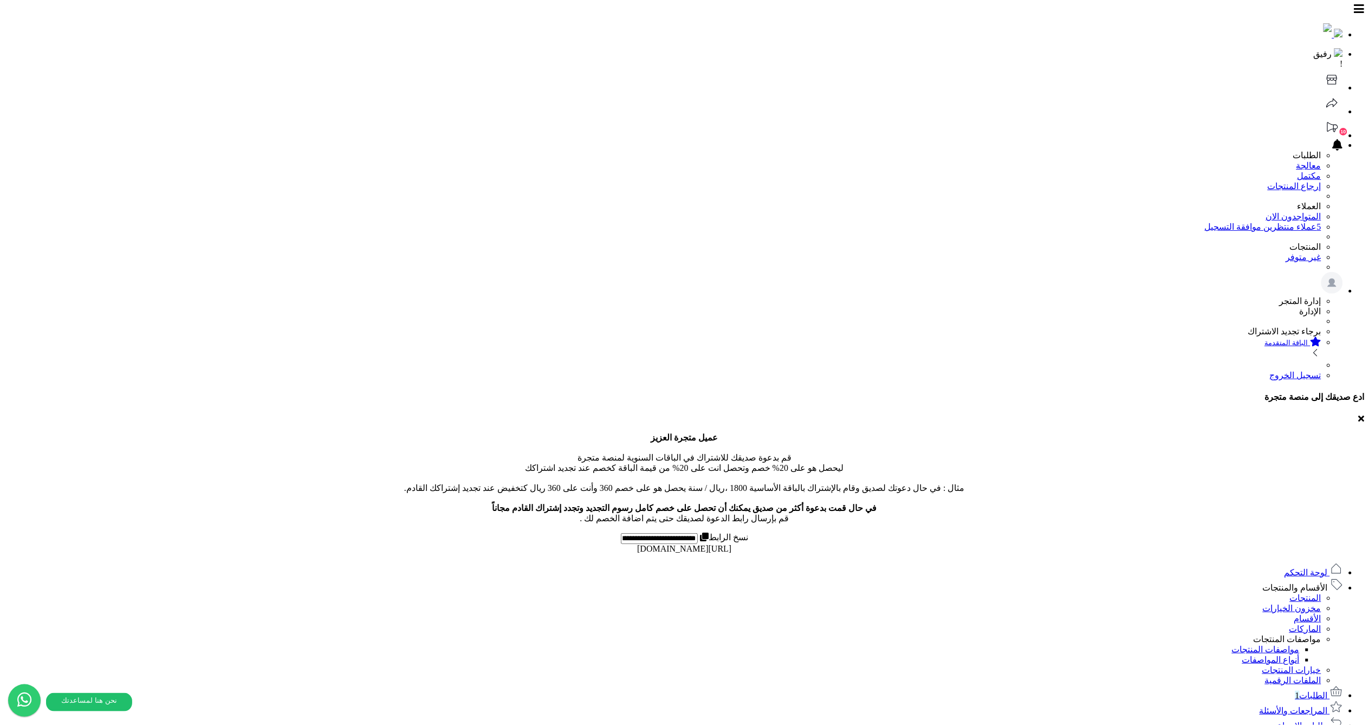
select select
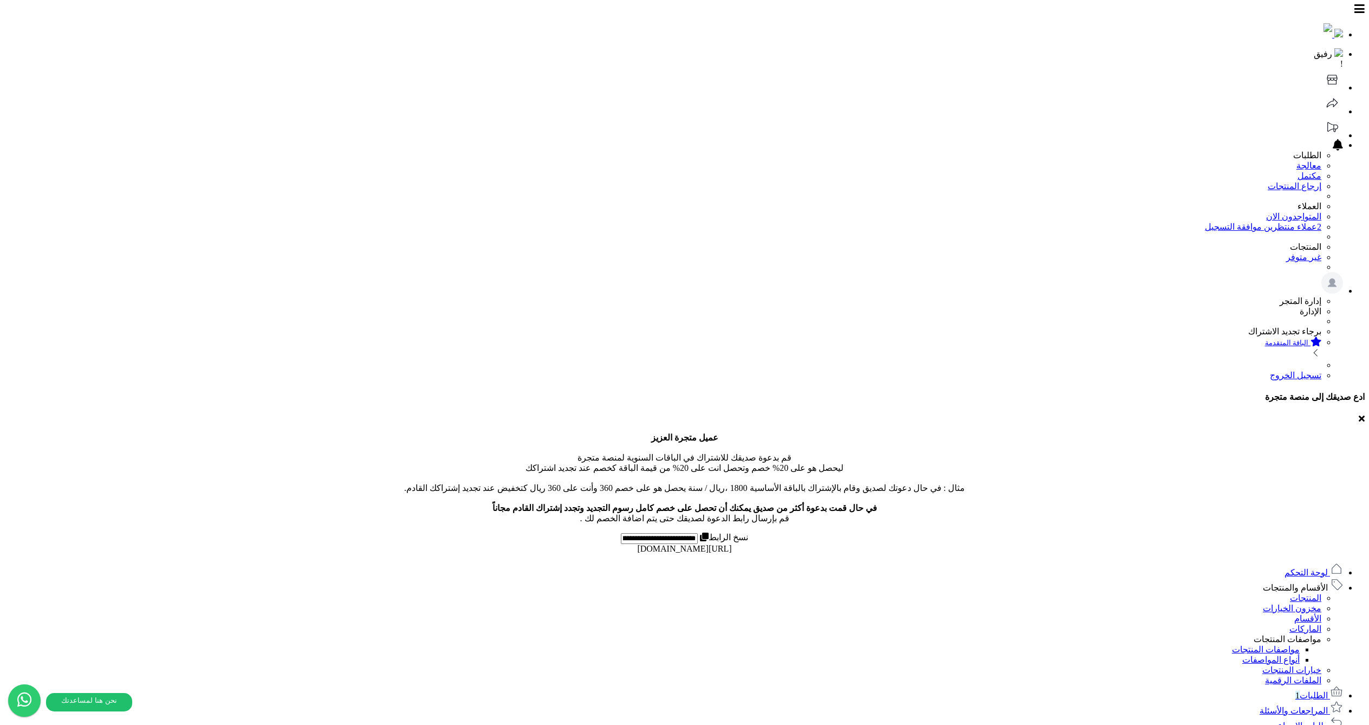
select select
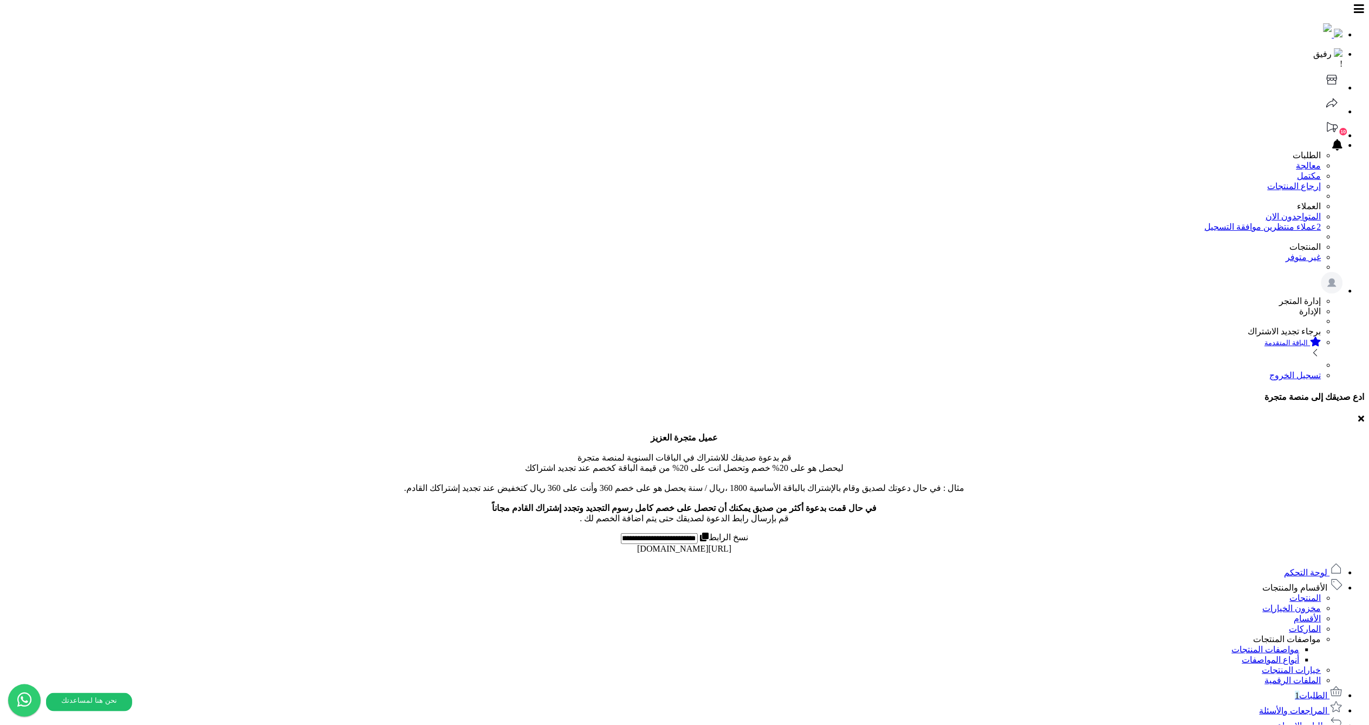
click at [1310, 583] on span "الأقسام والمنتجات" at bounding box center [1294, 587] width 65 height 9
click at [1317, 603] on link "مخزون الخيارات" at bounding box center [1291, 607] width 58 height 9
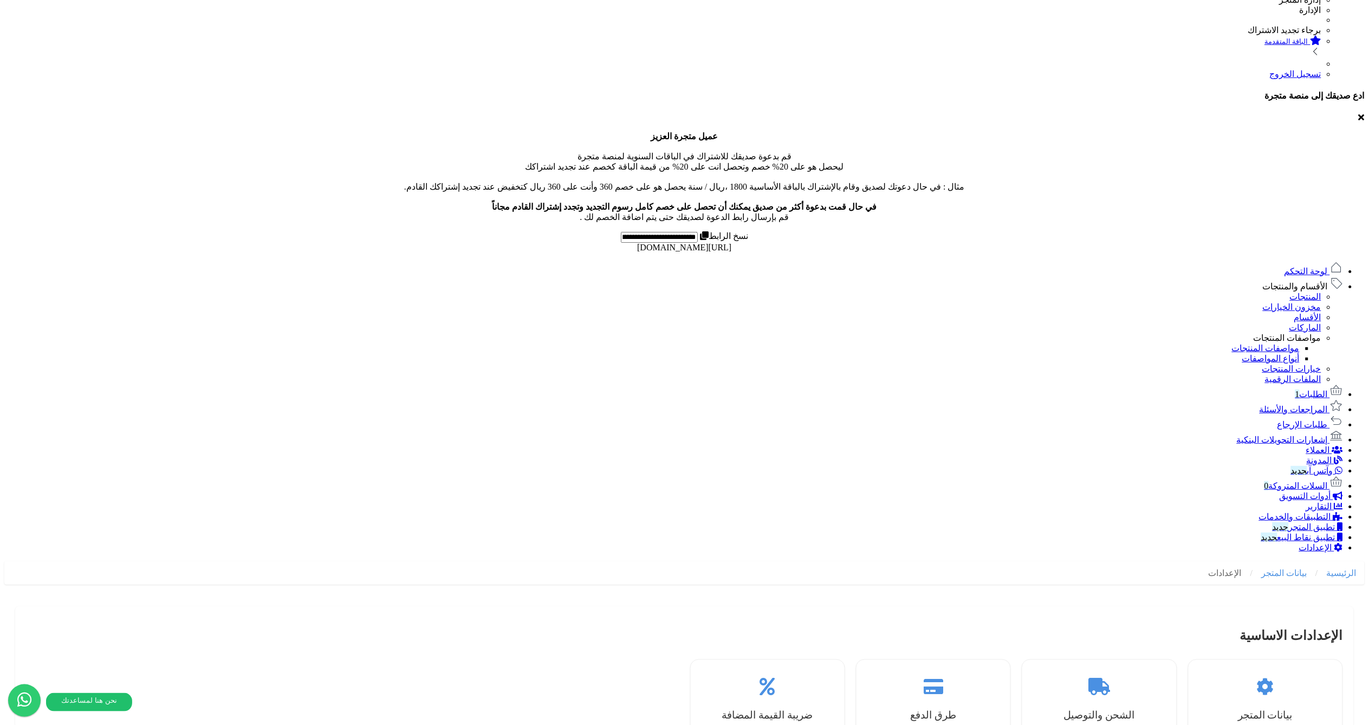
scroll to position [333, 0]
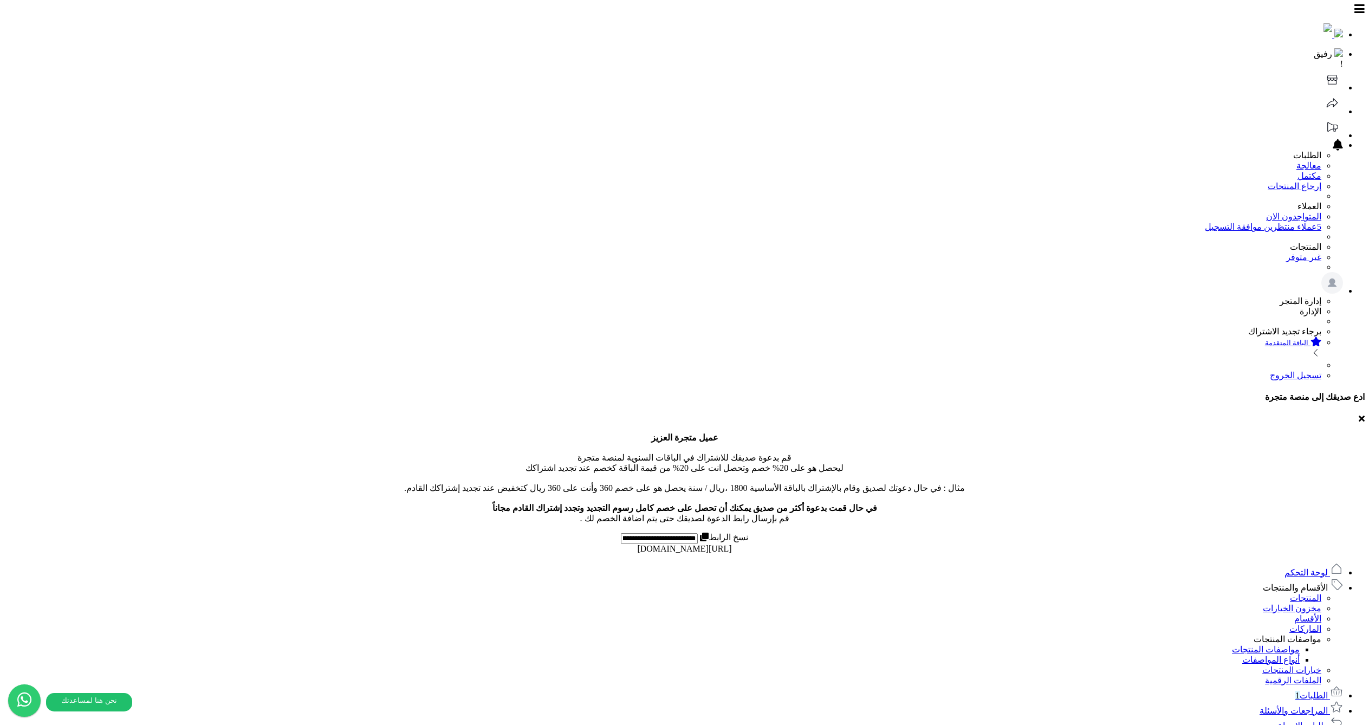
scroll to position [333, 0]
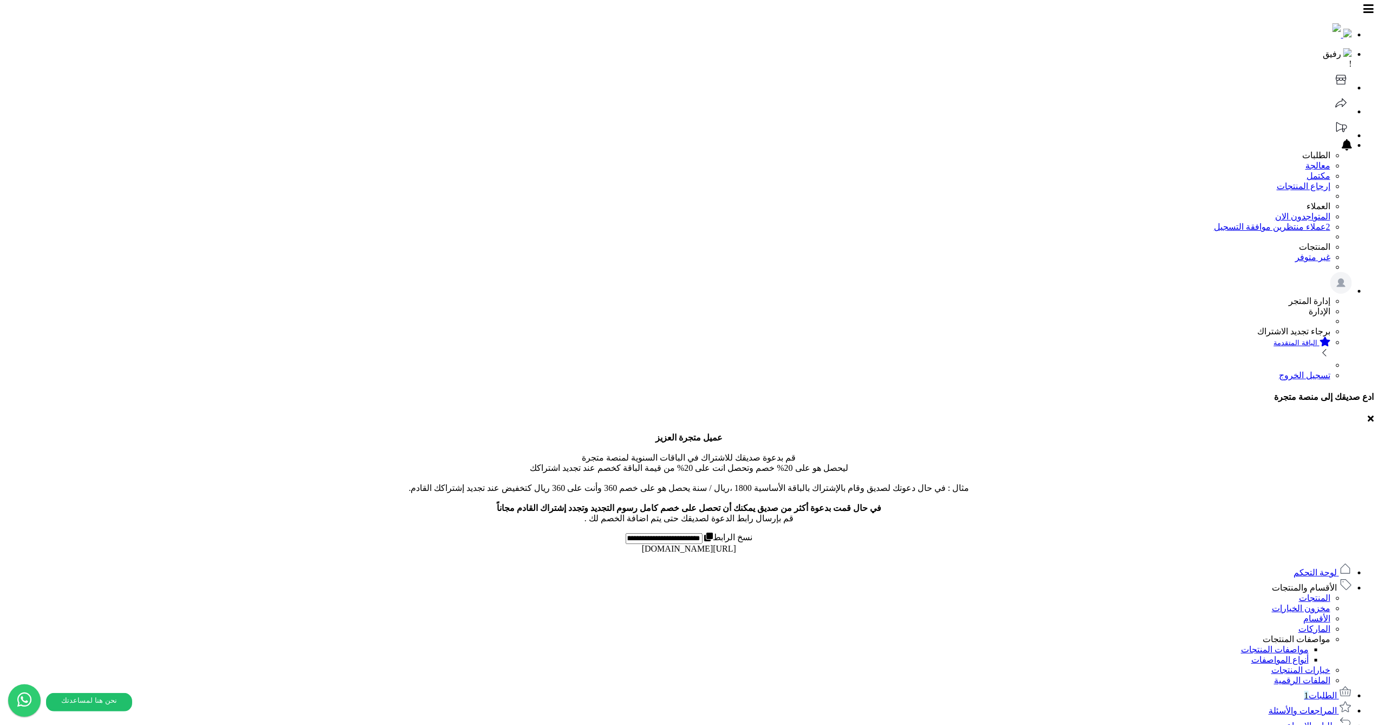
click at [1325, 593] on link "المنتجات" at bounding box center [1314, 597] width 31 height 9
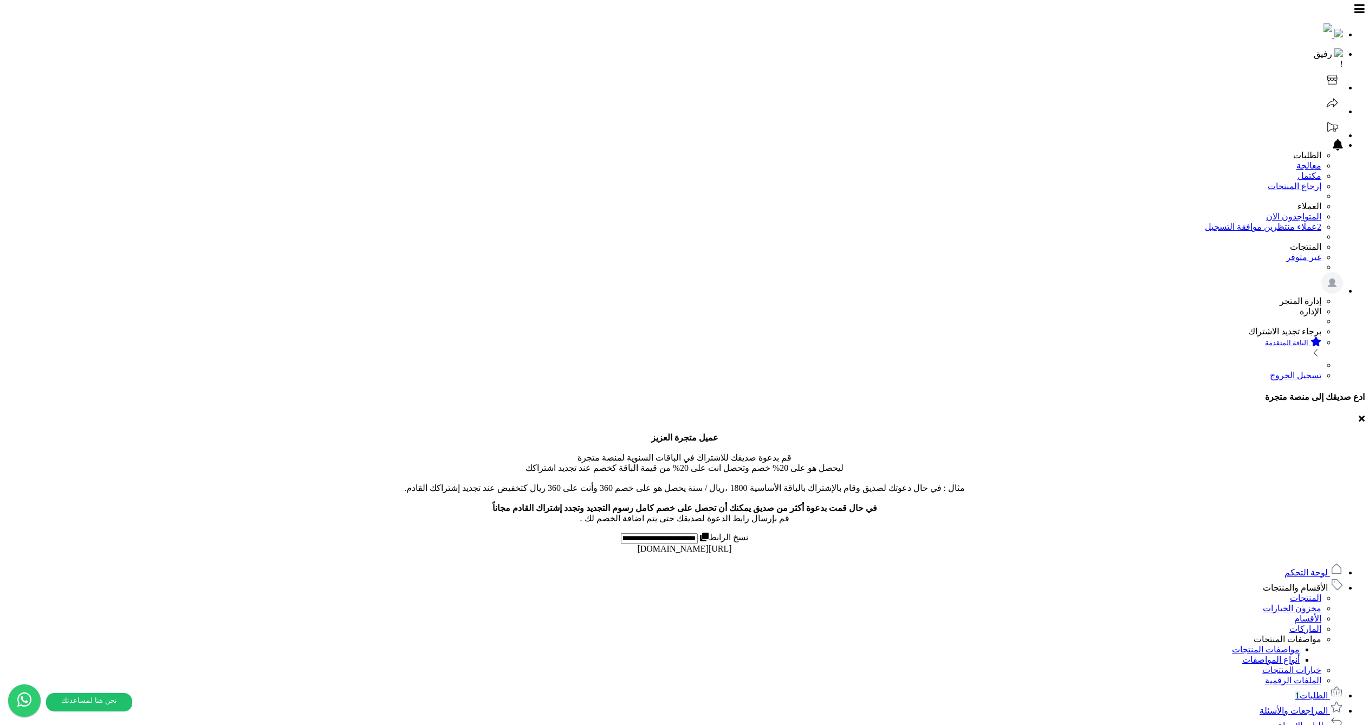
select select
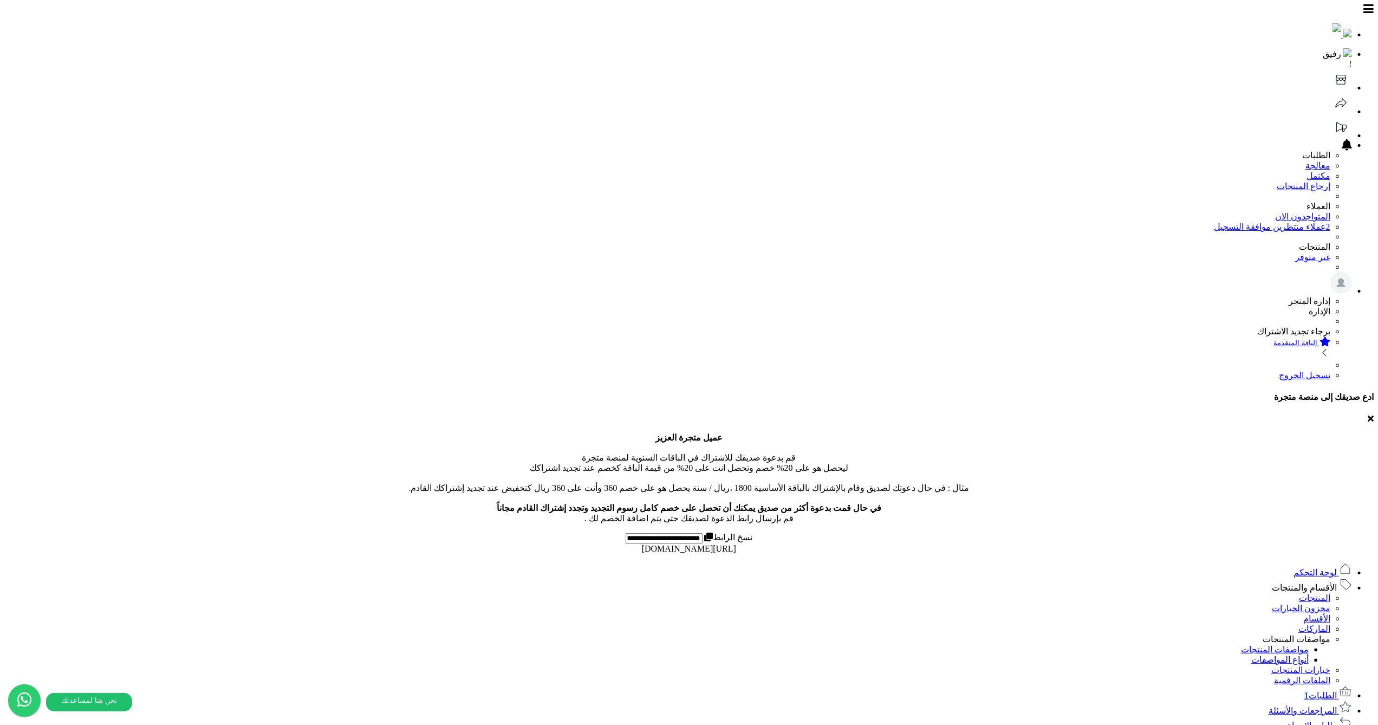
click at [1313, 593] on link "المنتجات" at bounding box center [1314, 597] width 31 height 9
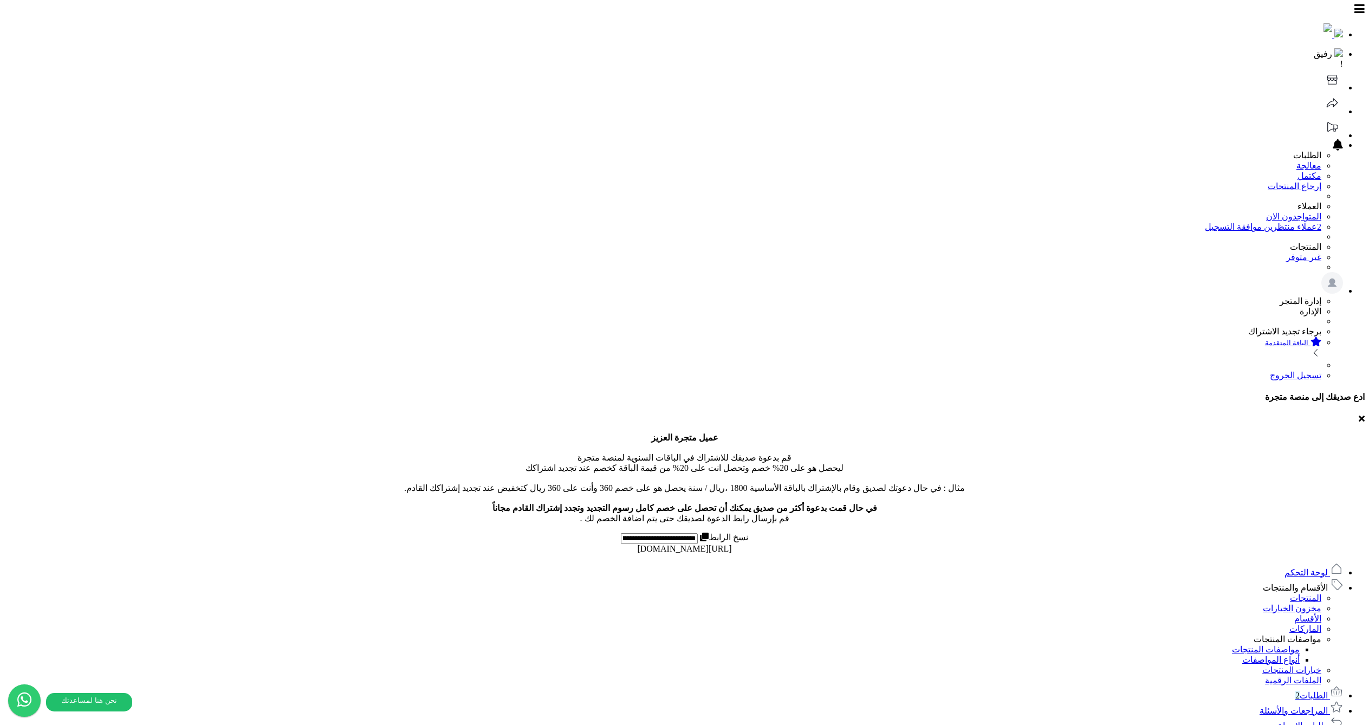
select select
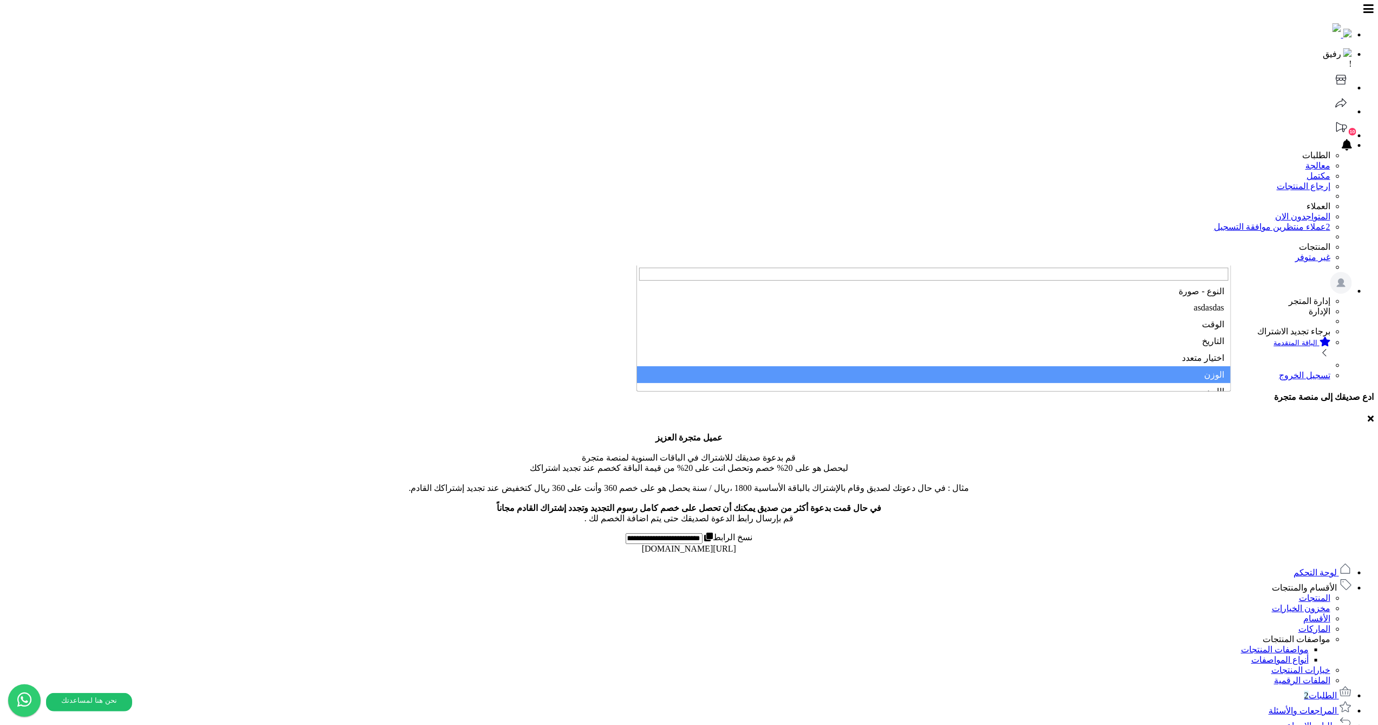
select select "**"
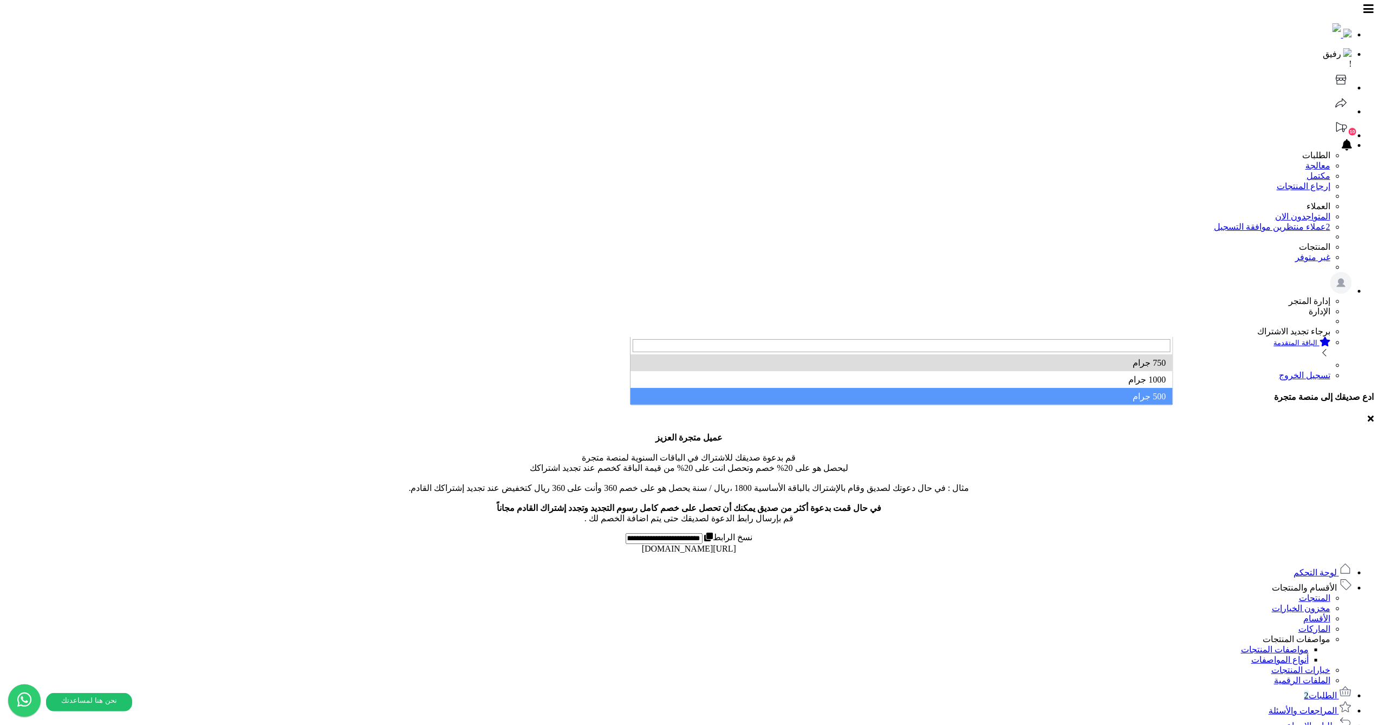
select select "***"
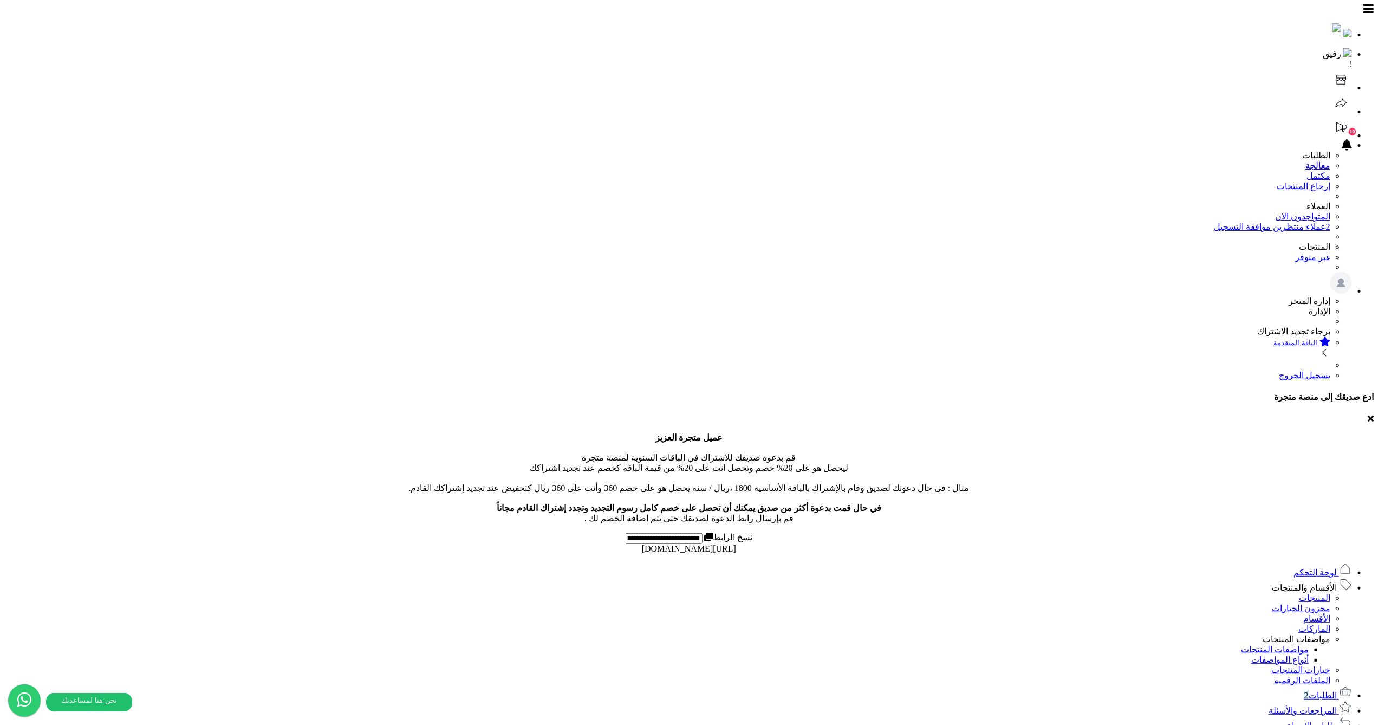
type input "*"
type input "**"
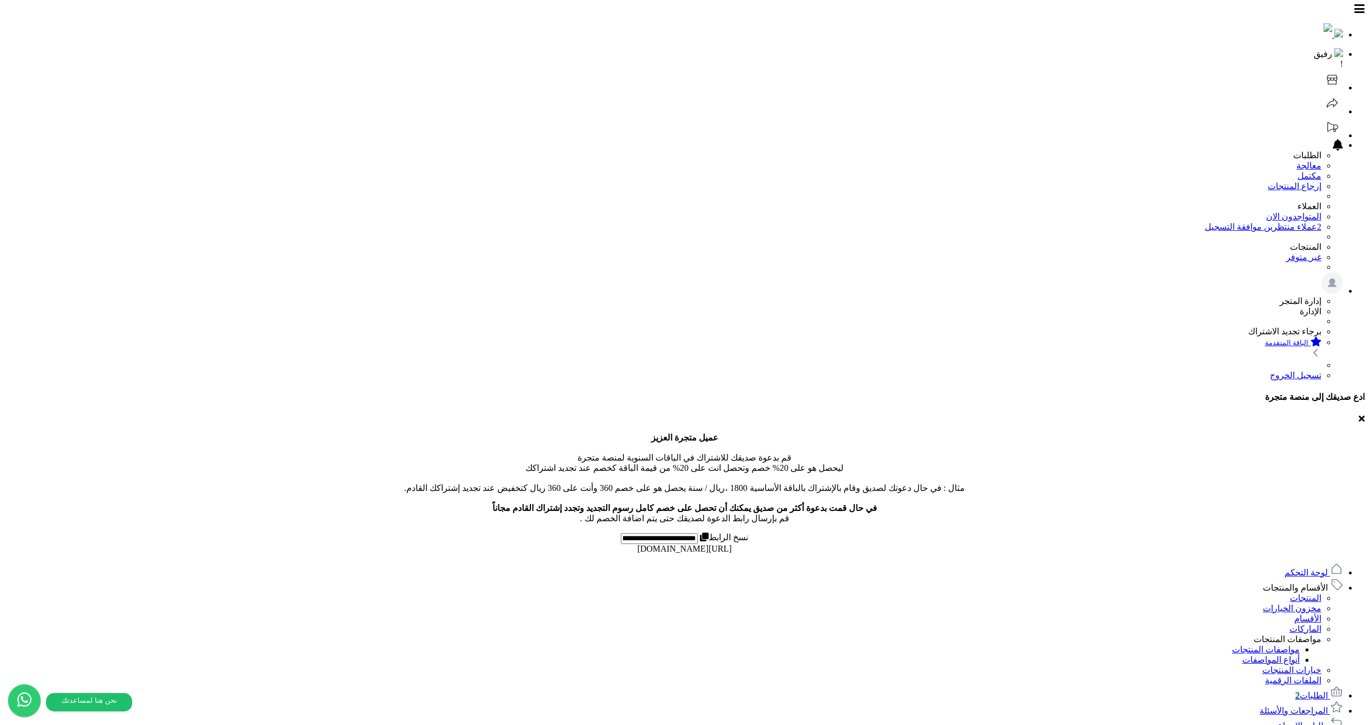
select select
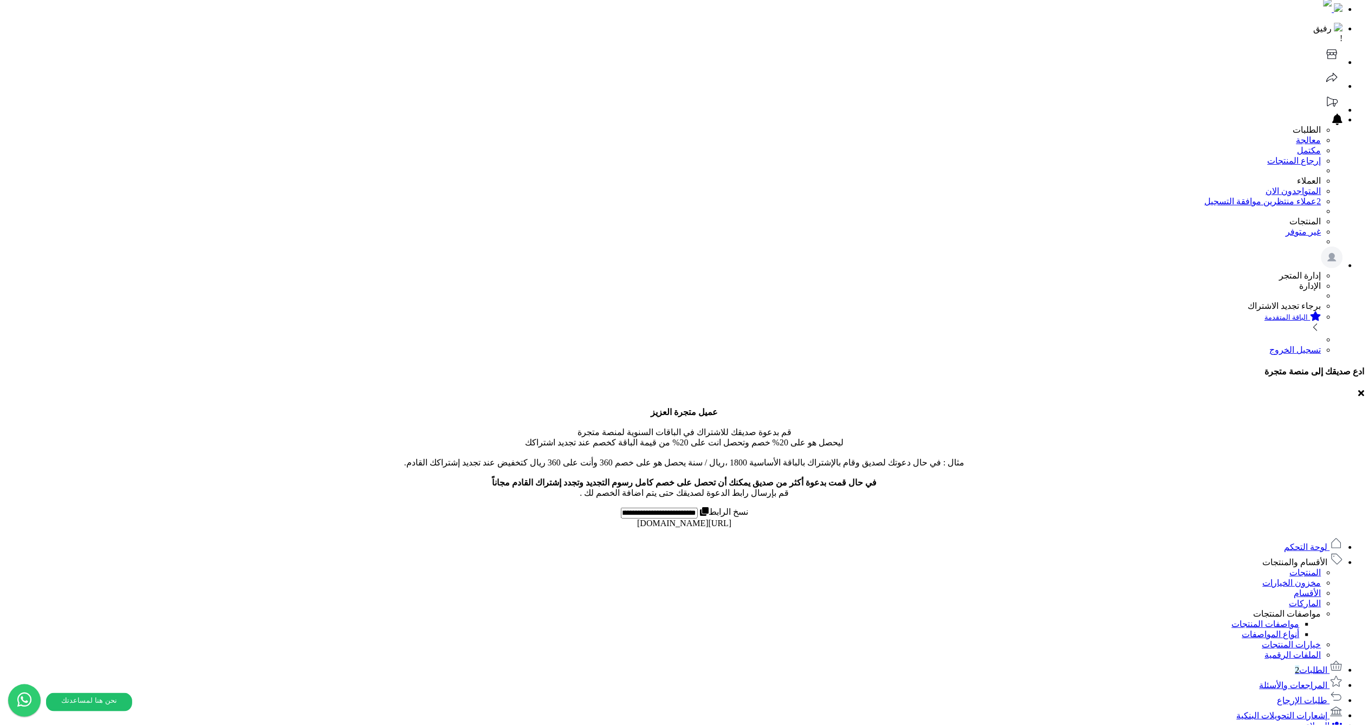
scroll to position [95, 0]
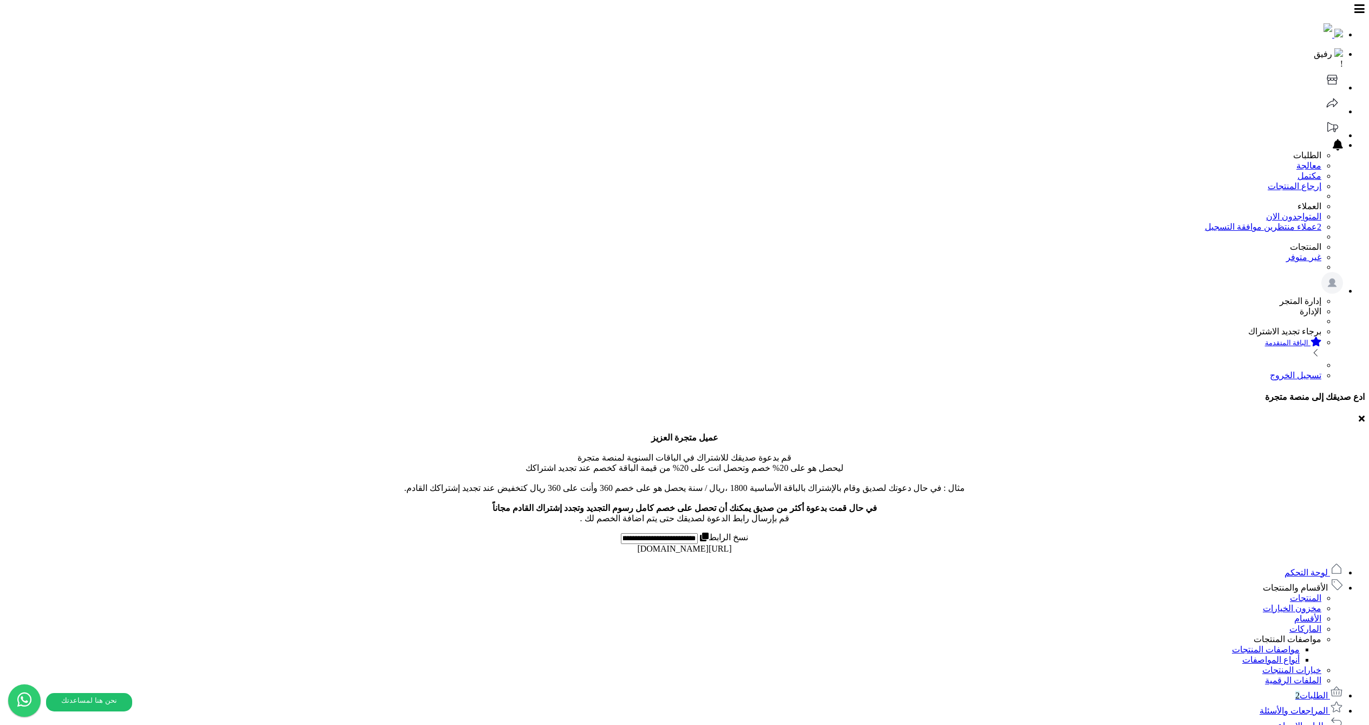
select select
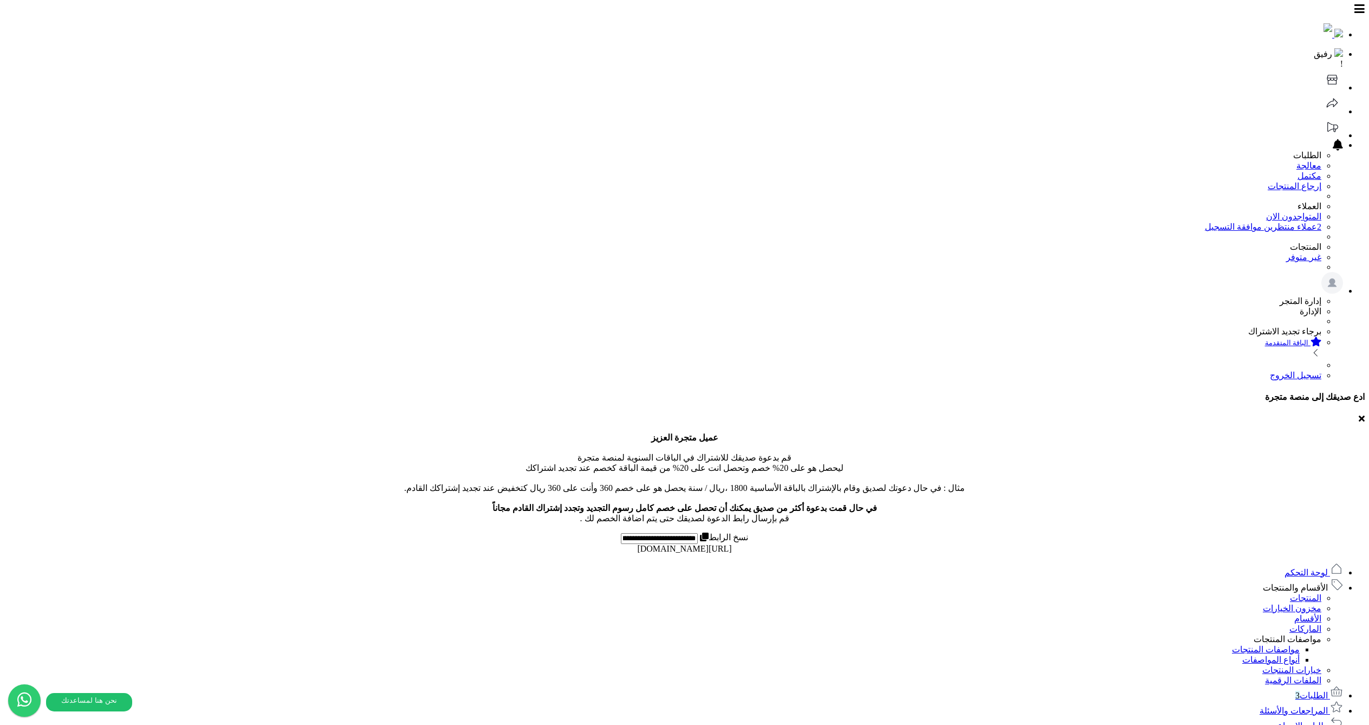
select select
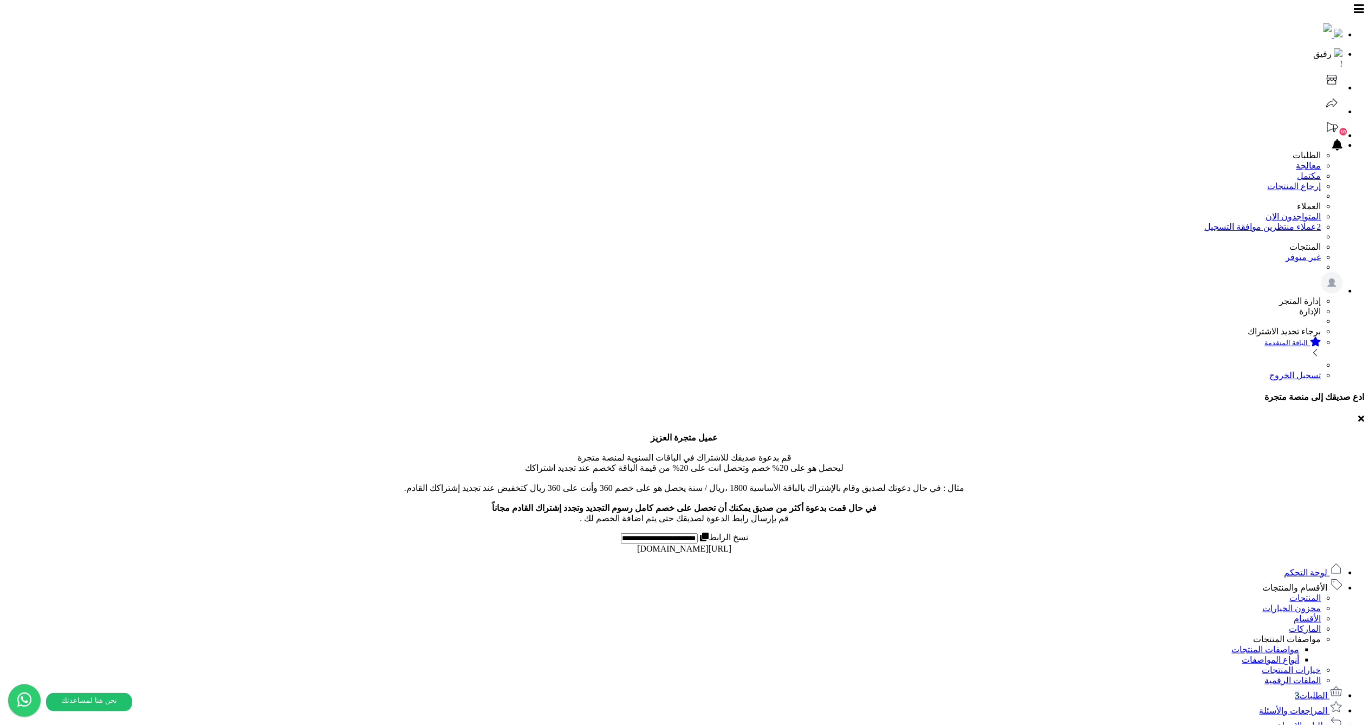
select select
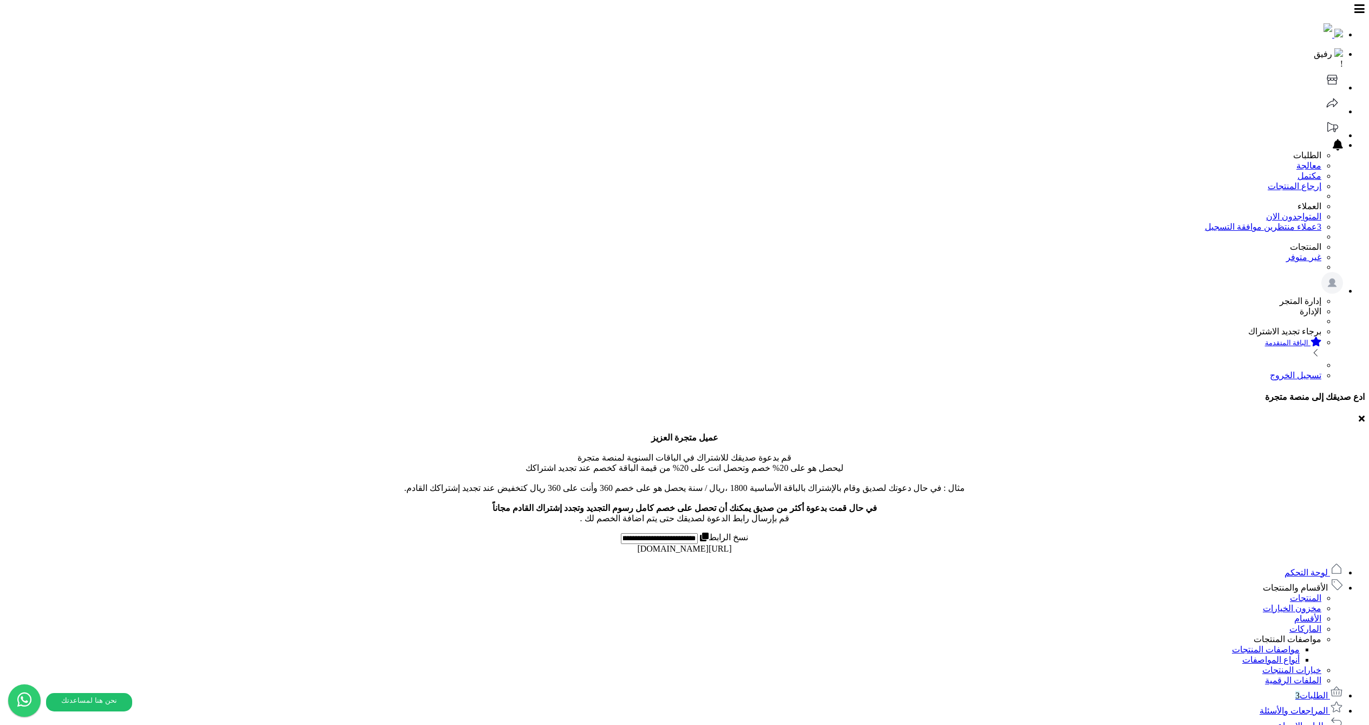
select select
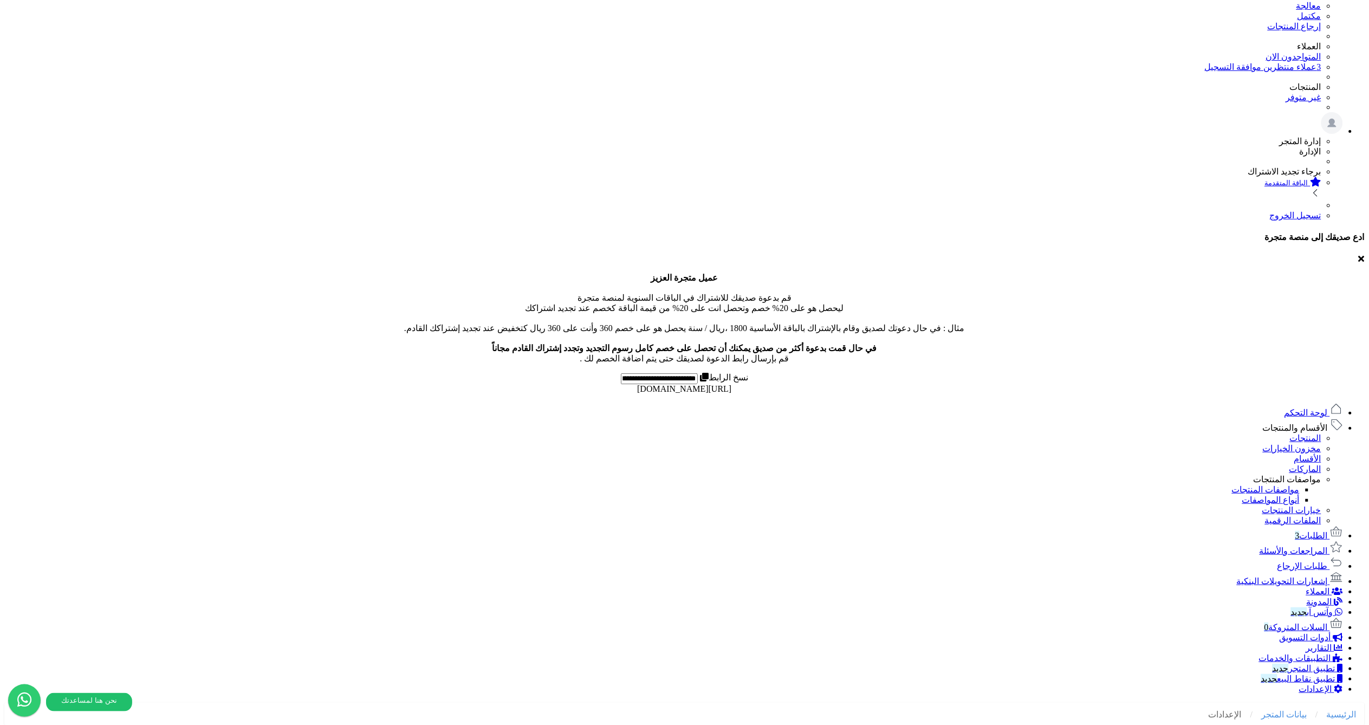
scroll to position [333, 0]
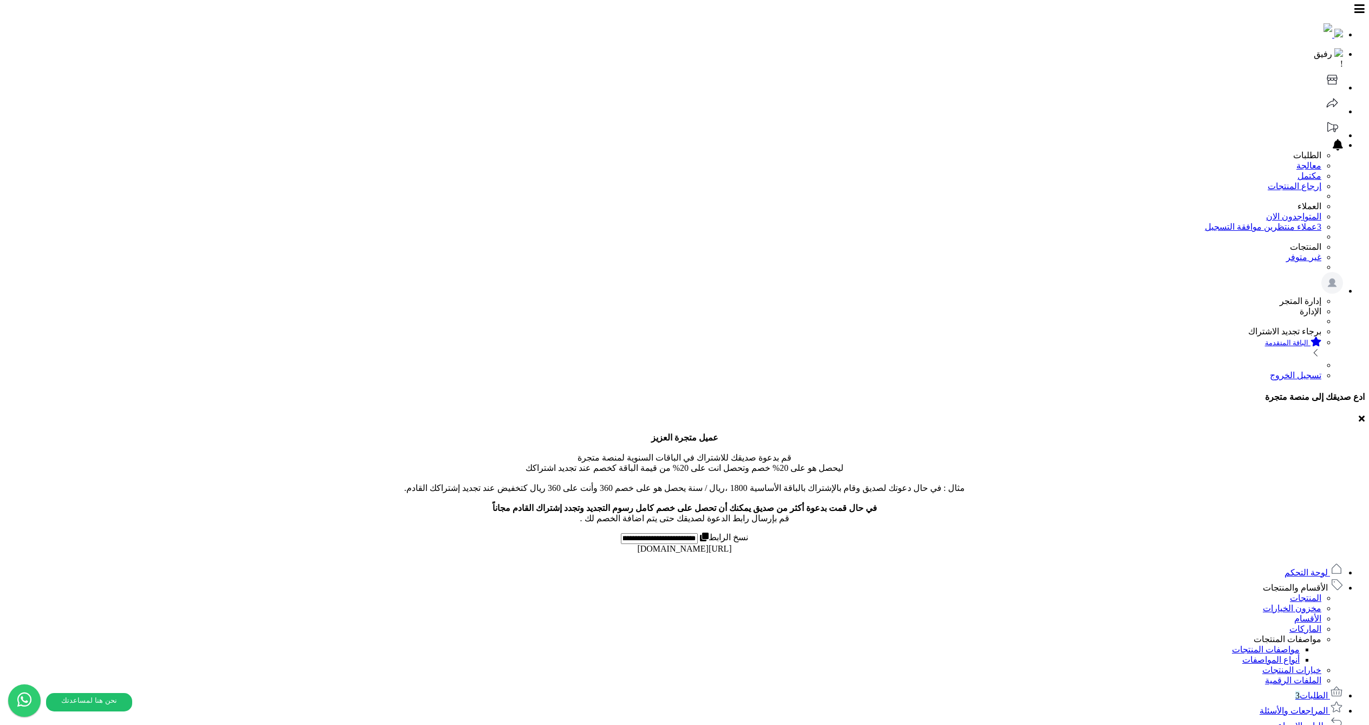
scroll to position [333, 0]
select select
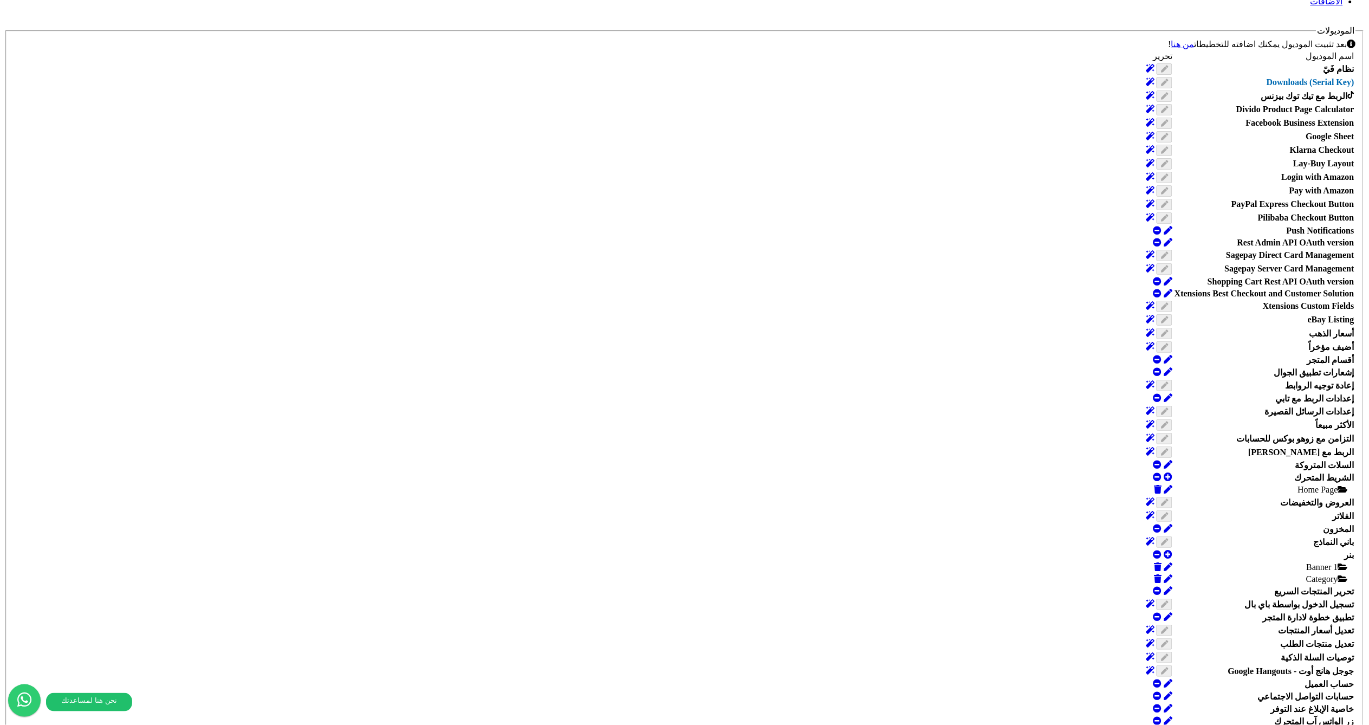
scroll to position [1308, 0]
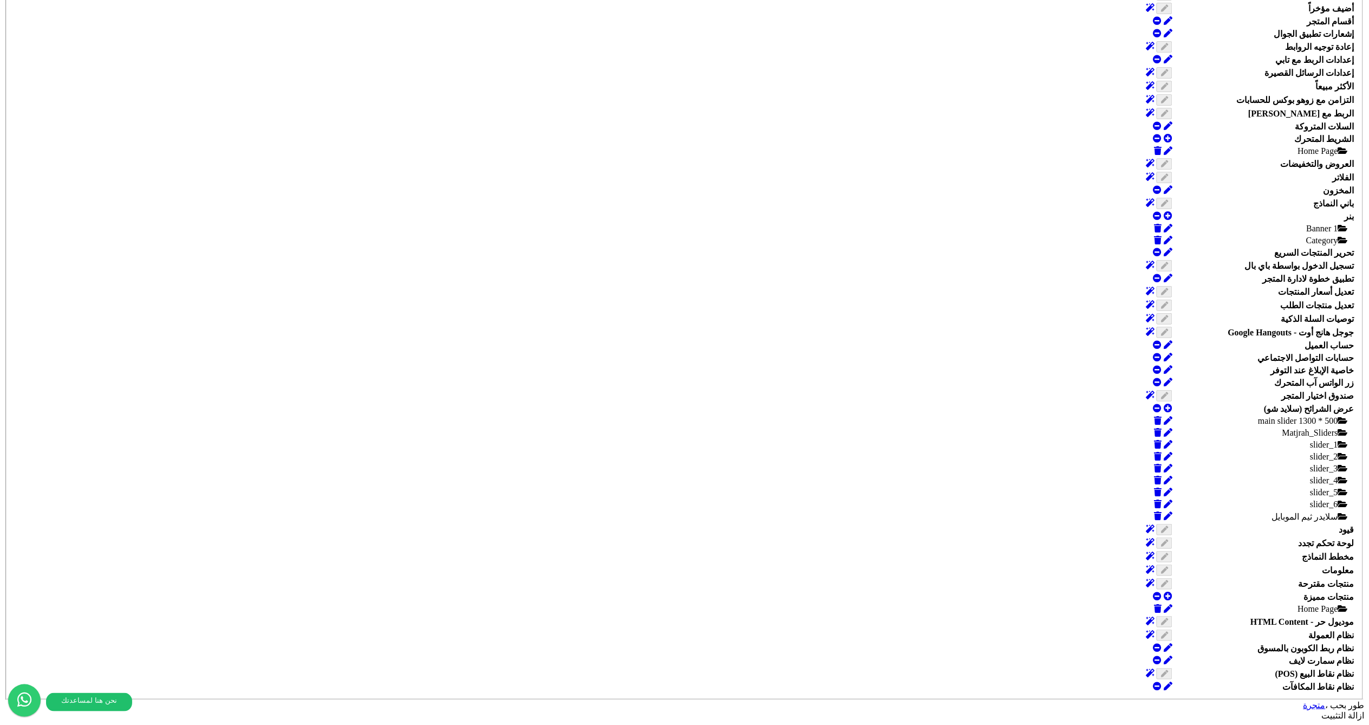
click at [1153, 194] on link at bounding box center [1157, 189] width 9 height 9
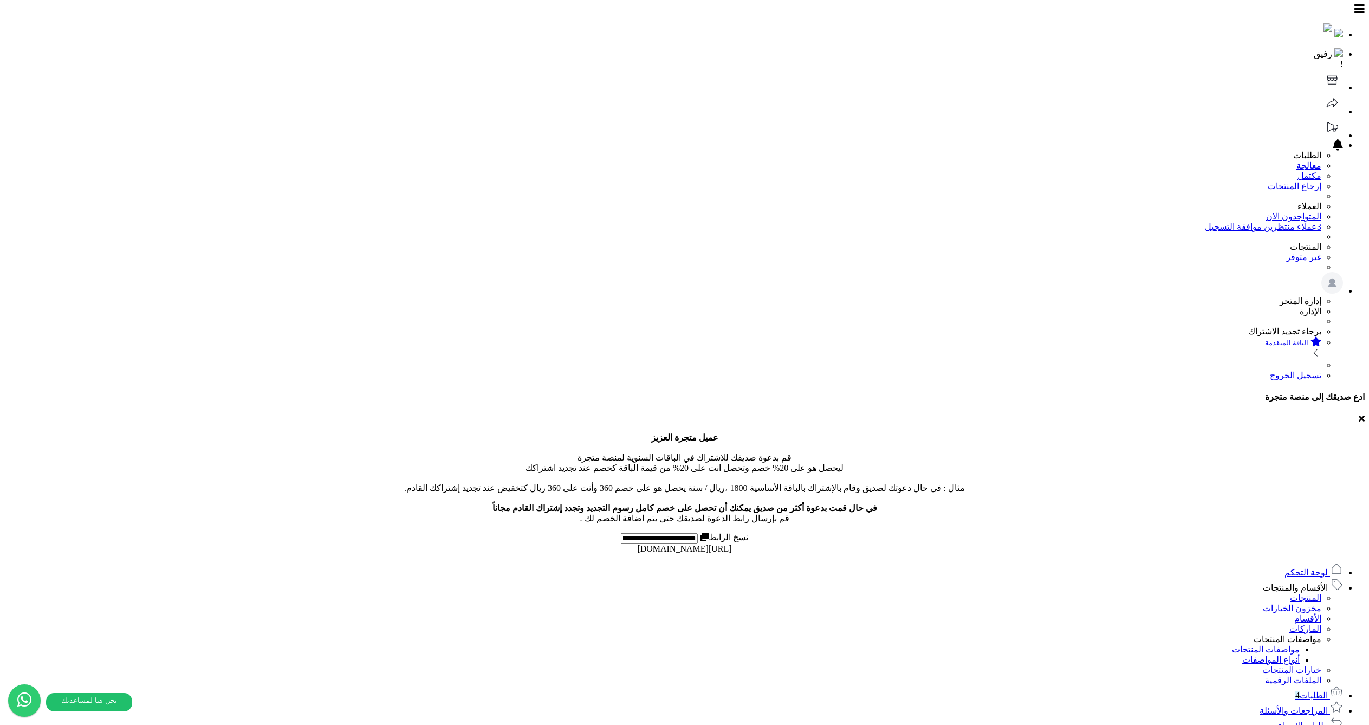
select select
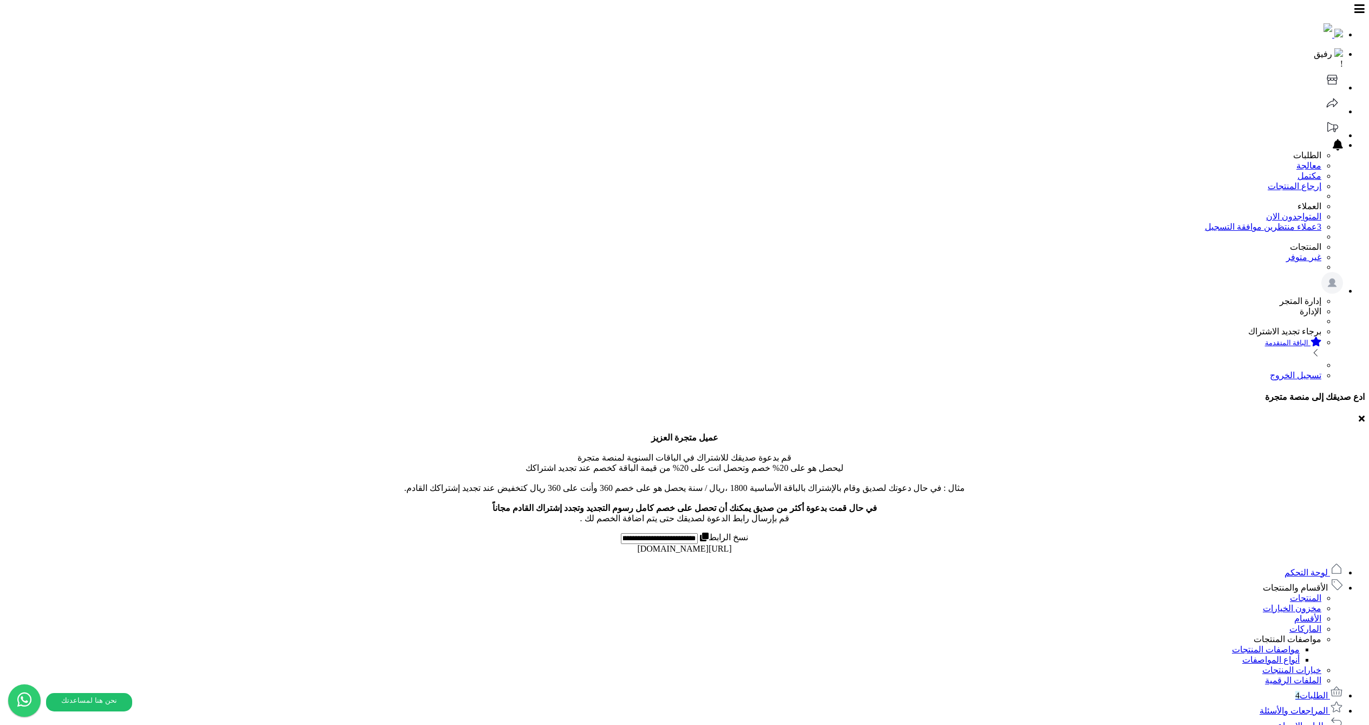
select select
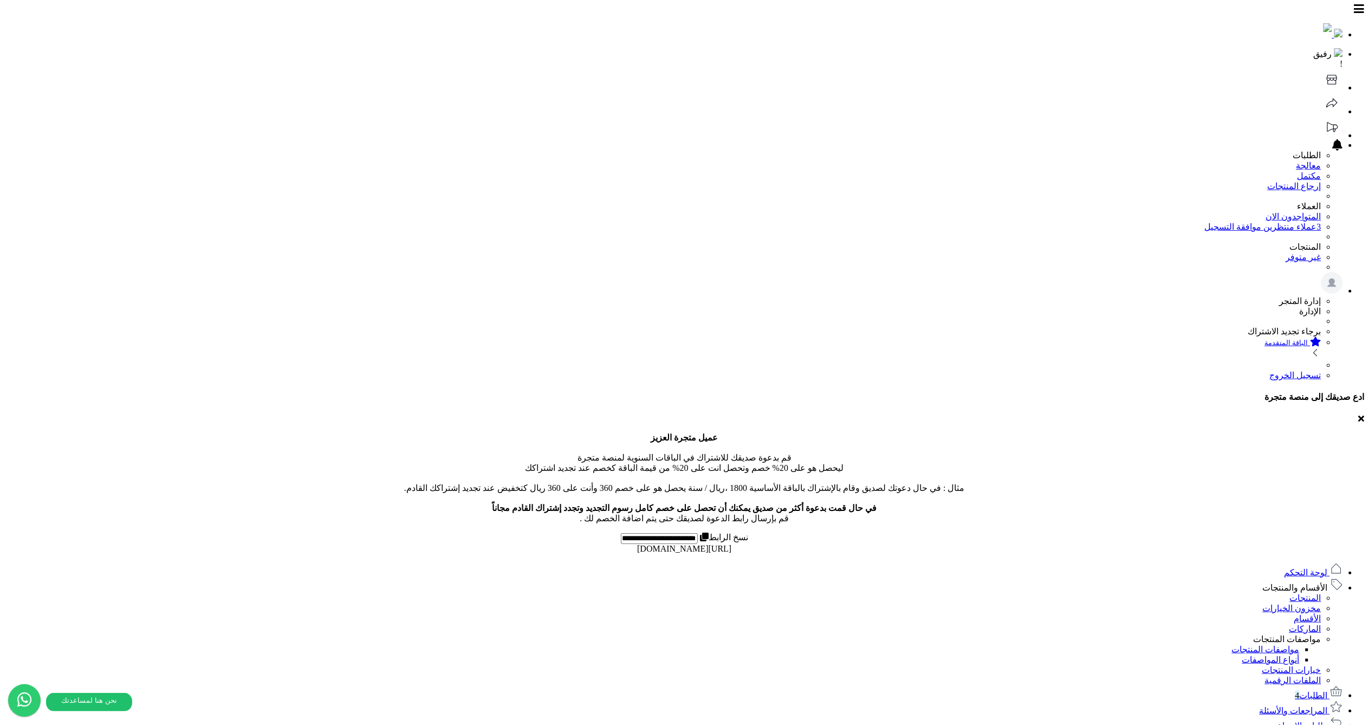
select select
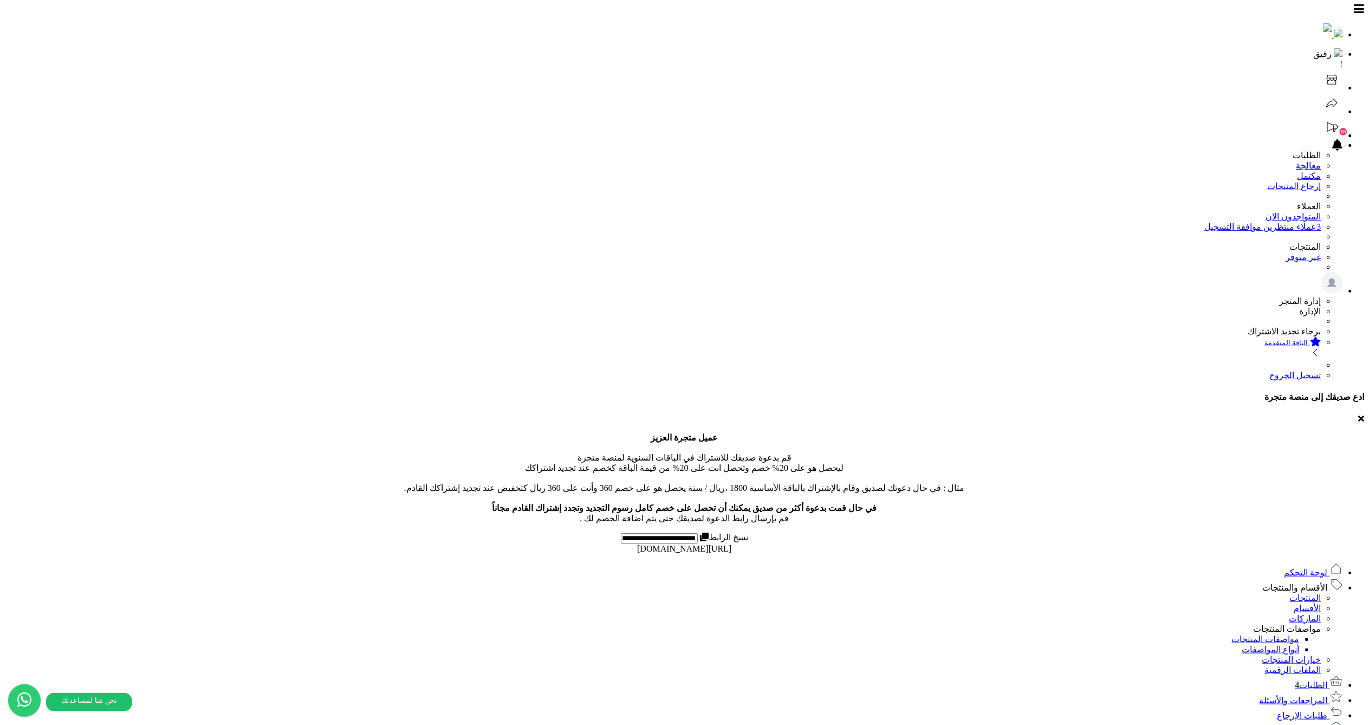
select select
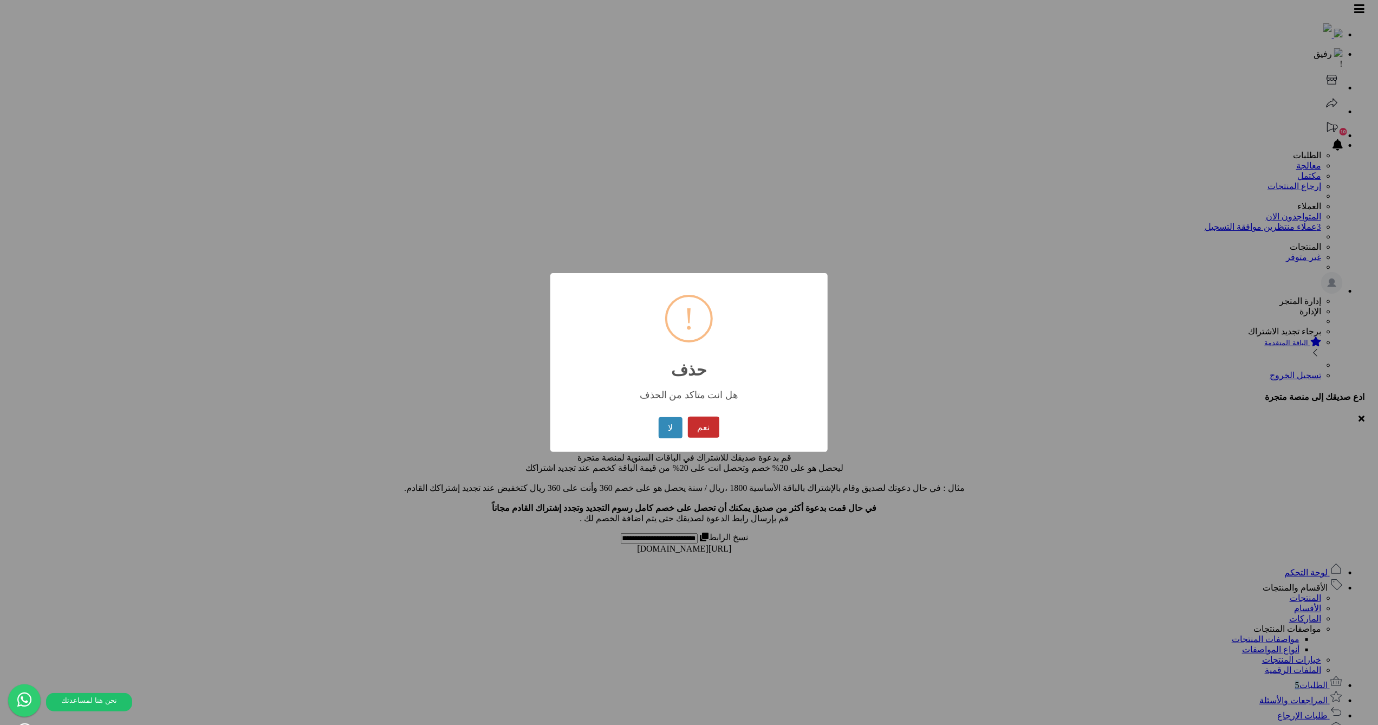
click at [708, 423] on button "نعم" at bounding box center [703, 426] width 31 height 21
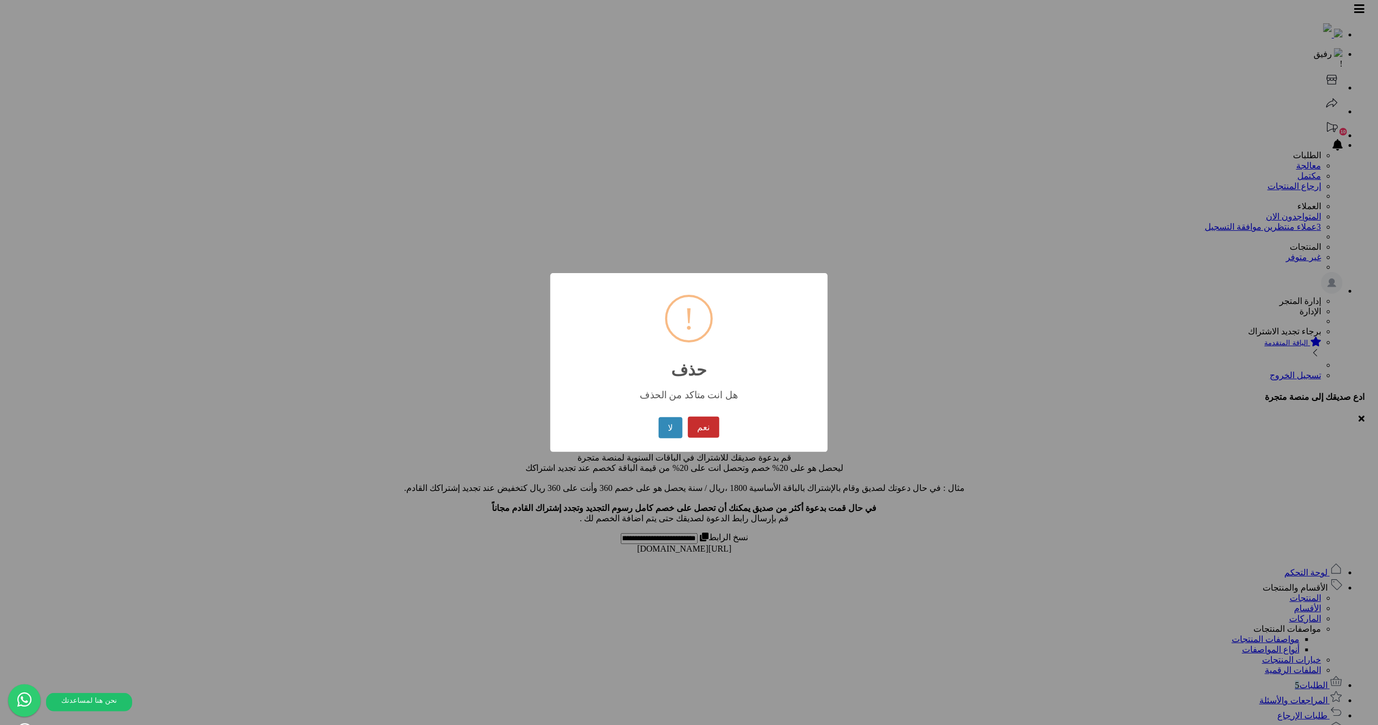
click at [699, 427] on button "نعم" at bounding box center [703, 426] width 31 height 21
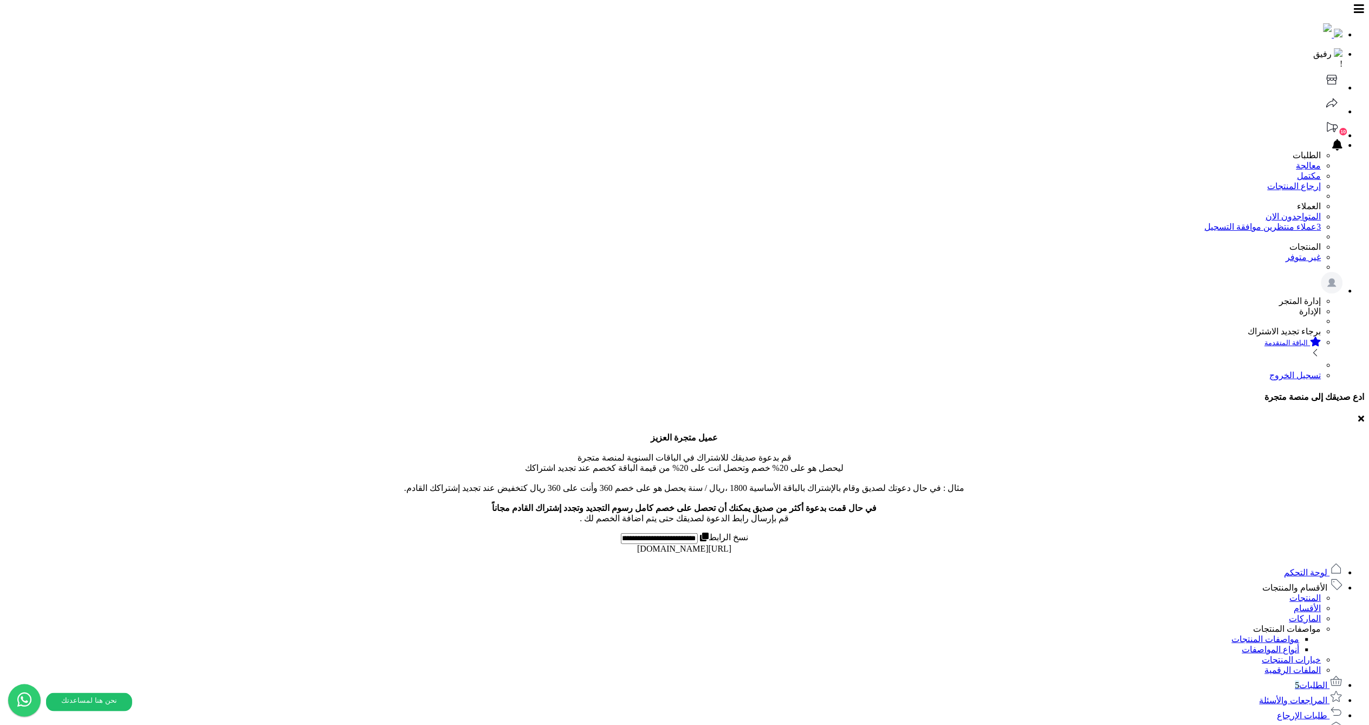
select select
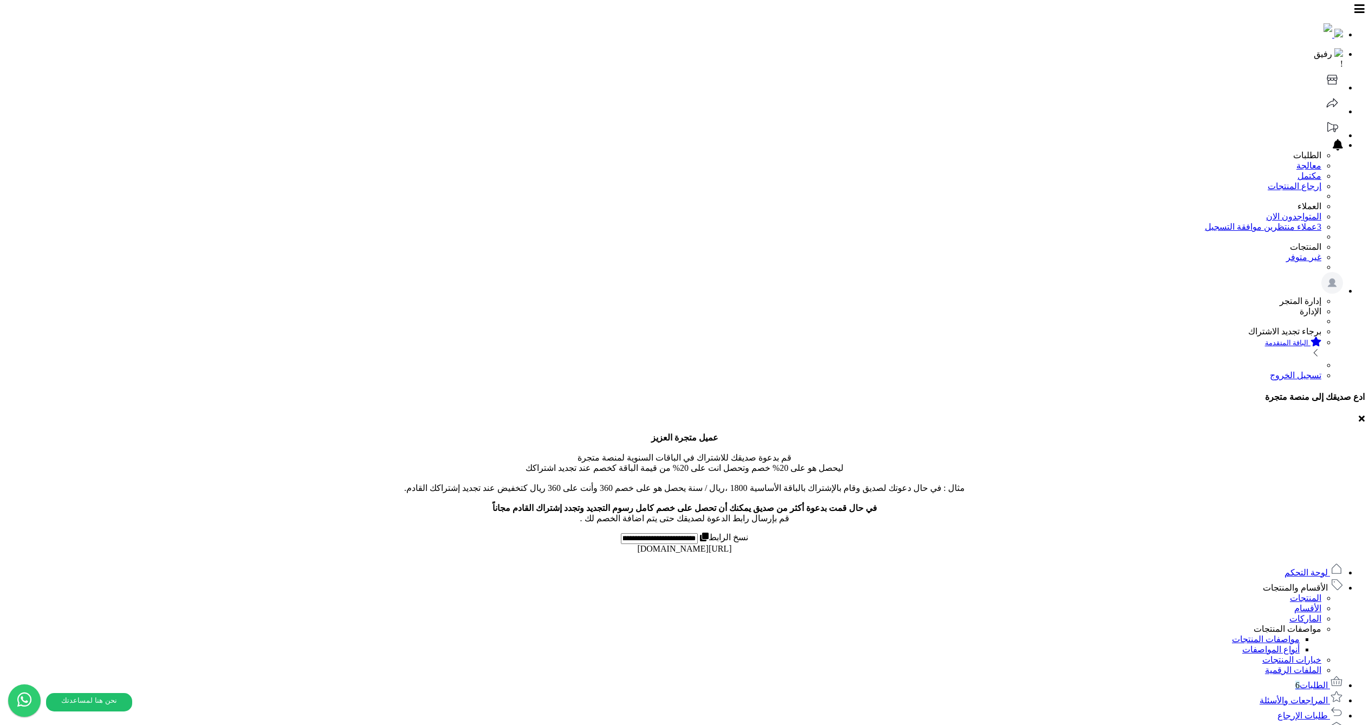
select select
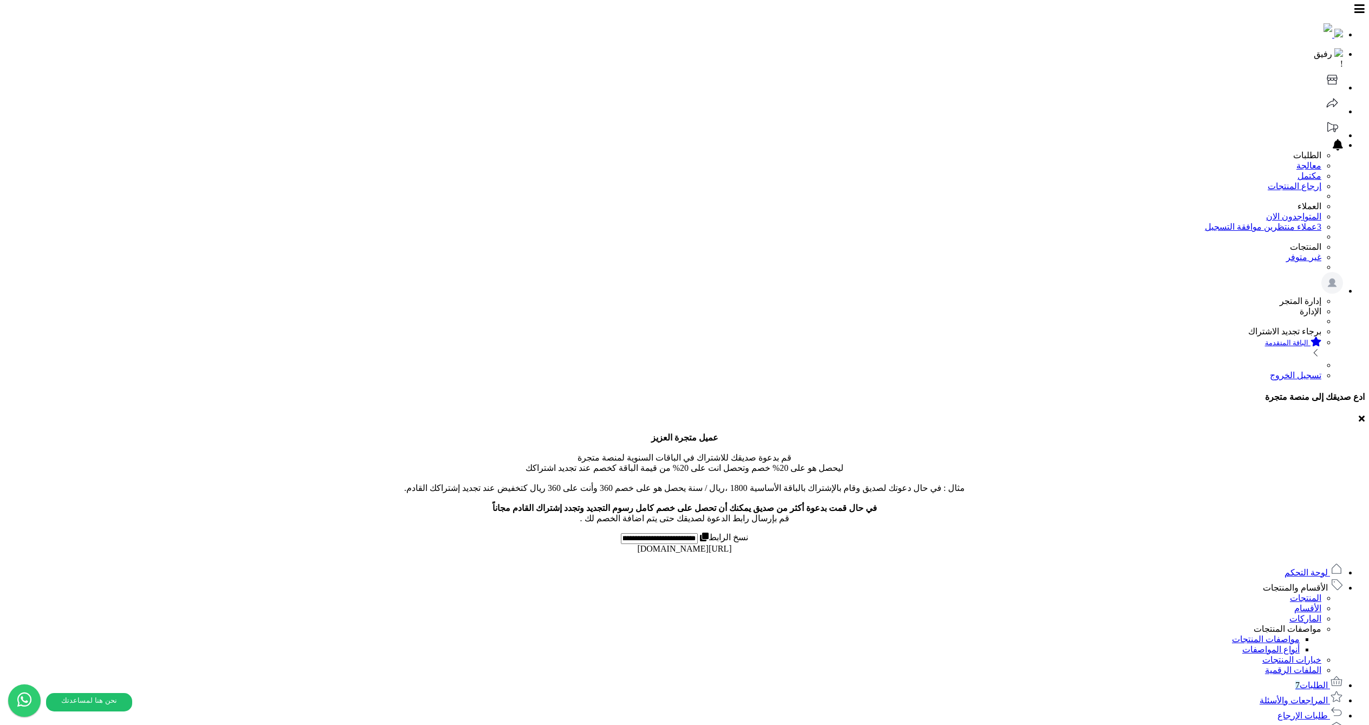
select select
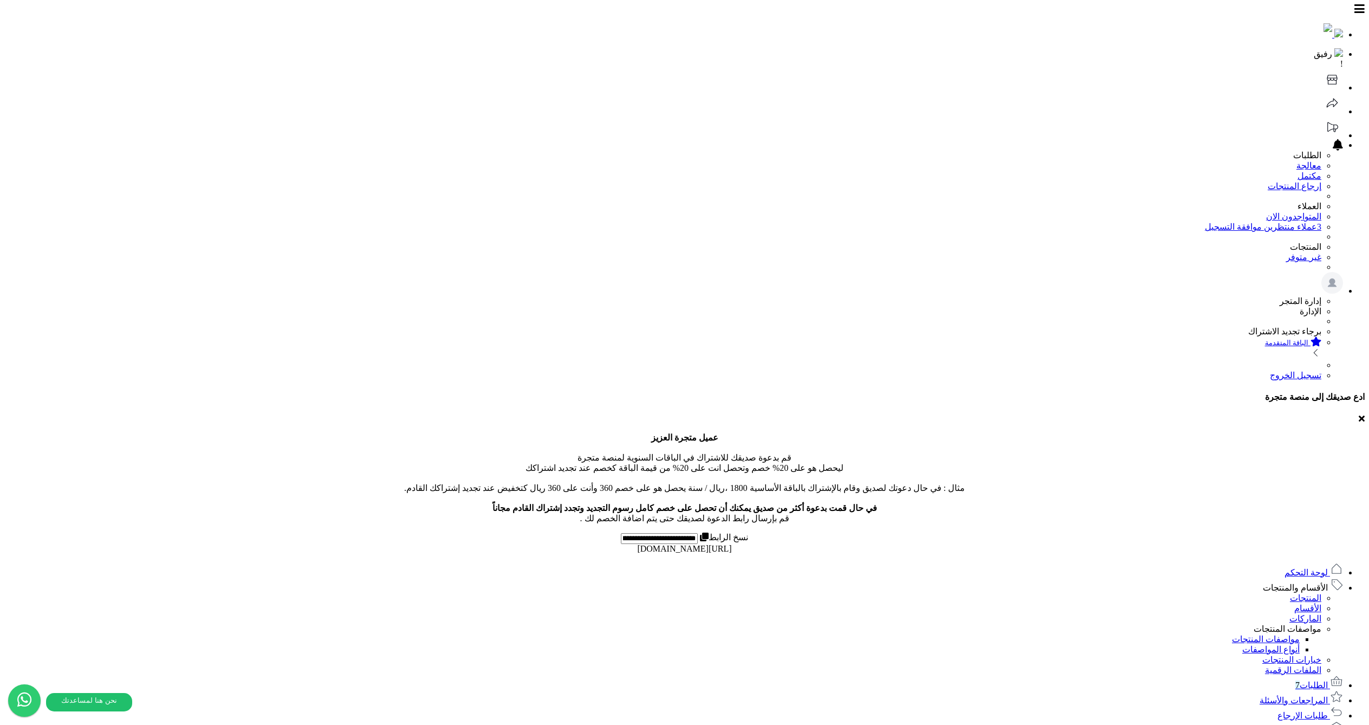
select select
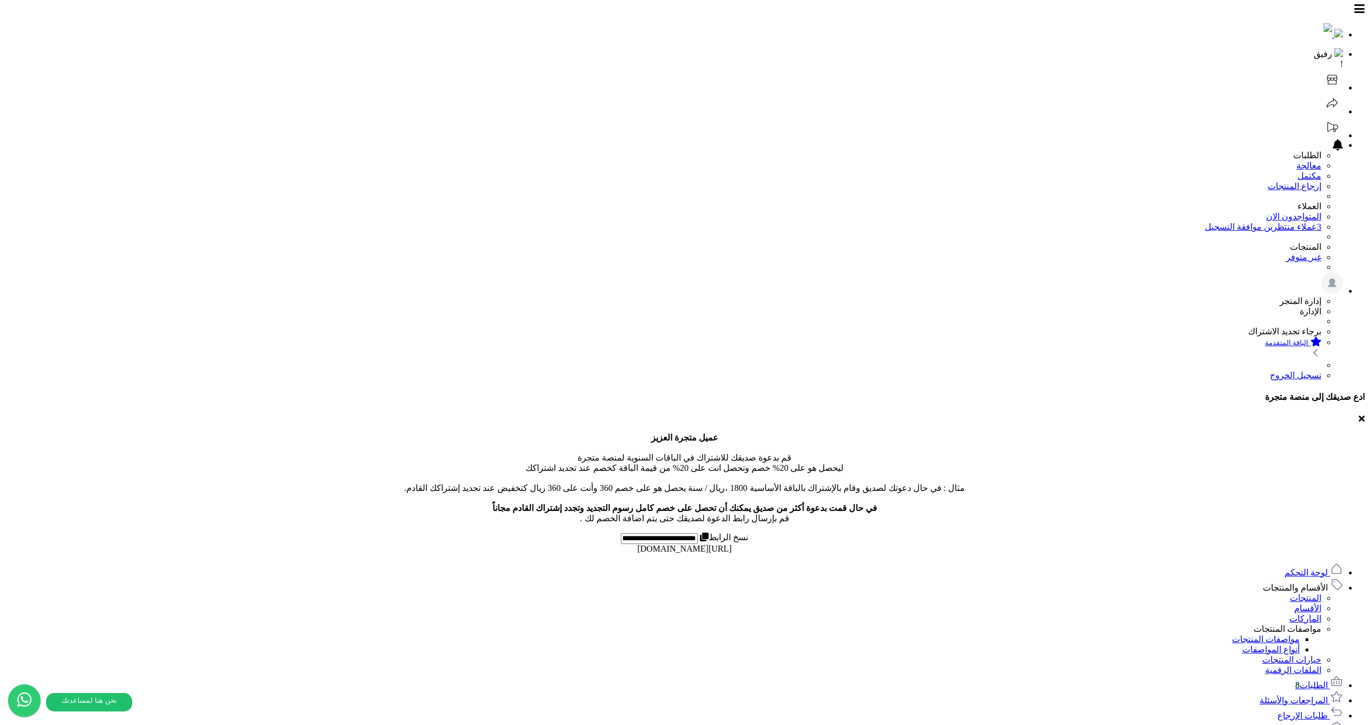
select select
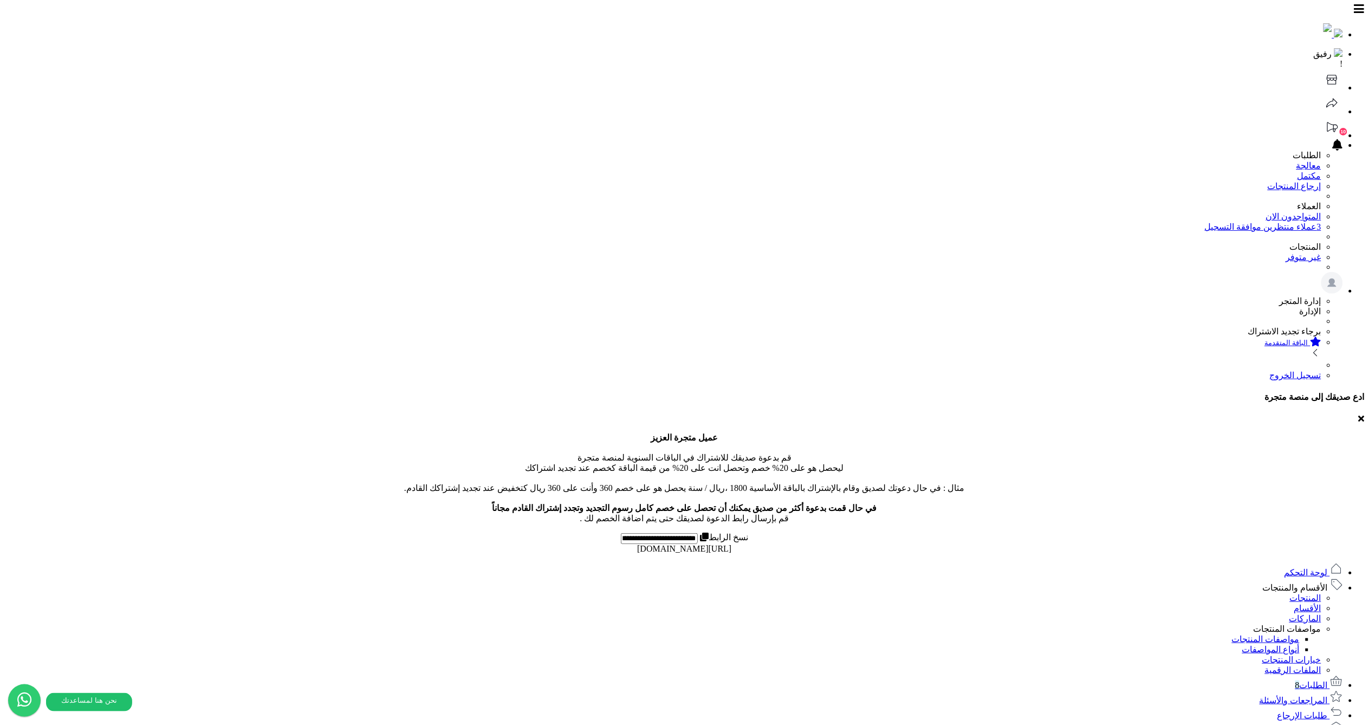
select select
